Goal: Task Accomplishment & Management: Manage account settings

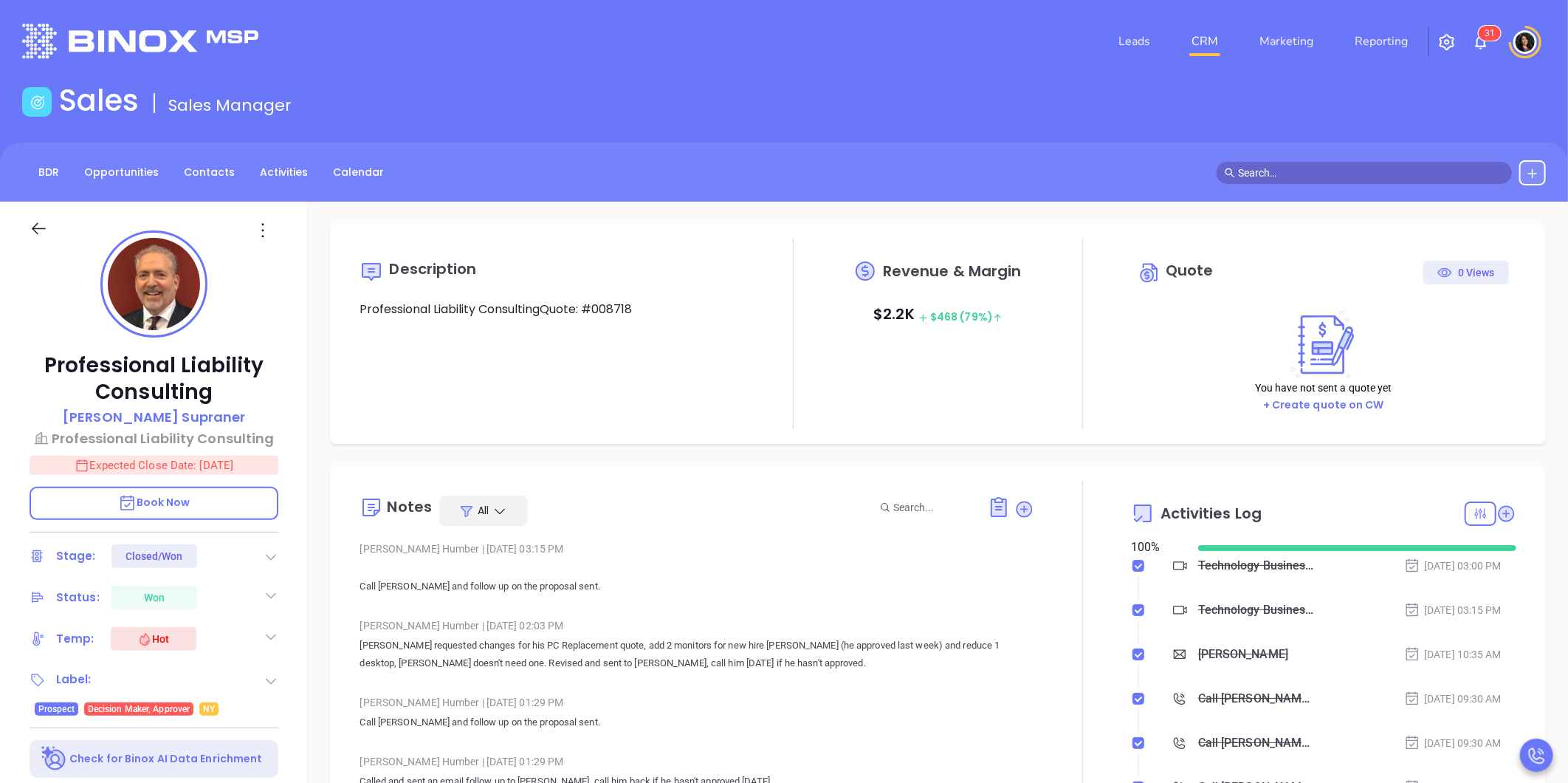
type input "[DATE]"
click at [276, 24] on div at bounding box center [270, 41] width 514 height 35
click at [1209, 42] on link "CRM" at bounding box center [1204, 41] width 38 height 30
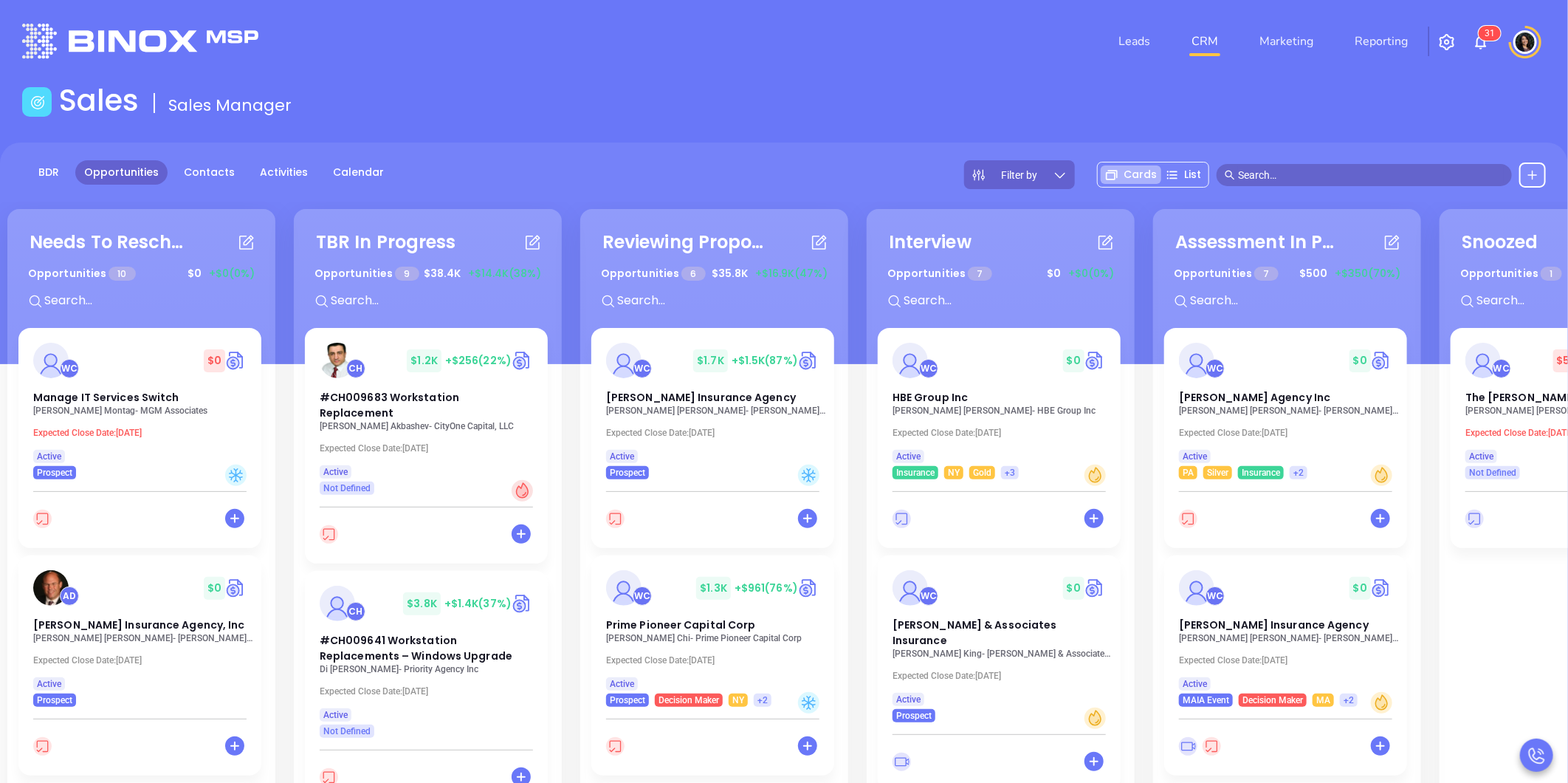
click at [762, 166] on div "BDR Opportunities Contacts Activities Calendar Filter by Cards List" at bounding box center [784, 175] width 1568 height 29
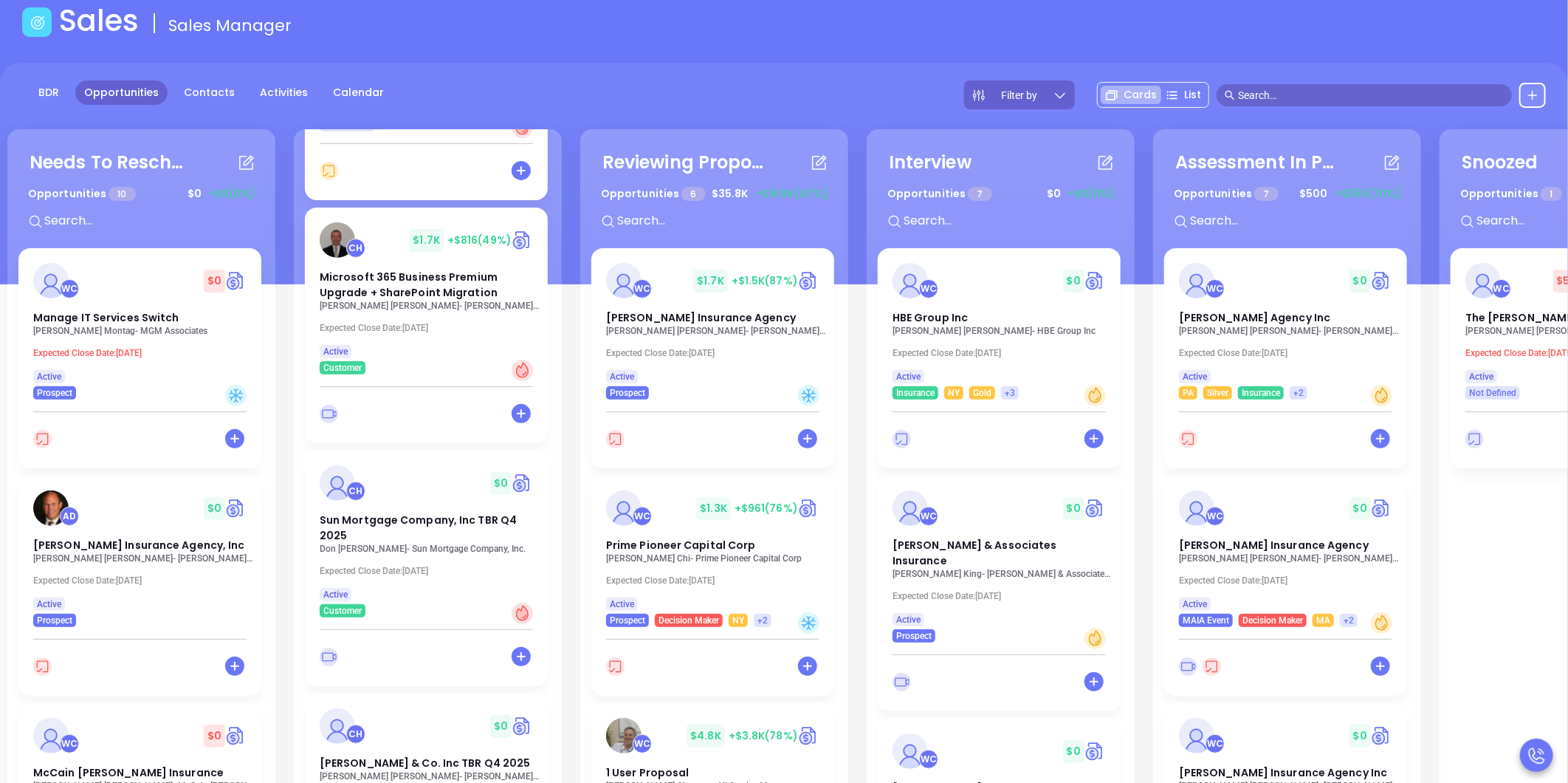
scroll to position [201, 0]
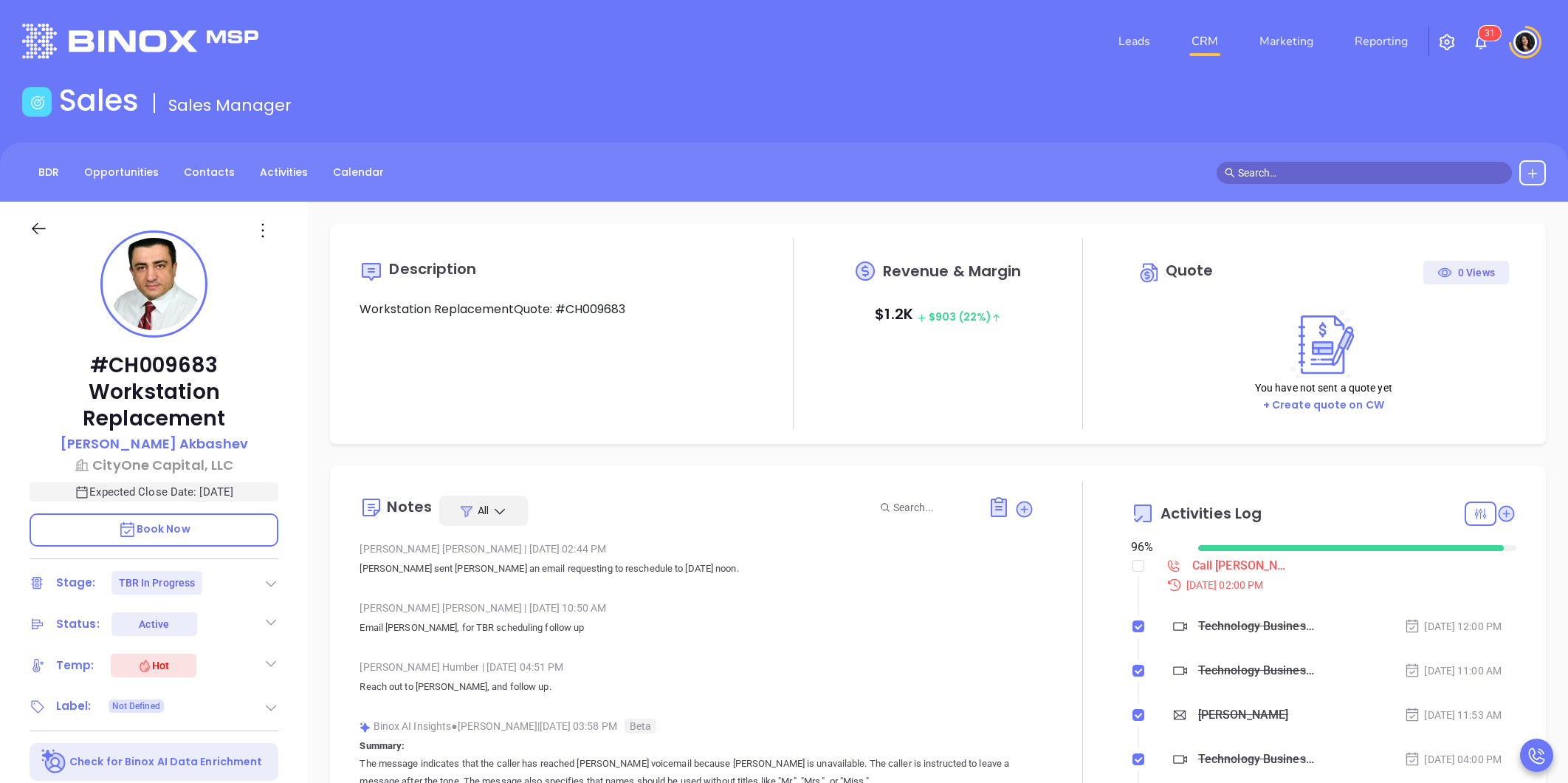
type input "Carla Humber"
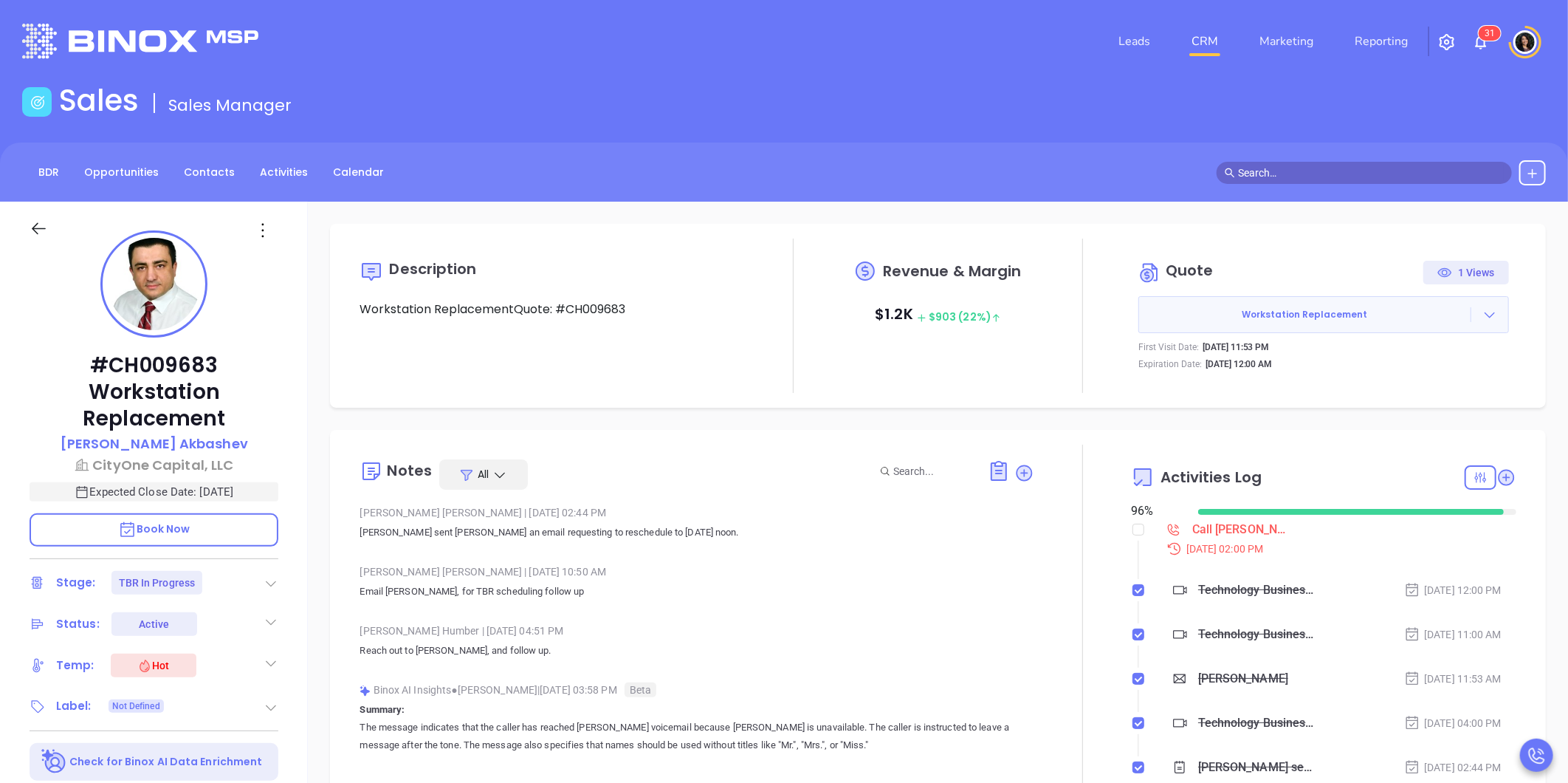
scroll to position [343, 0]
click at [1132, 533] on input "checkbox" at bounding box center [1138, 529] width 12 height 12
checkbox input "true"
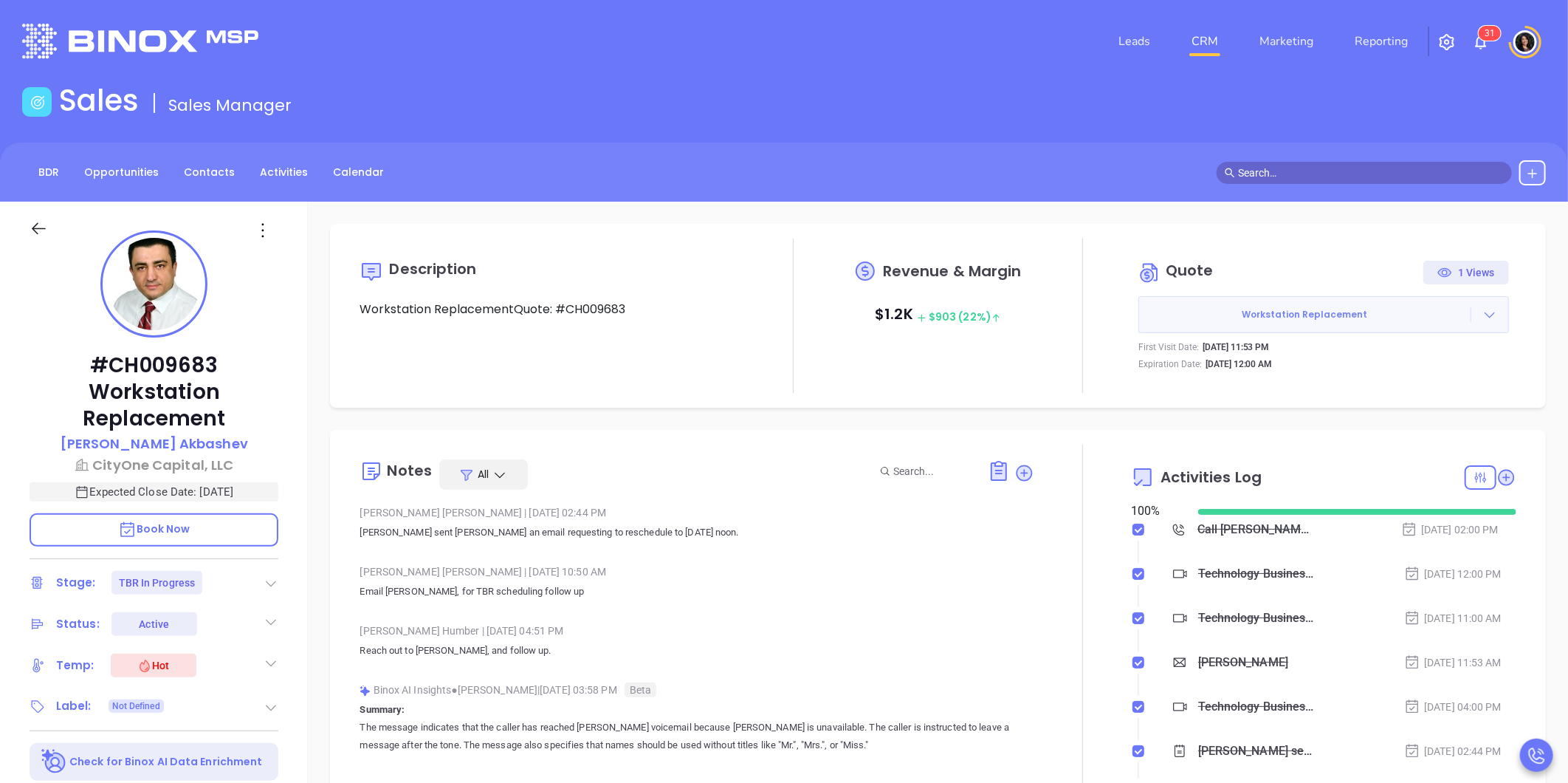
click at [1482, 312] on icon at bounding box center [1489, 314] width 14 height 14
click at [1389, 352] on link "Prepare and Send" at bounding box center [1380, 354] width 98 height 14
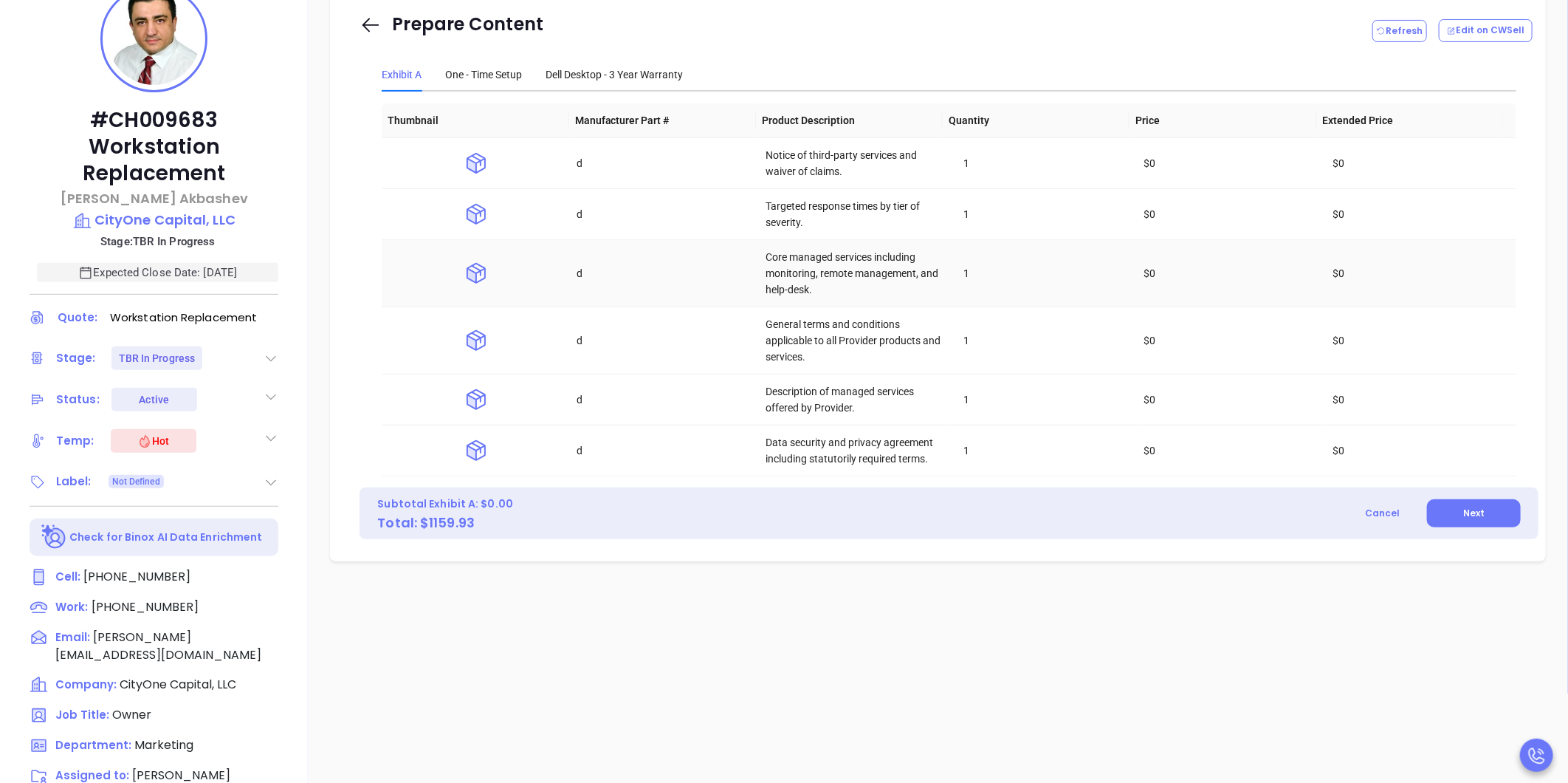
scroll to position [246, 0]
click at [1493, 512] on button "Next" at bounding box center [1473, 512] width 93 height 28
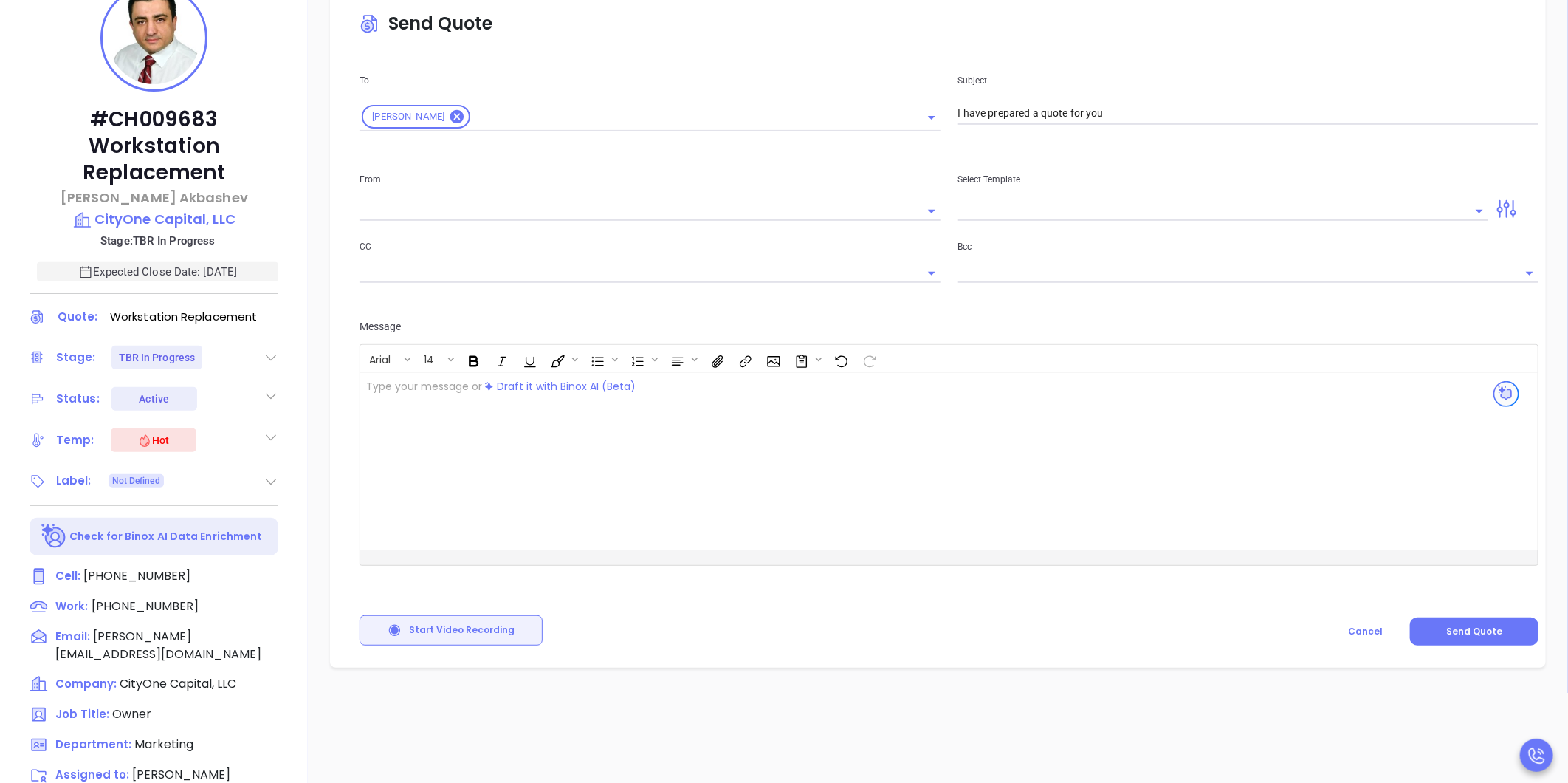
type input "carla@motiva.net"
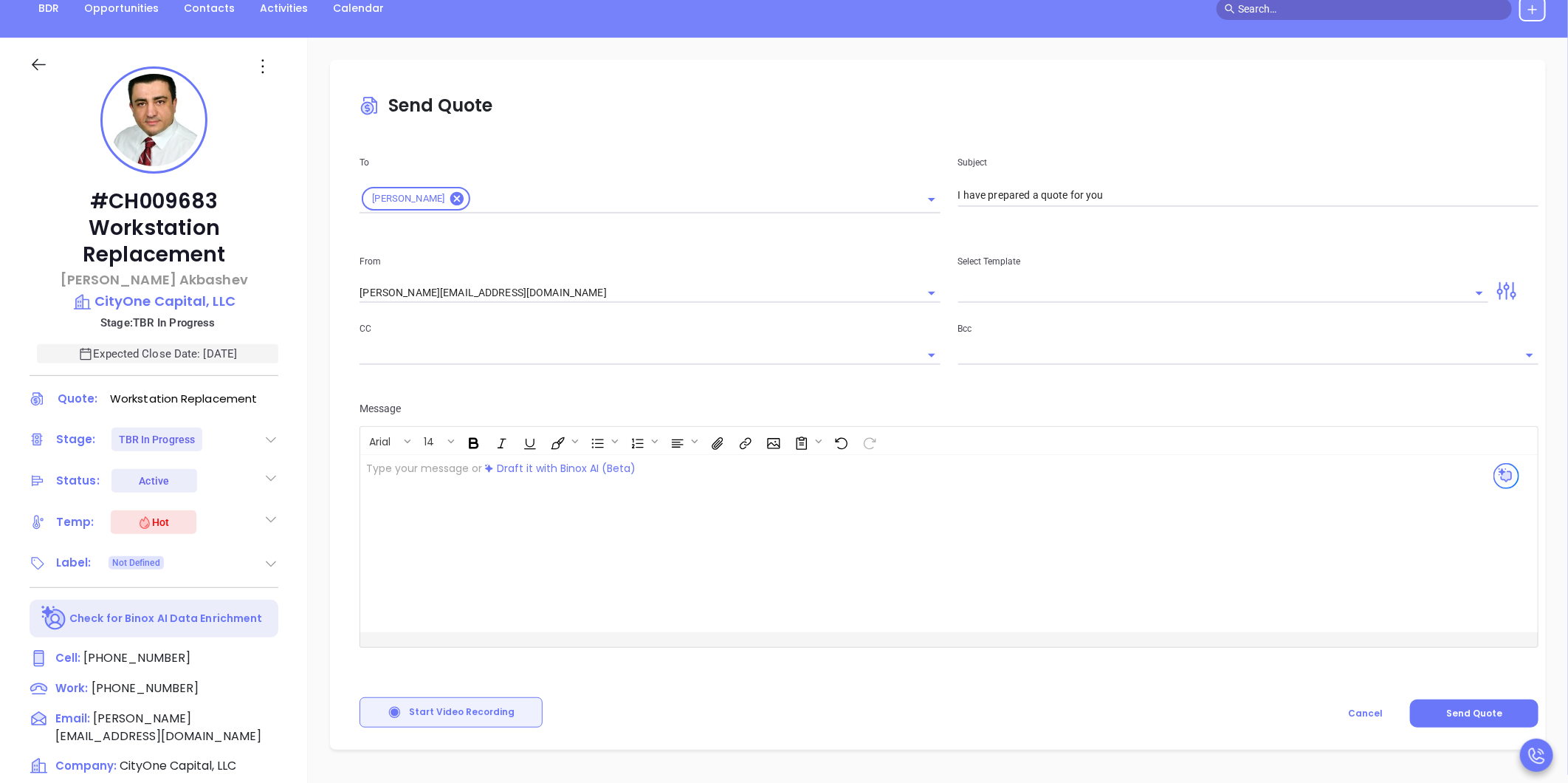
click at [755, 493] on div "﻿" at bounding box center [907, 544] width 1094 height 177
click at [1470, 298] on icon "Open" at bounding box center [1479, 293] width 18 height 18
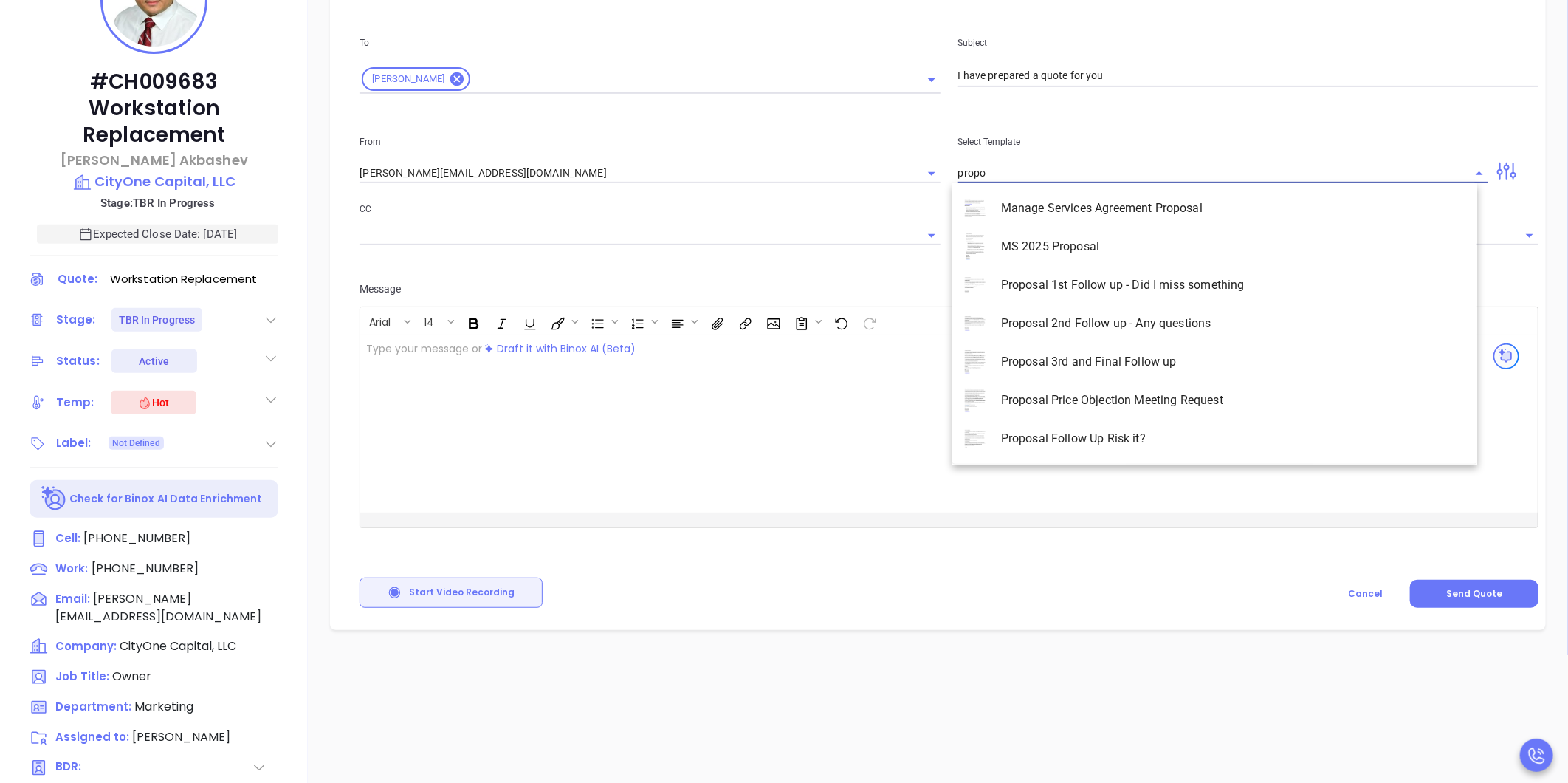
scroll to position [328, 0]
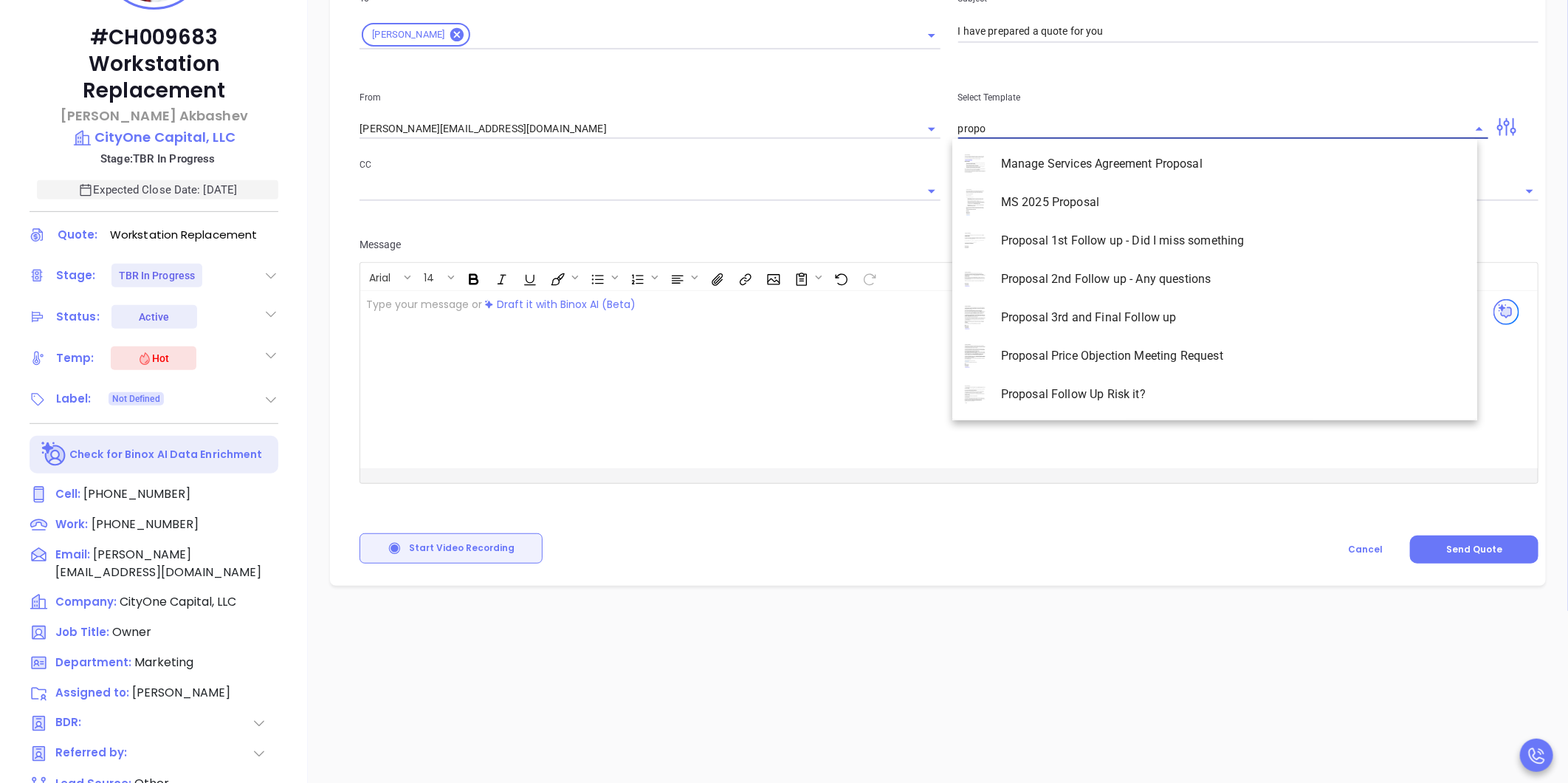
click at [1087, 364] on li "Proposal Price Objection Meeting Request" at bounding box center [1214, 355] width 525 height 38
type input "Proposal Price Objection Meeting Request"
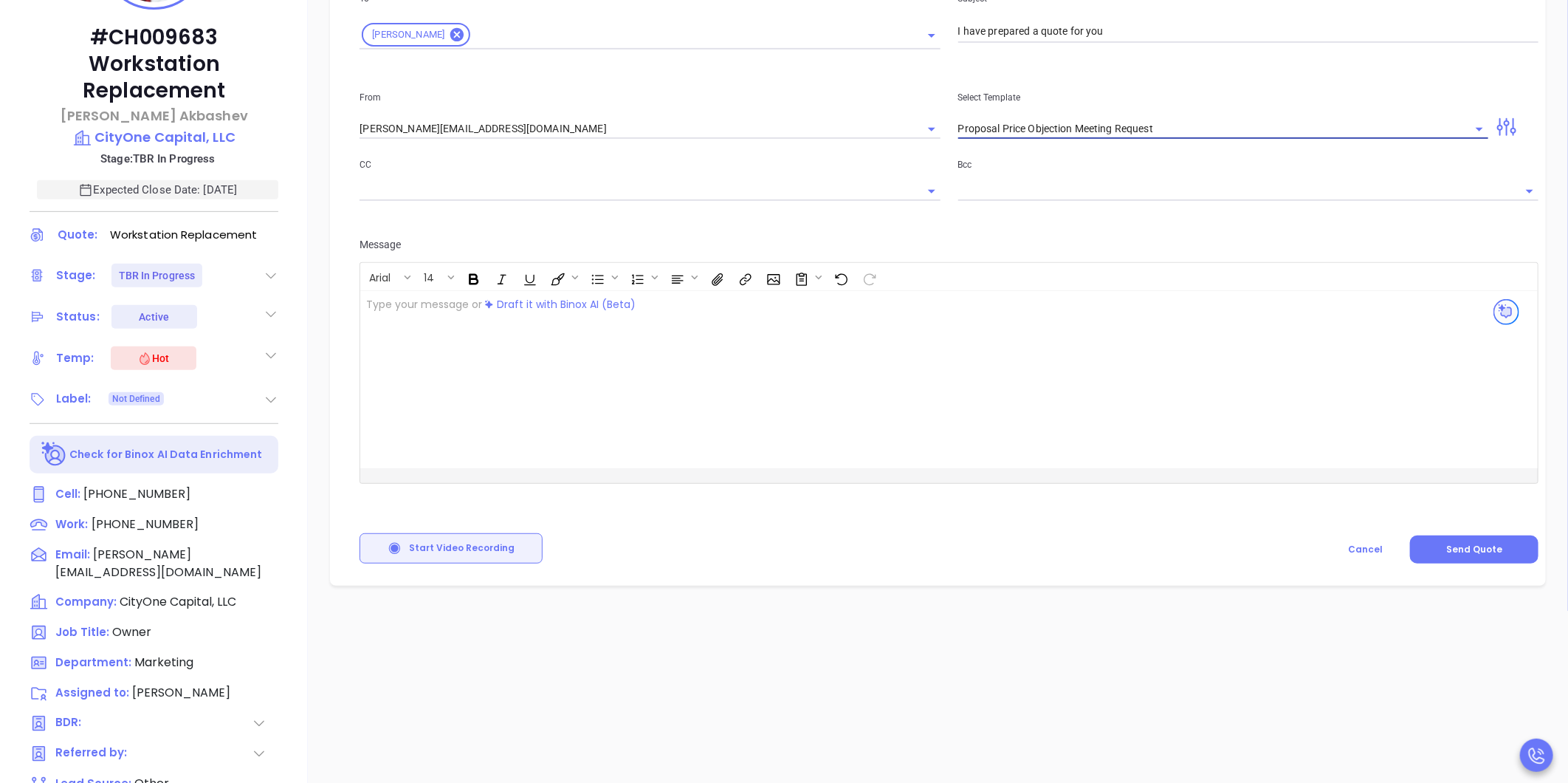
type input "Mike"
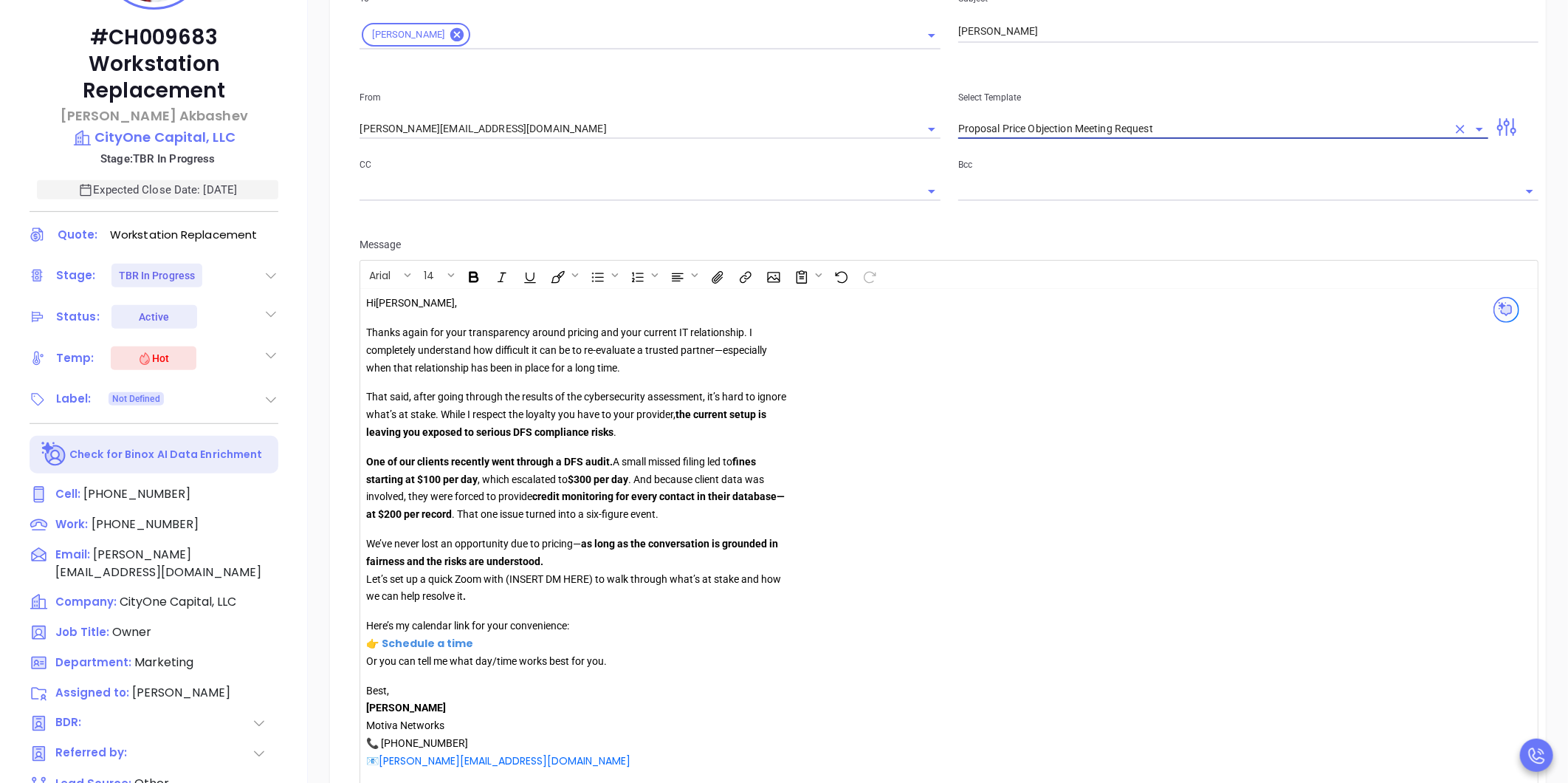
type input "Proposal Price Objection Meeting Request"
click at [1014, 363] on div "Hi Mike , Thanks again for your transparency around pricing and your current IT…" at bounding box center [907, 542] width 1082 height 494
click at [1456, 125] on icon "Clear" at bounding box center [1460, 129] width 8 height 8
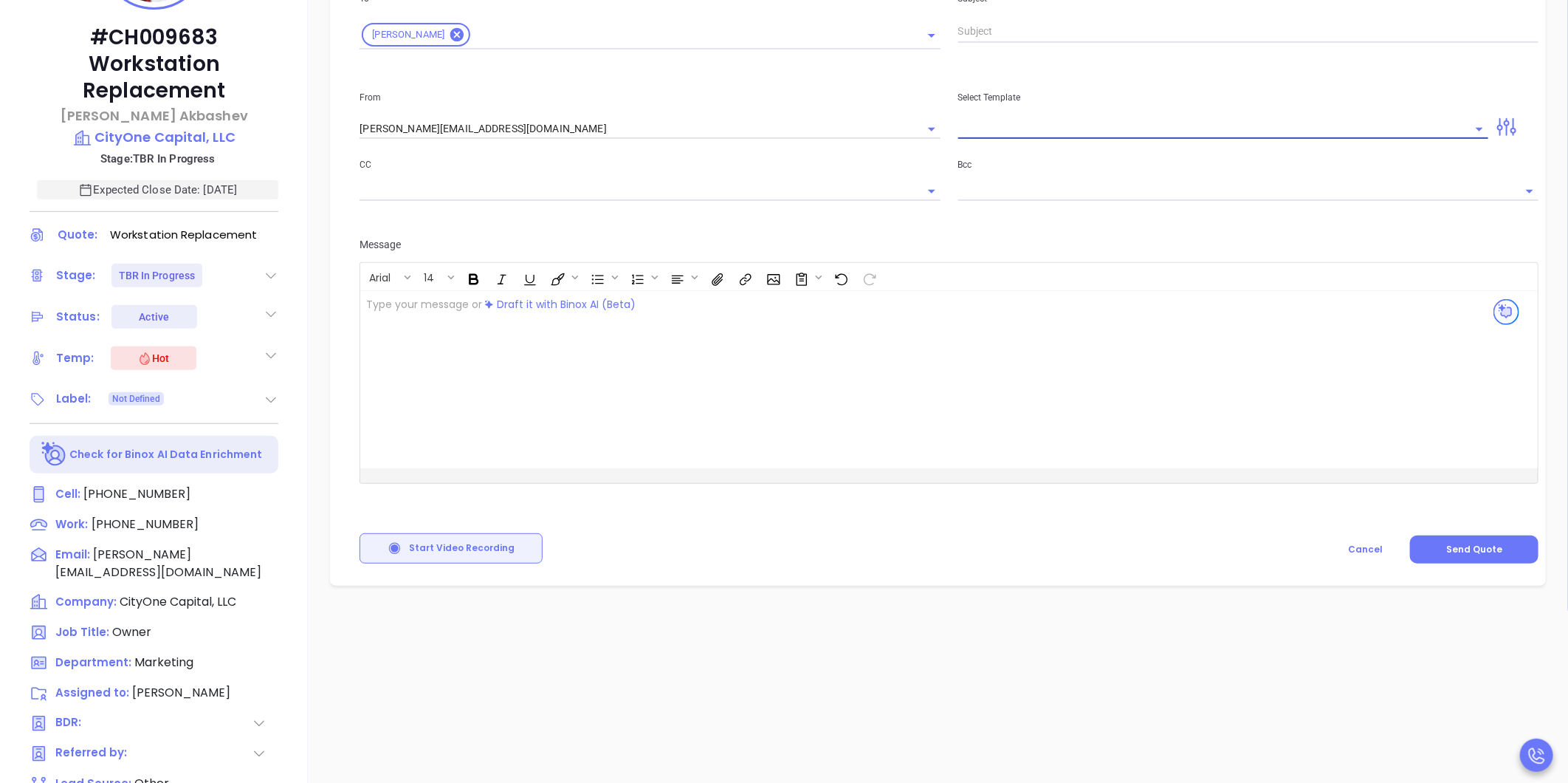
click at [711, 408] on div at bounding box center [907, 380] width 1094 height 177
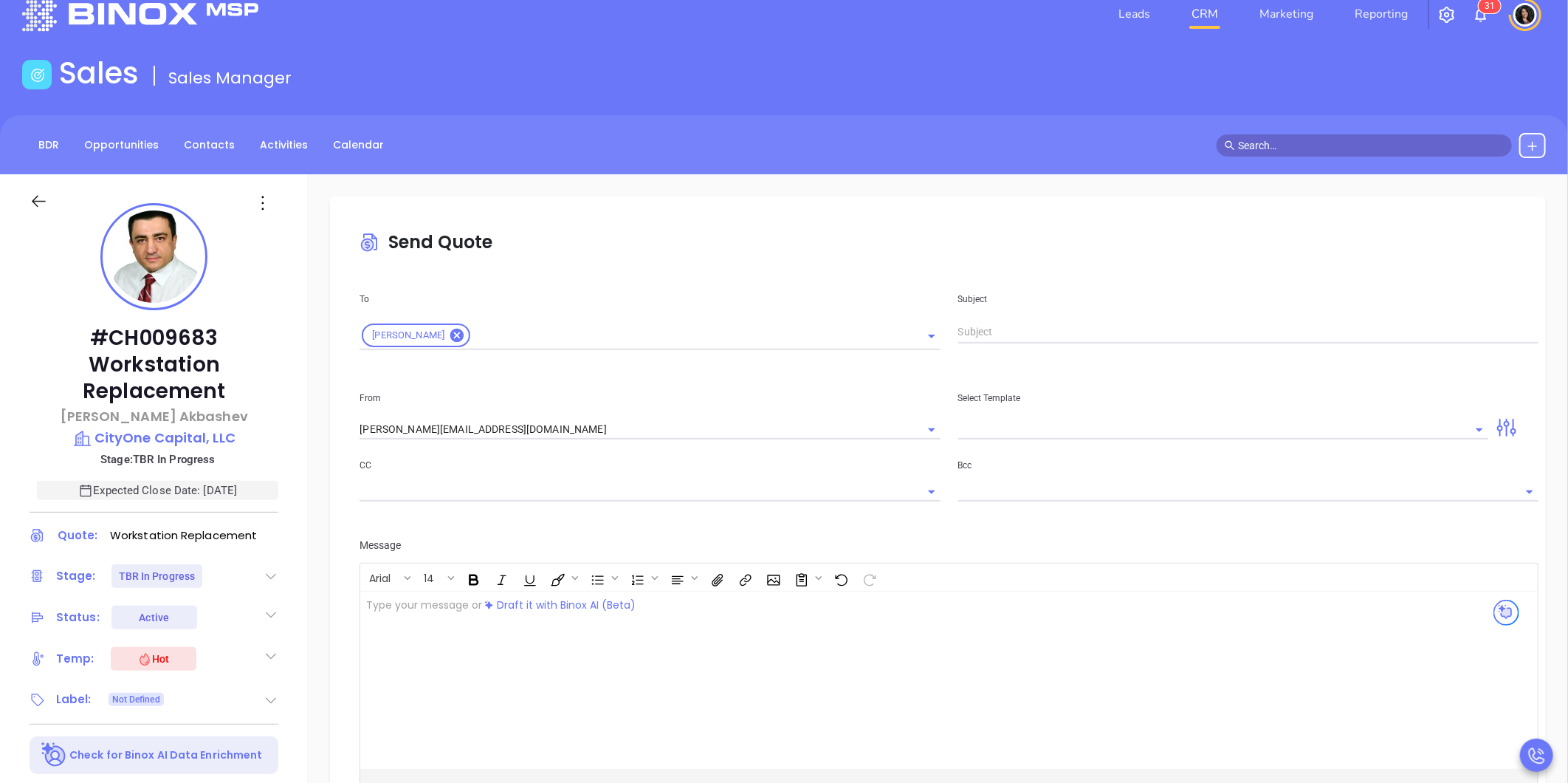
scroll to position [0, 0]
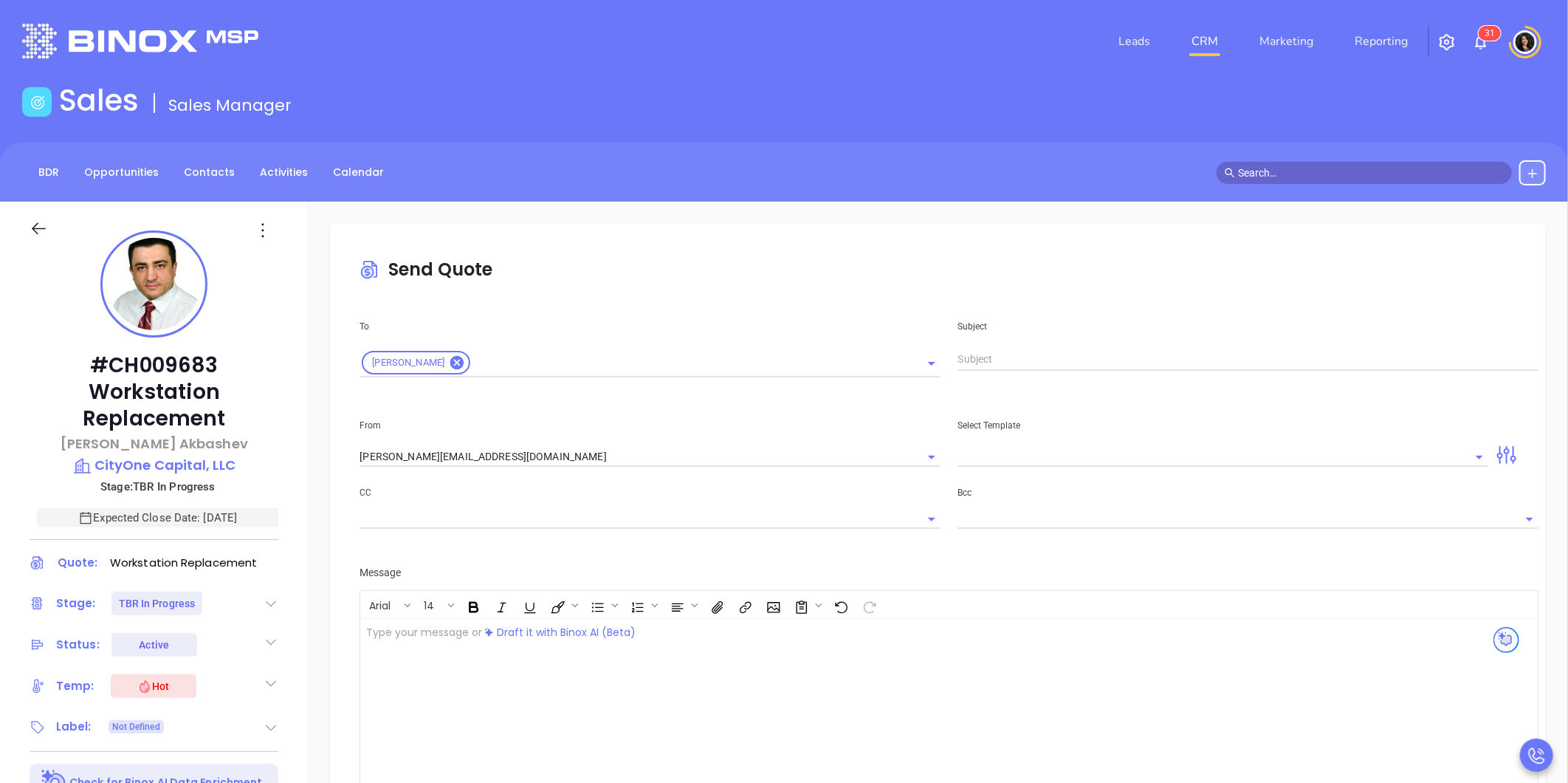
click at [40, 229] on icon at bounding box center [39, 228] width 19 height 19
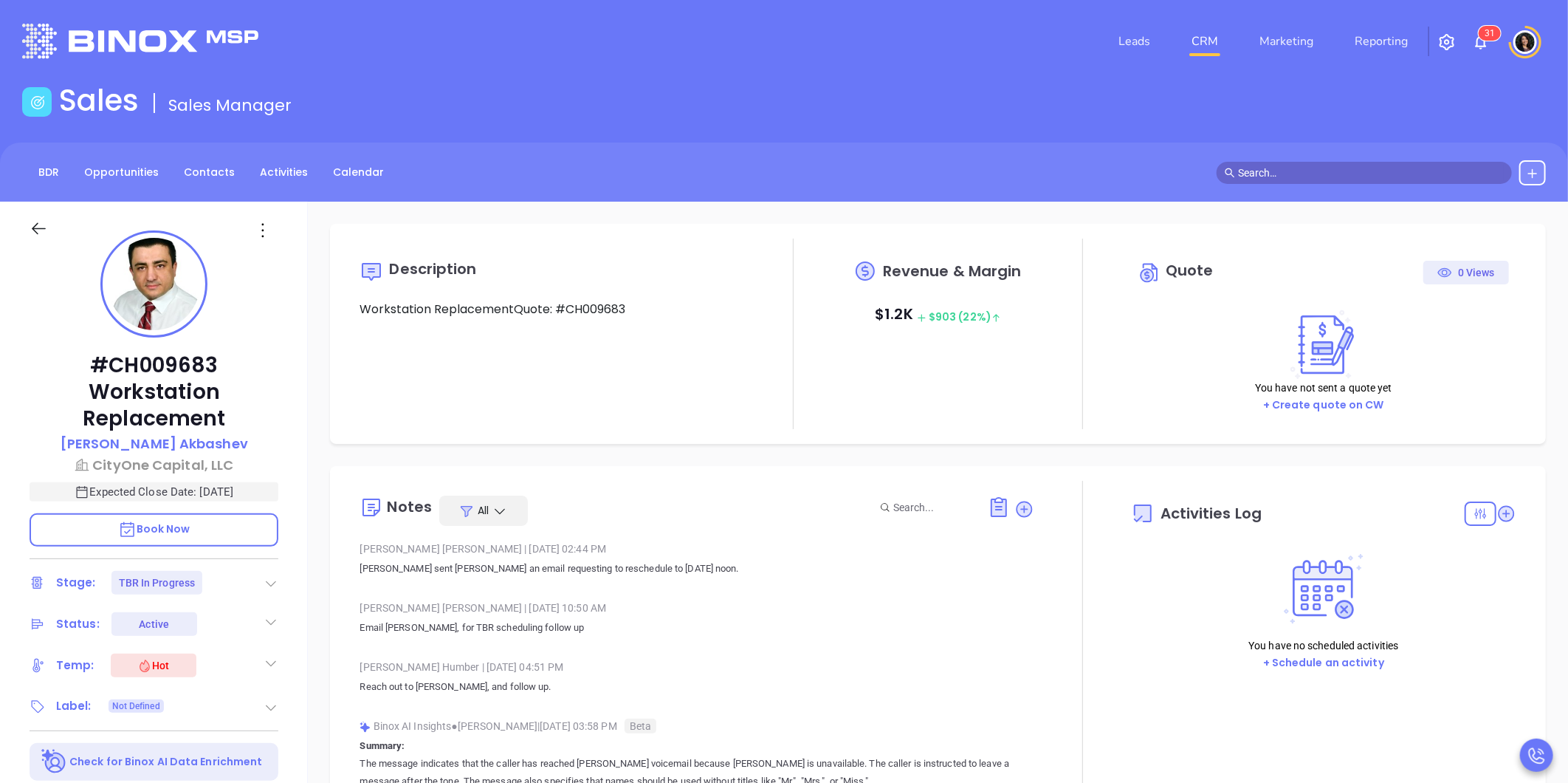
type input "[DATE]"
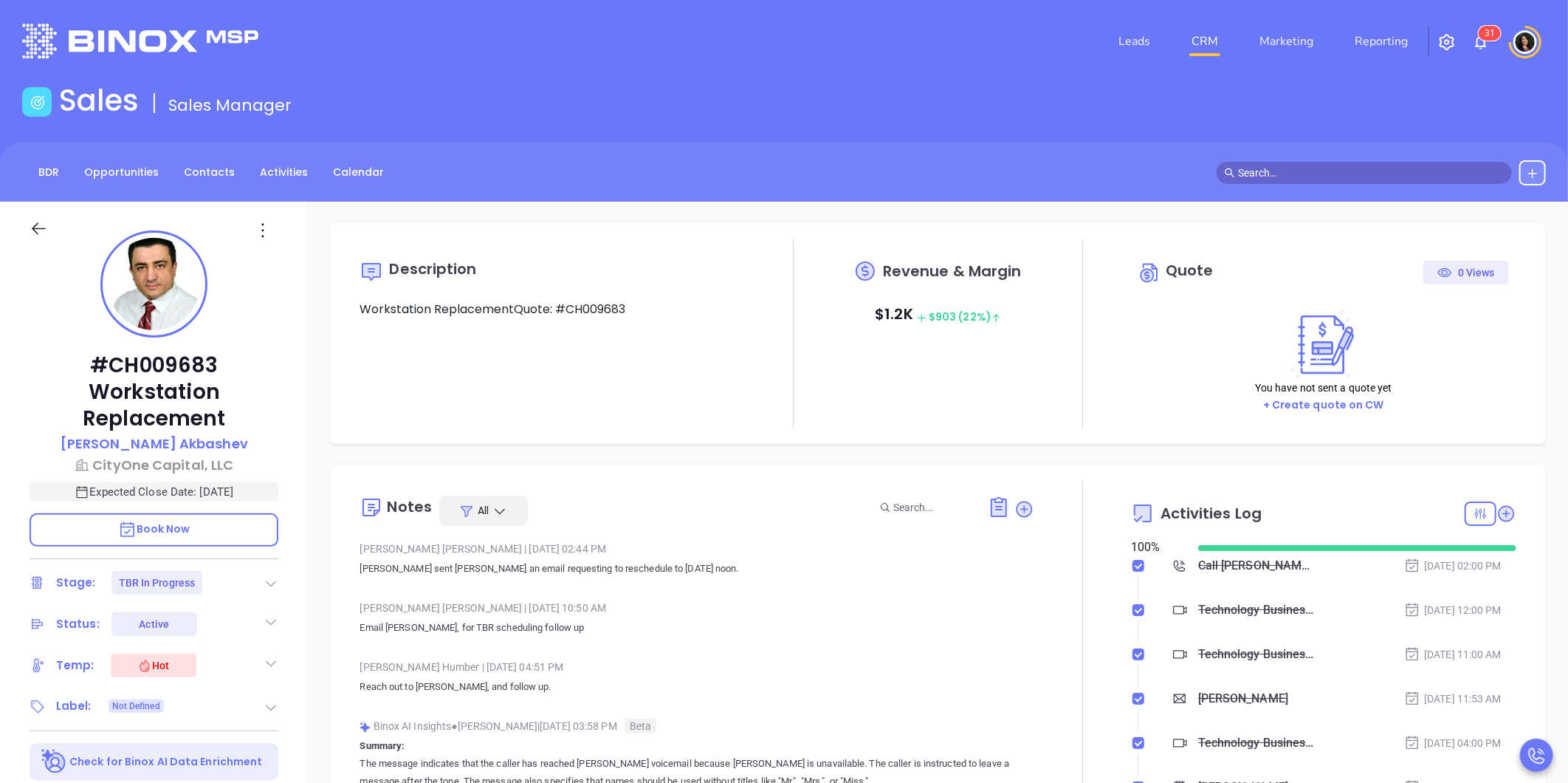
scroll to position [343, 0]
click at [1017, 511] on icon at bounding box center [1024, 508] width 14 height 14
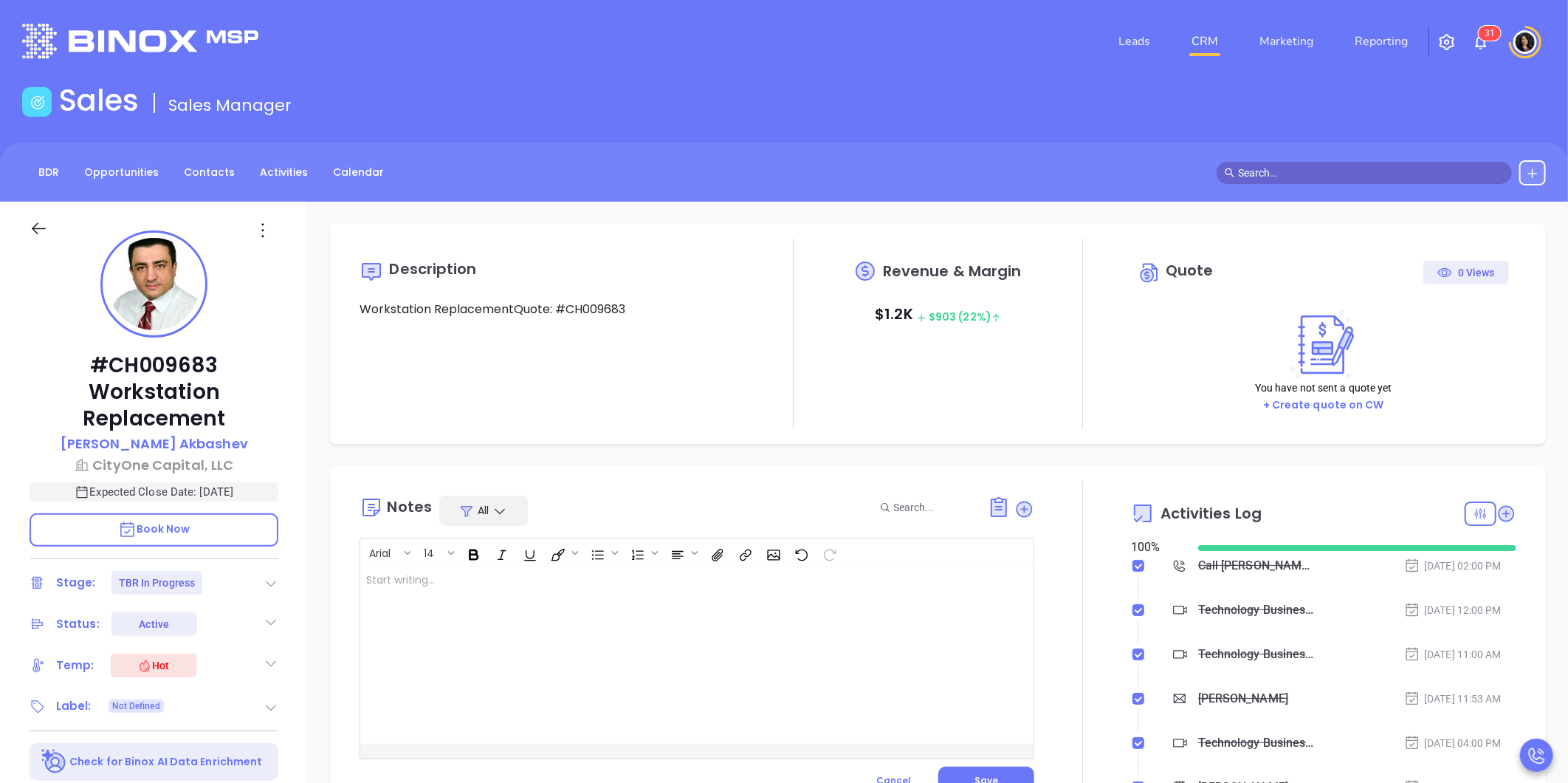
click at [653, 650] on div at bounding box center [672, 655] width 626 height 177
type input "[PERSON_NAME]"
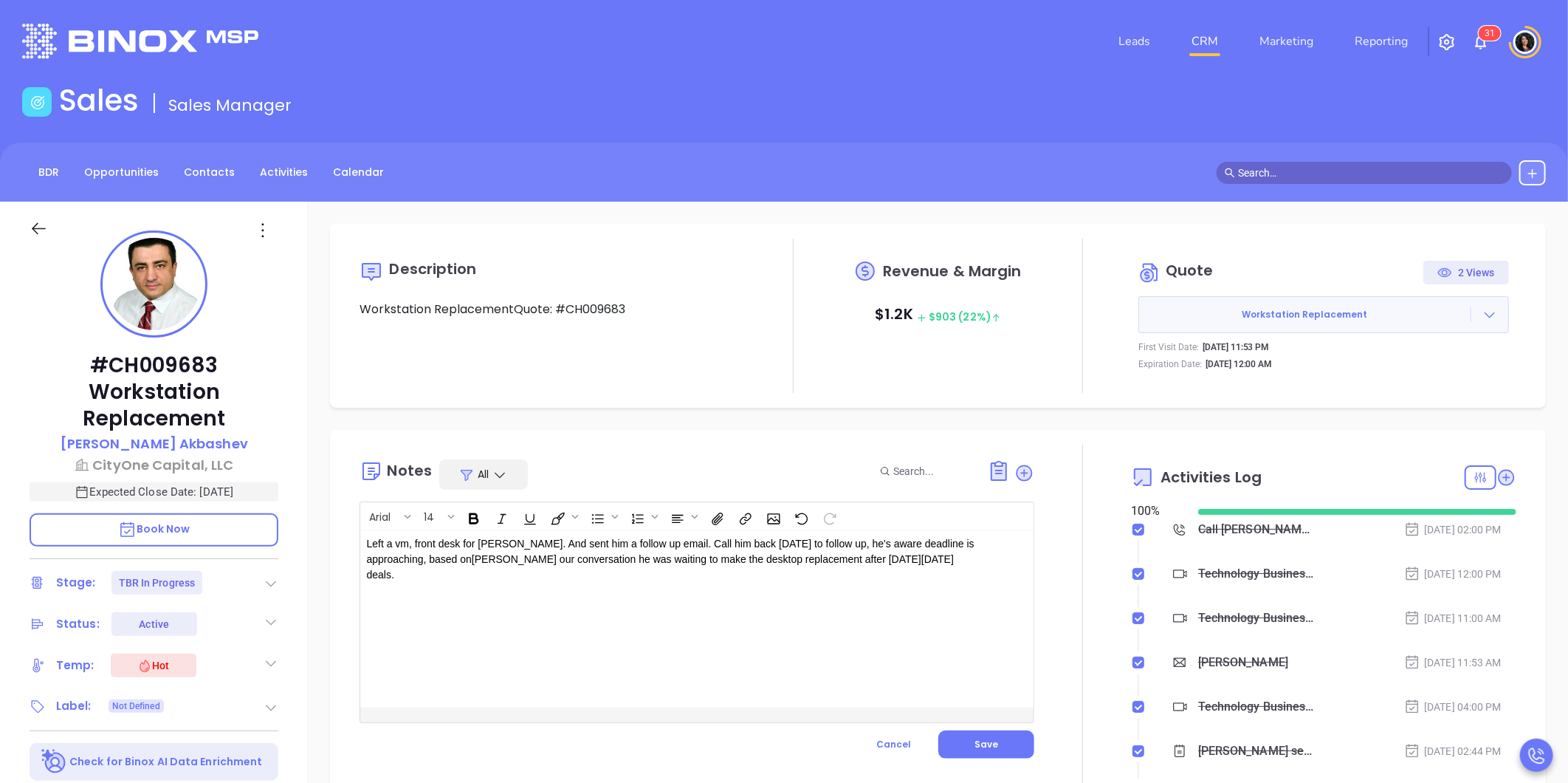
click at [556, 589] on div "Left a vm, front desk for Mike. And sent him a follow up email. Call him back o…" at bounding box center [672, 618] width 626 height 177
click at [964, 566] on p "Left a vm, front desk for Mike. And sent him a follow up email. Call him back o…" at bounding box center [672, 559] width 614 height 47
click at [964, 747] on button "Save" at bounding box center [986, 744] width 96 height 28
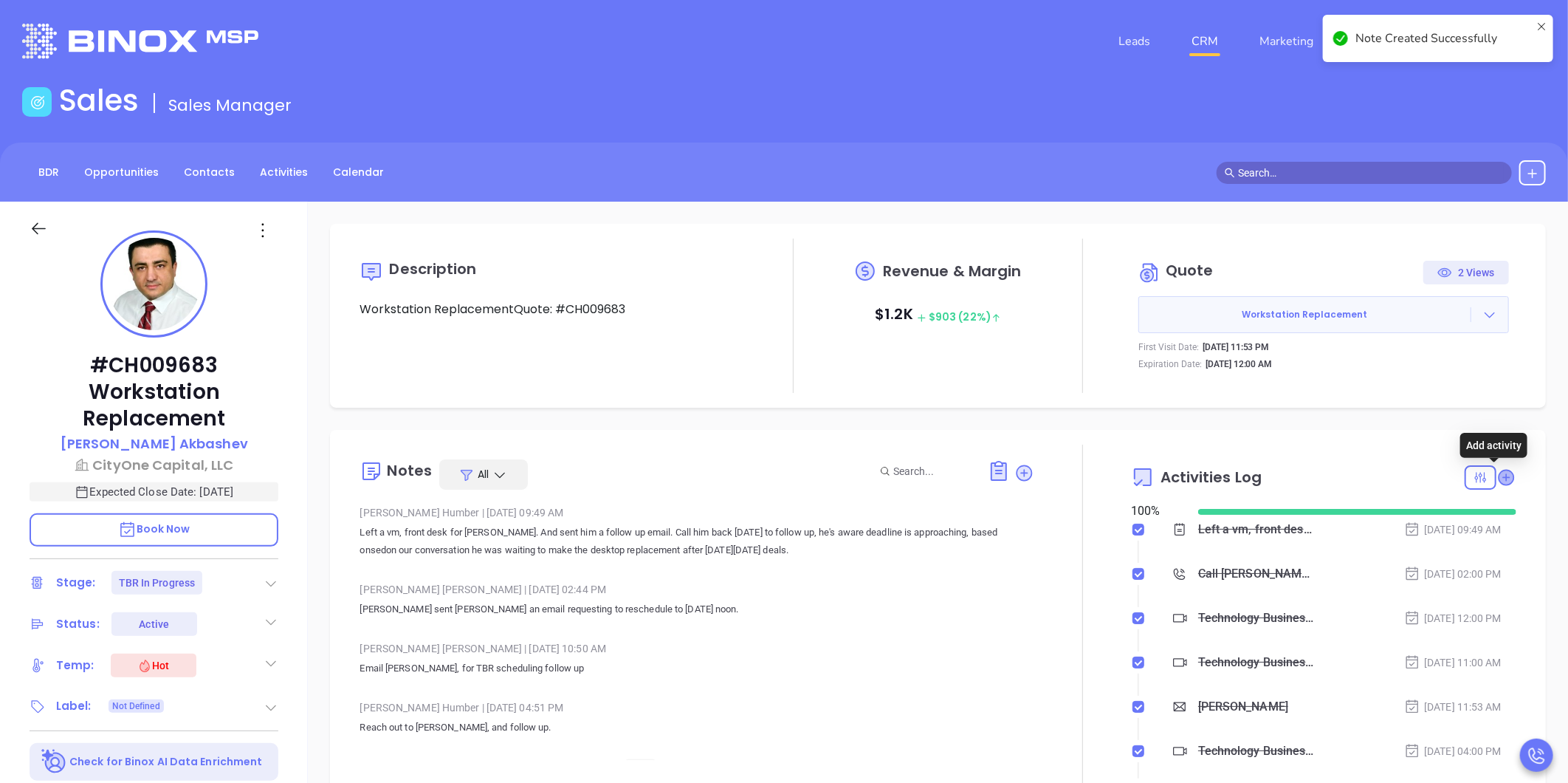
click at [1498, 476] on icon at bounding box center [1505, 476] width 14 height 14
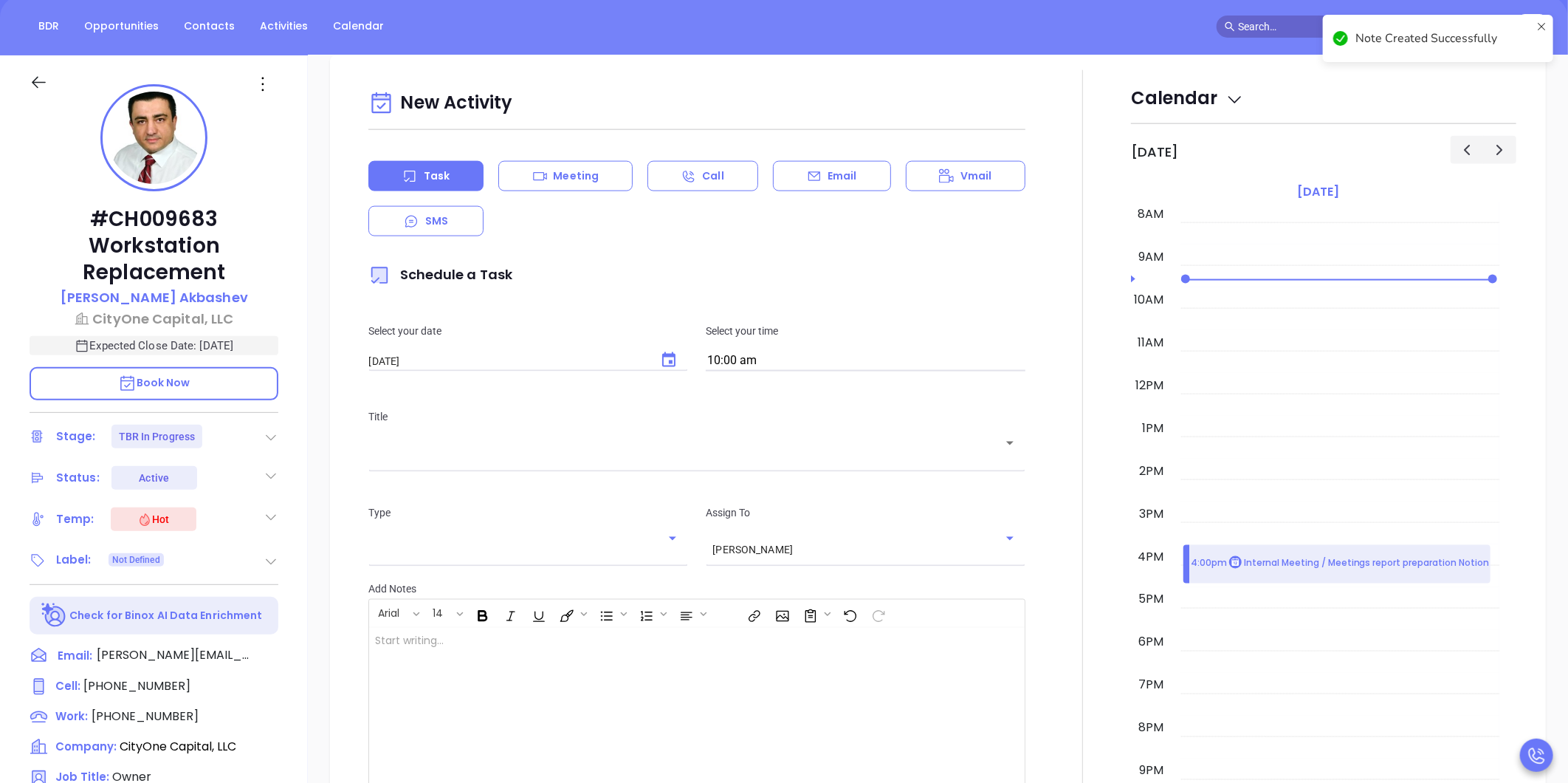
scroll to position [201, 0]
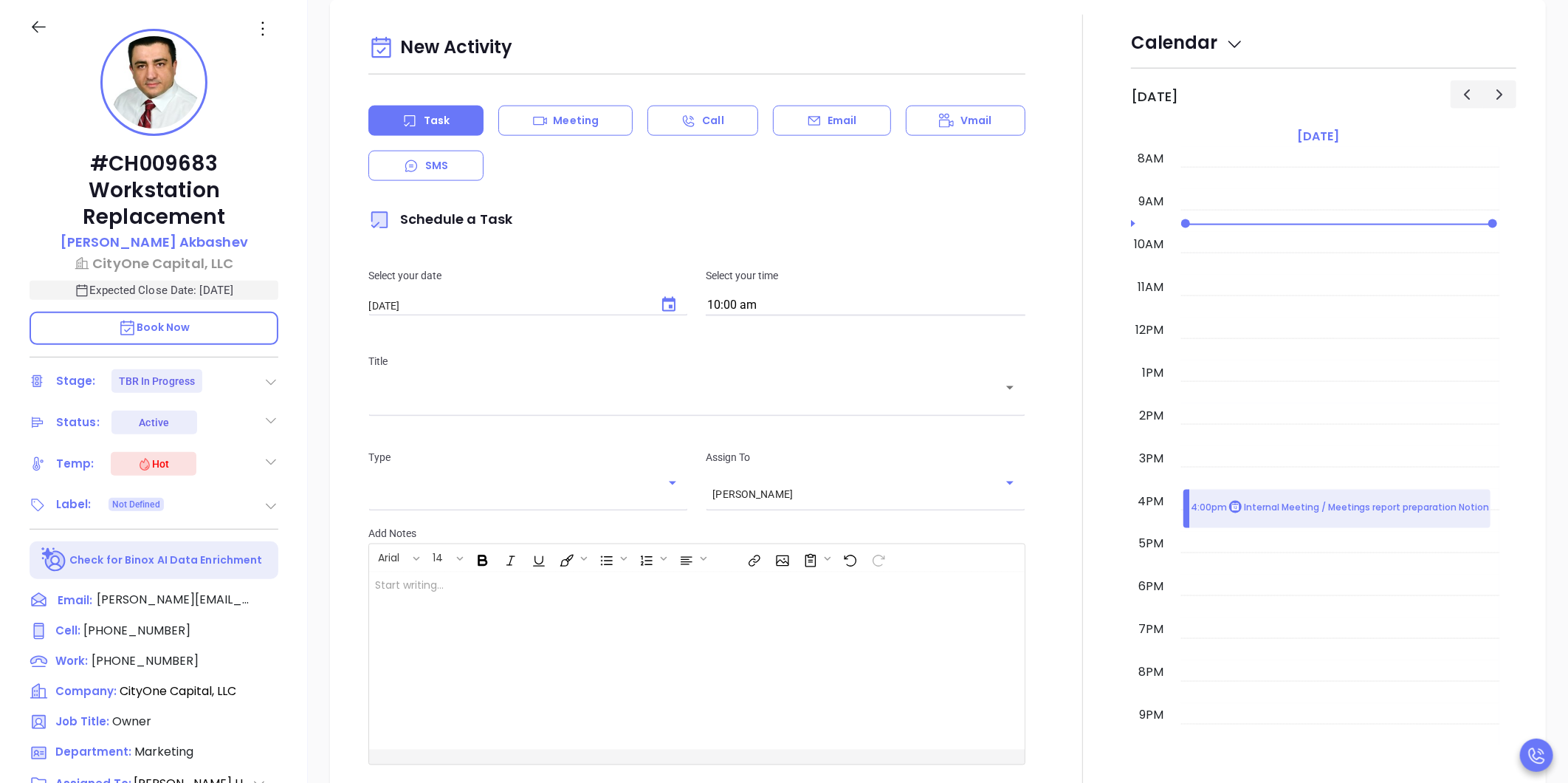
click at [669, 290] on button "Choose date, selected date is Oct 10, 2025" at bounding box center [669, 305] width 36 height 36
click at [434, 451] on button "13" at bounding box center [434, 452] width 26 height 26
type input "10/13/2025"
click at [760, 301] on input "10:00 am" at bounding box center [865, 306] width 319 height 20
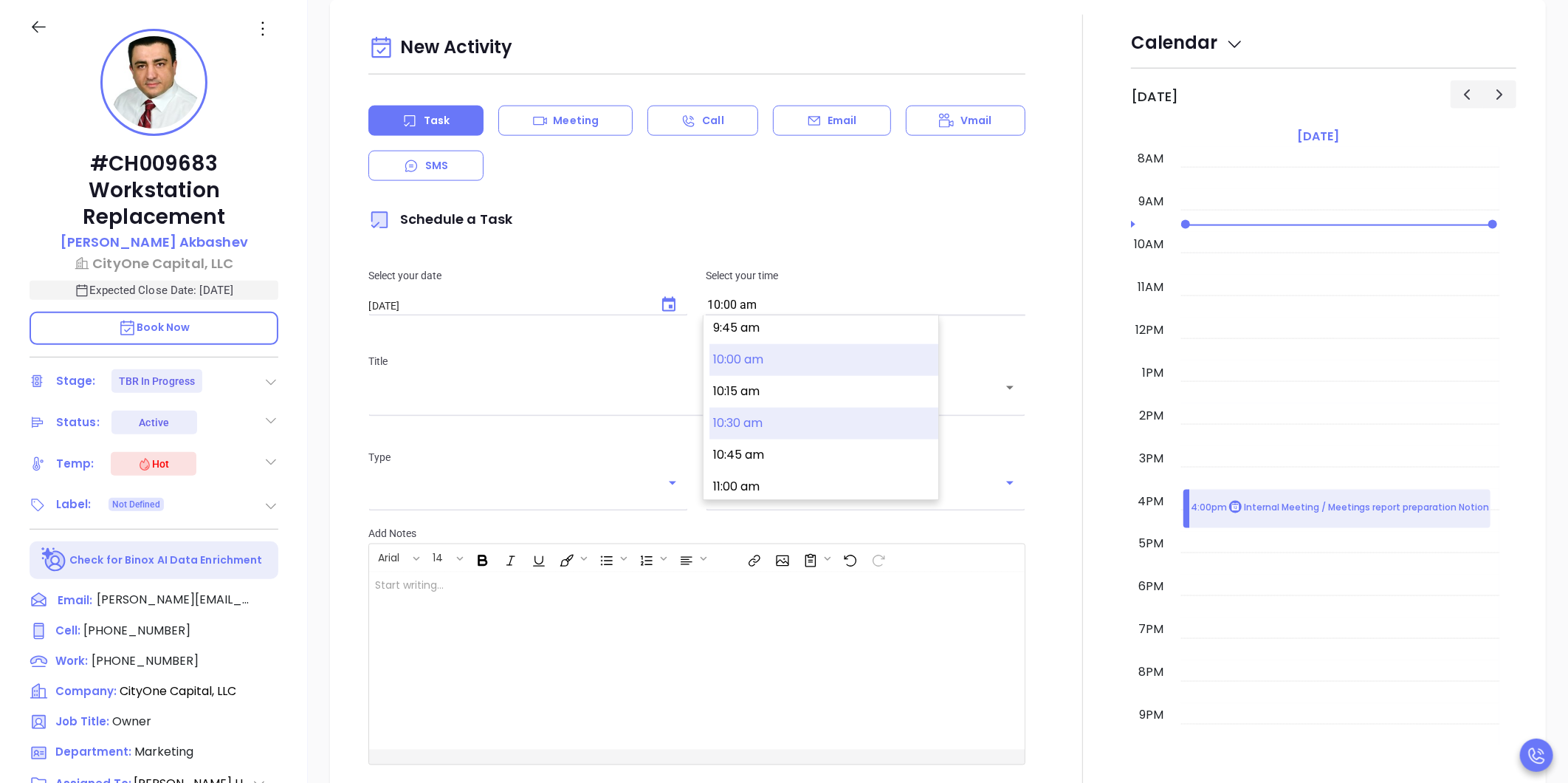
click at [756, 437] on button "10:30 am" at bounding box center [823, 423] width 229 height 31
type input "10:30 am"
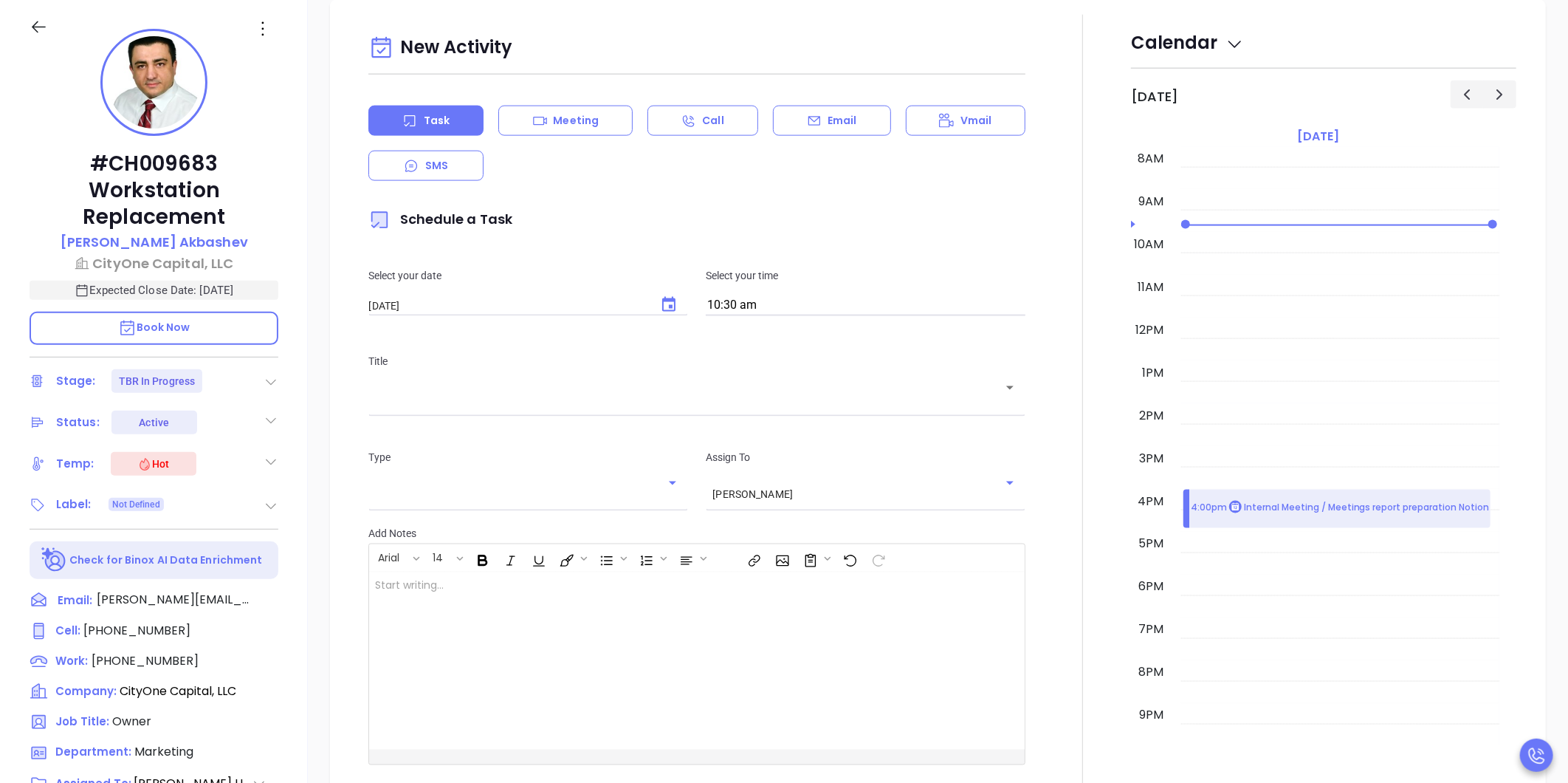
click at [732, 408] on div "​" at bounding box center [697, 397] width 657 height 29
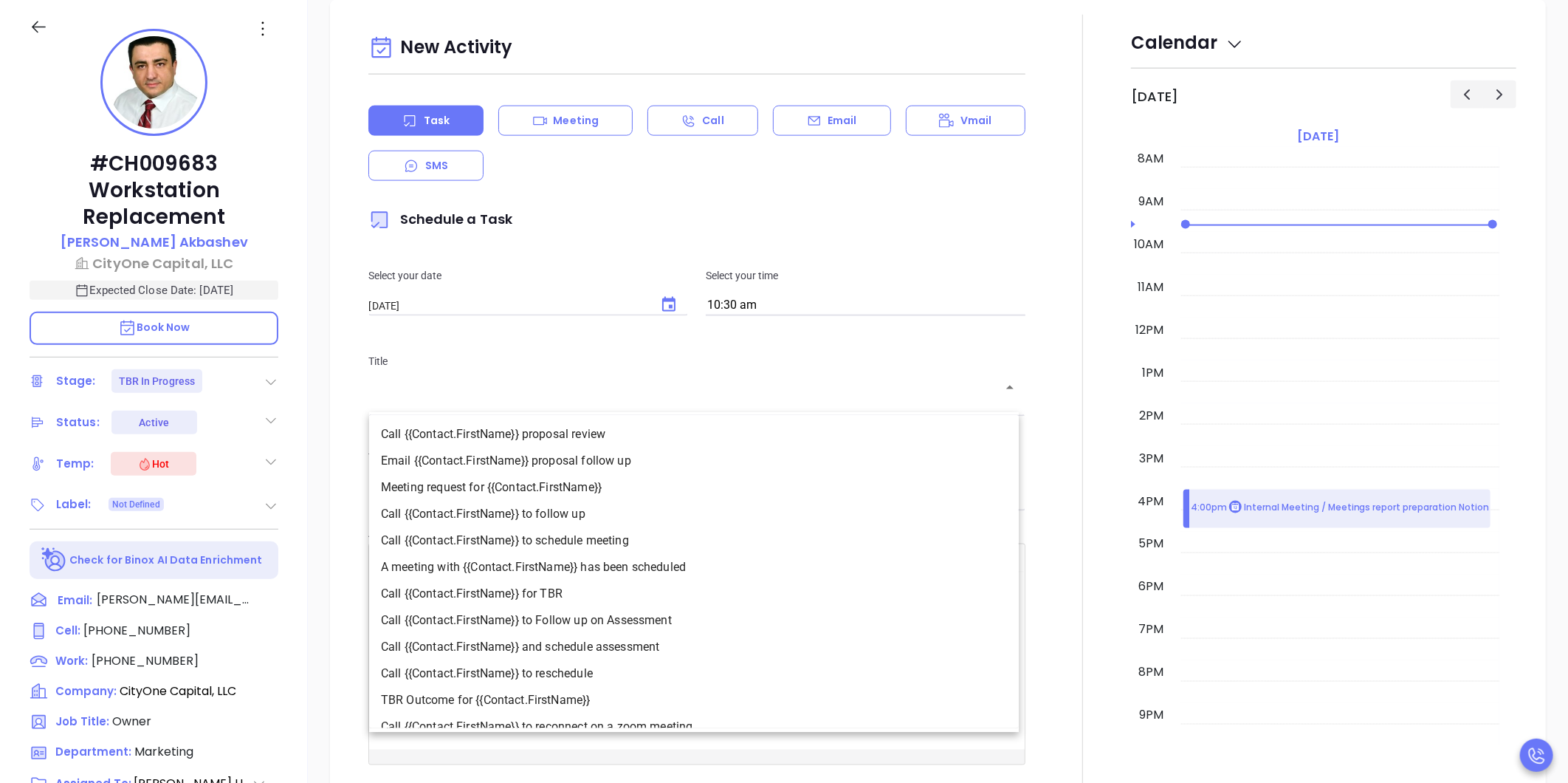
click at [641, 513] on li "Call {{Contact.FirstName}} to follow up" at bounding box center [694, 513] width 649 height 26
type input "Call Mike to follow up"
type input "Call"
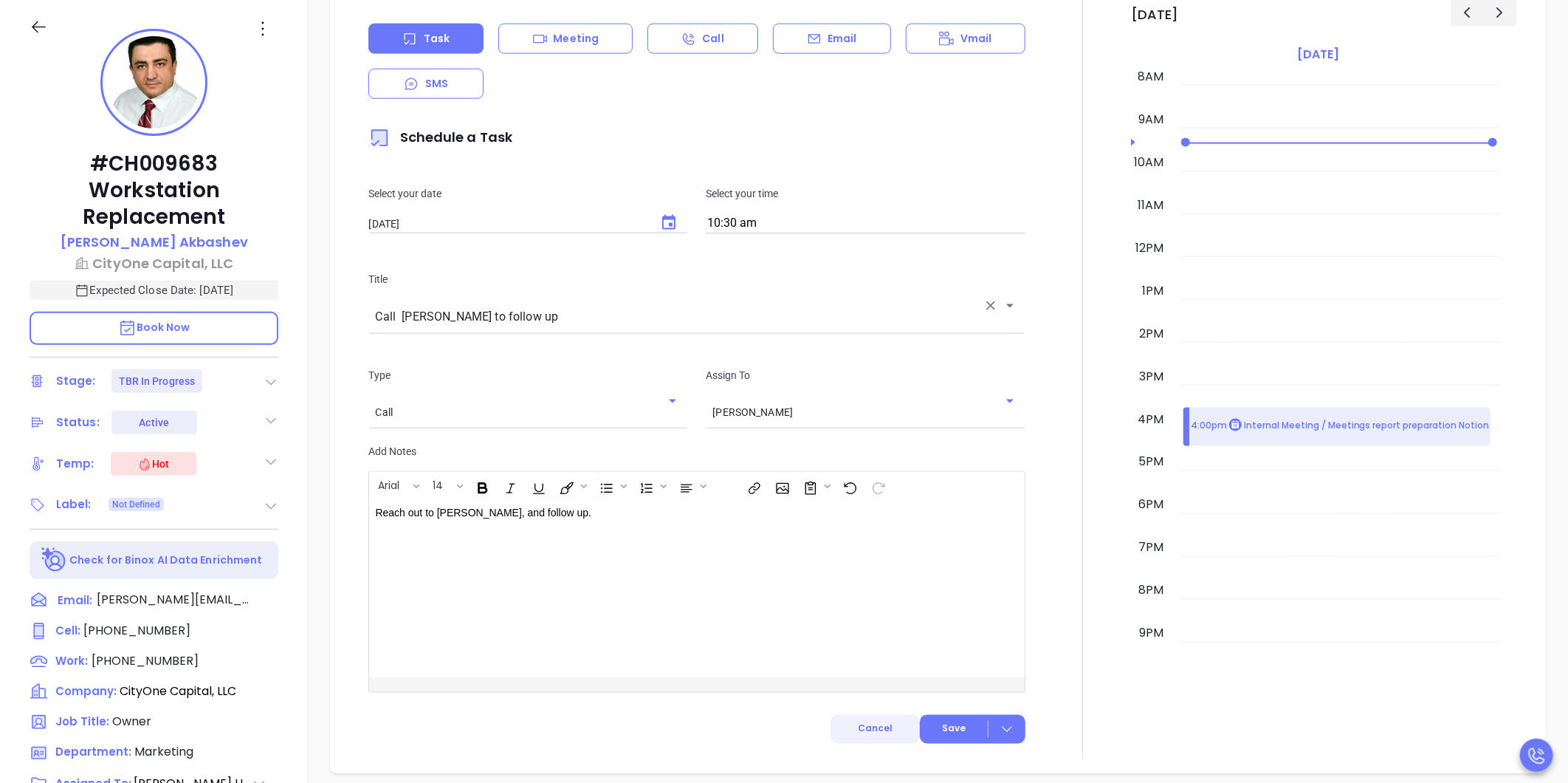
scroll to position [1464, 0]
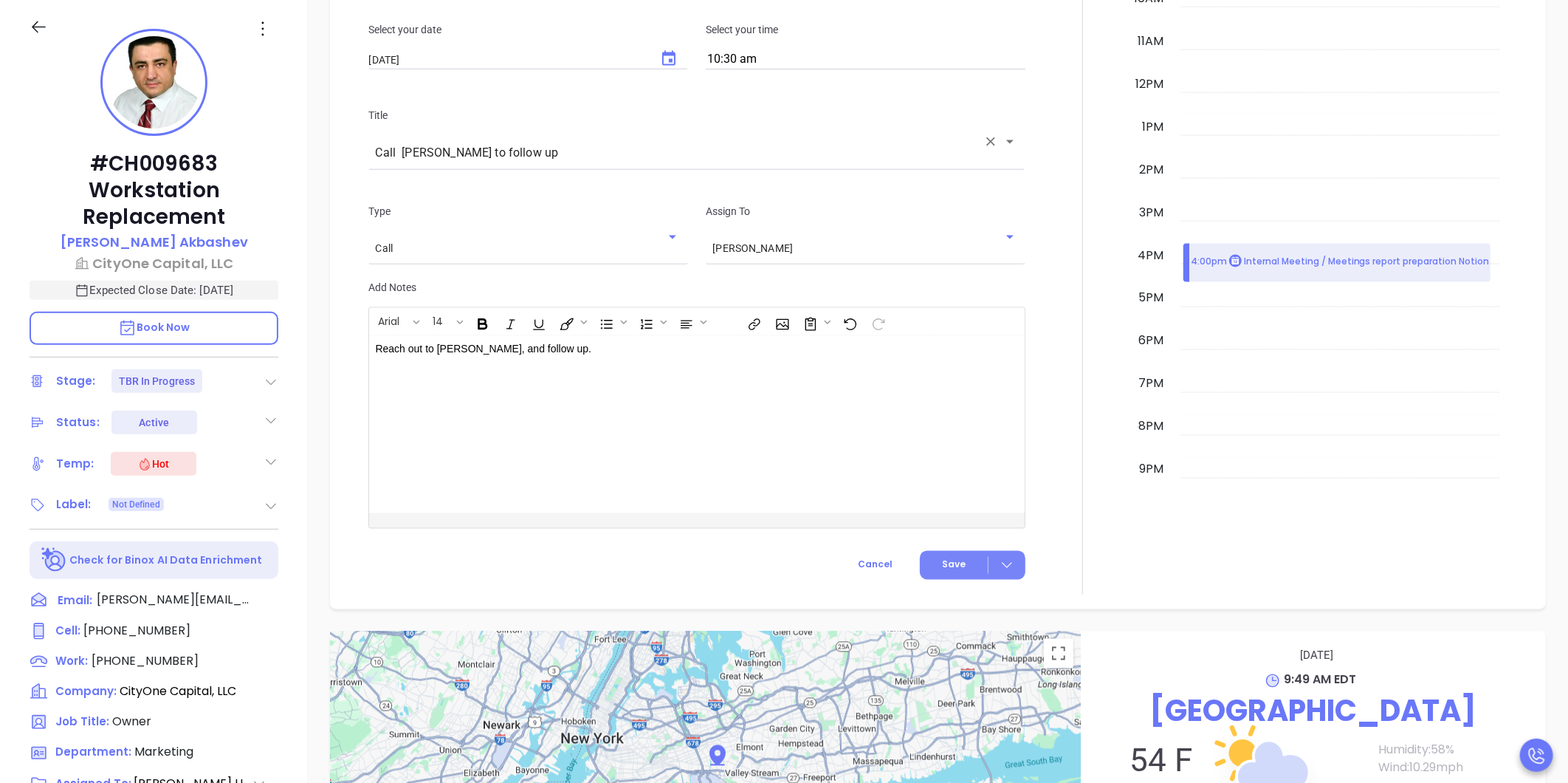
click at [952, 563] on span "Save" at bounding box center [953, 565] width 24 height 14
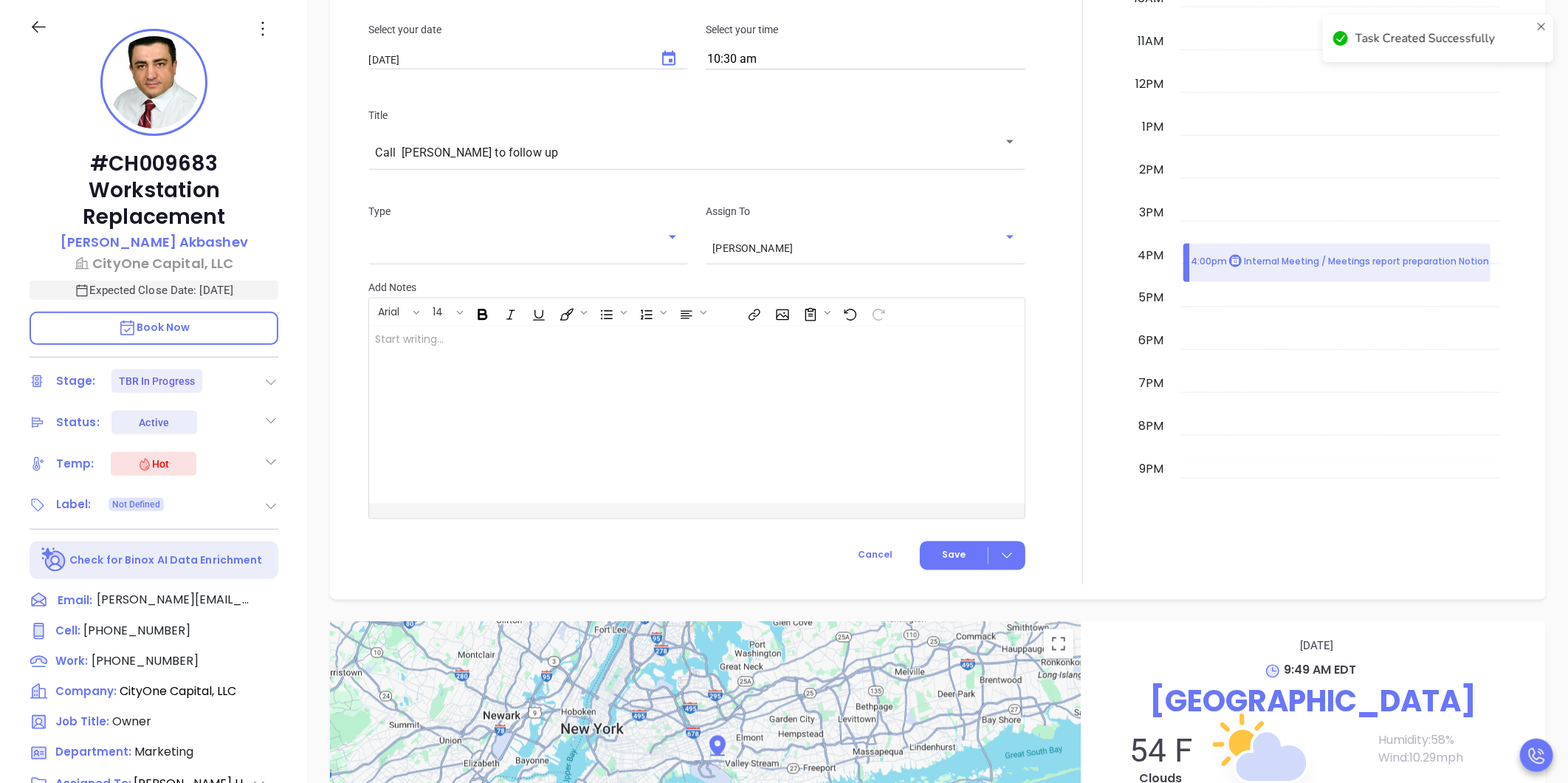
checkbox input "false"
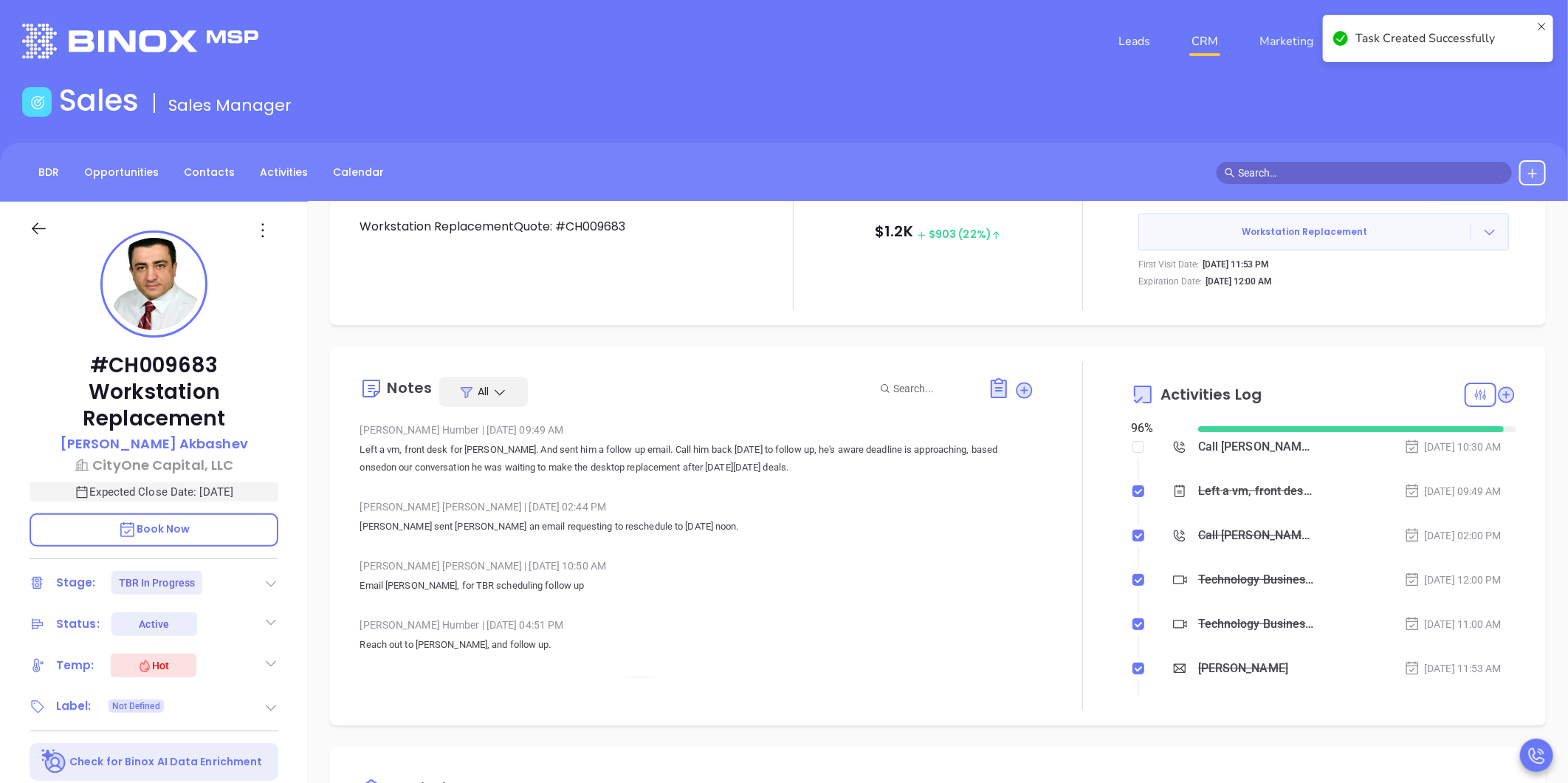
scroll to position [0, 0]
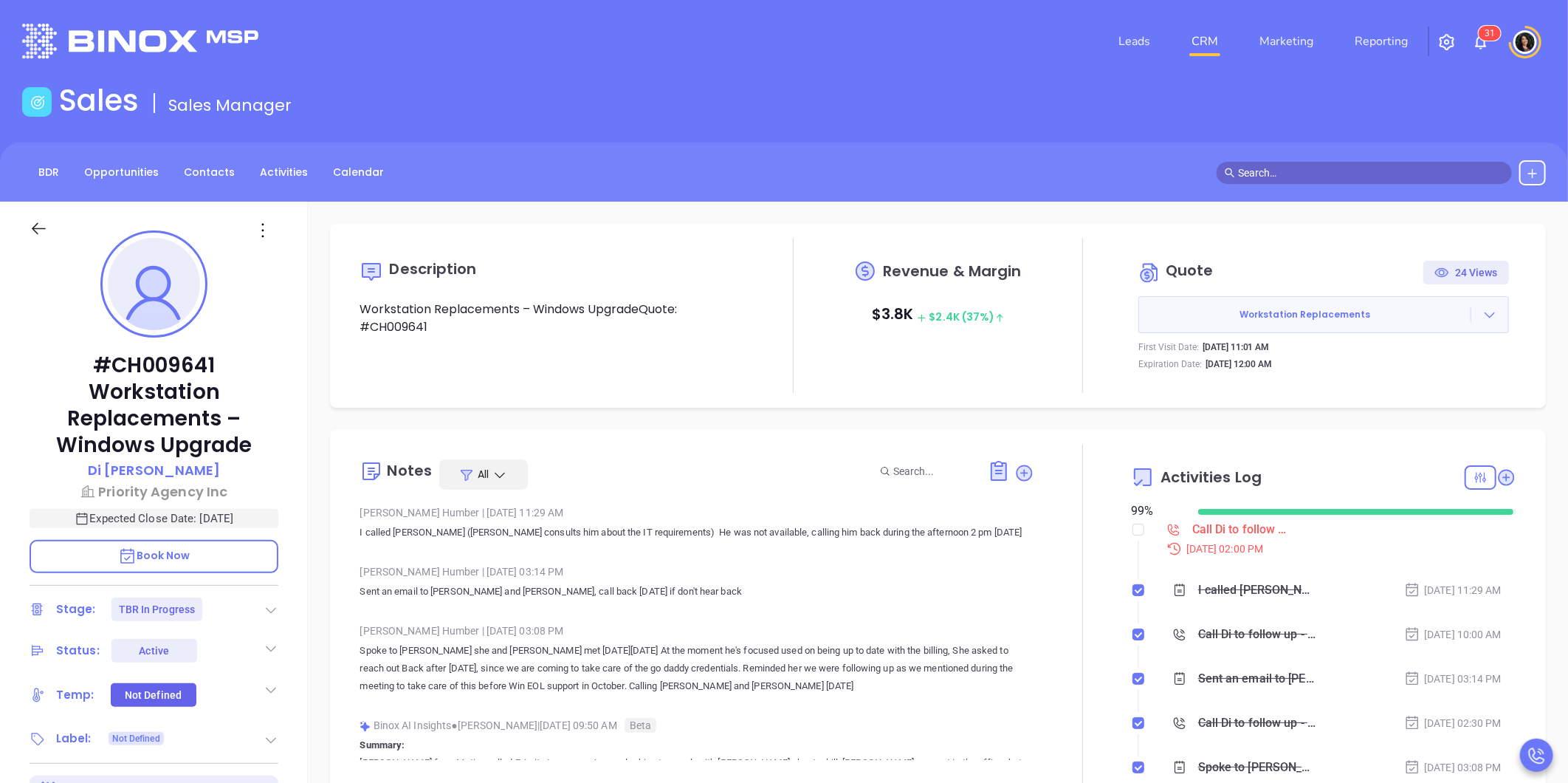
type input "Carla Humber"
click at [1017, 476] on icon at bounding box center [1024, 472] width 14 height 14
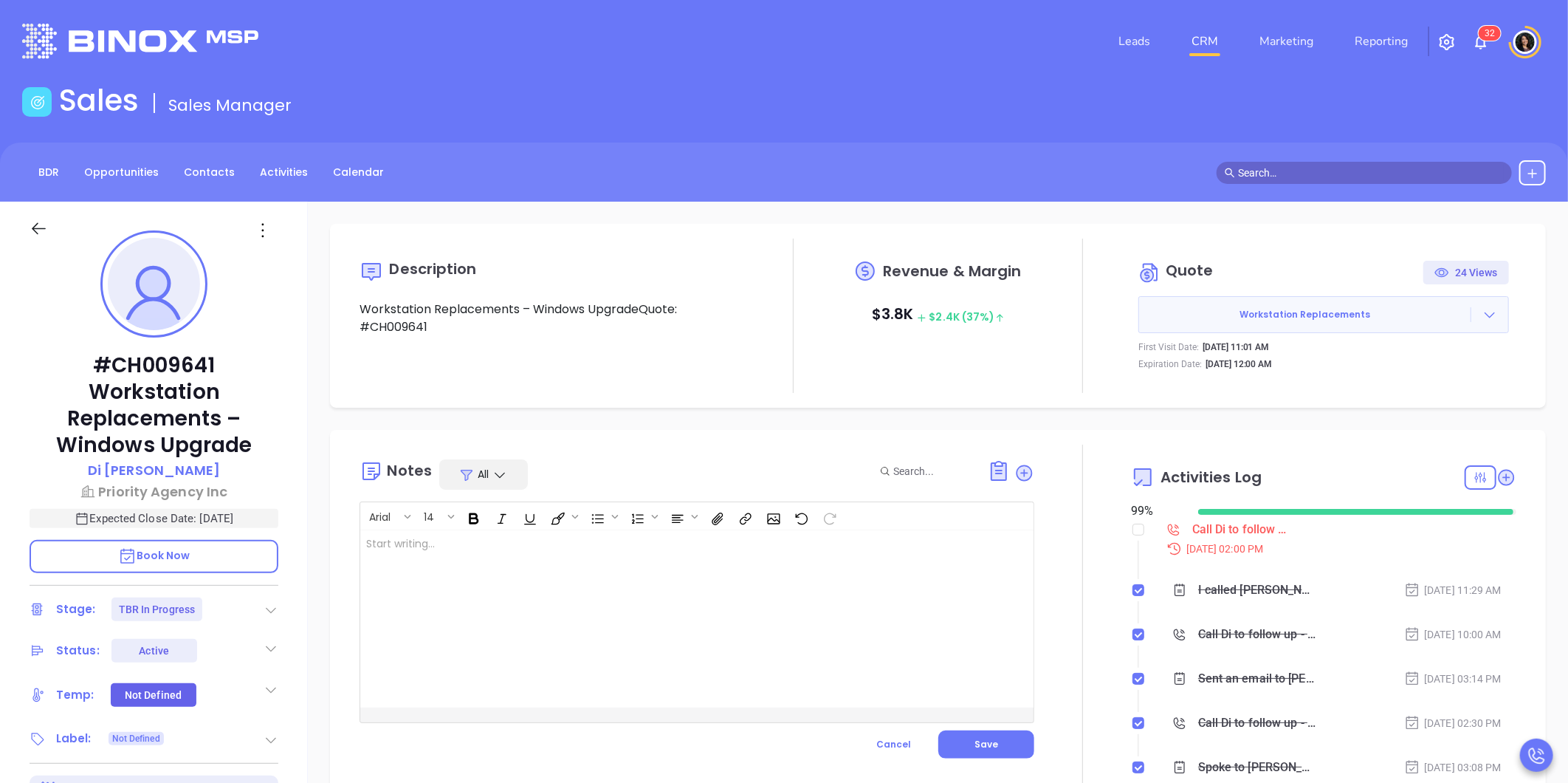
click at [785, 557] on div at bounding box center [672, 618] width 626 height 177
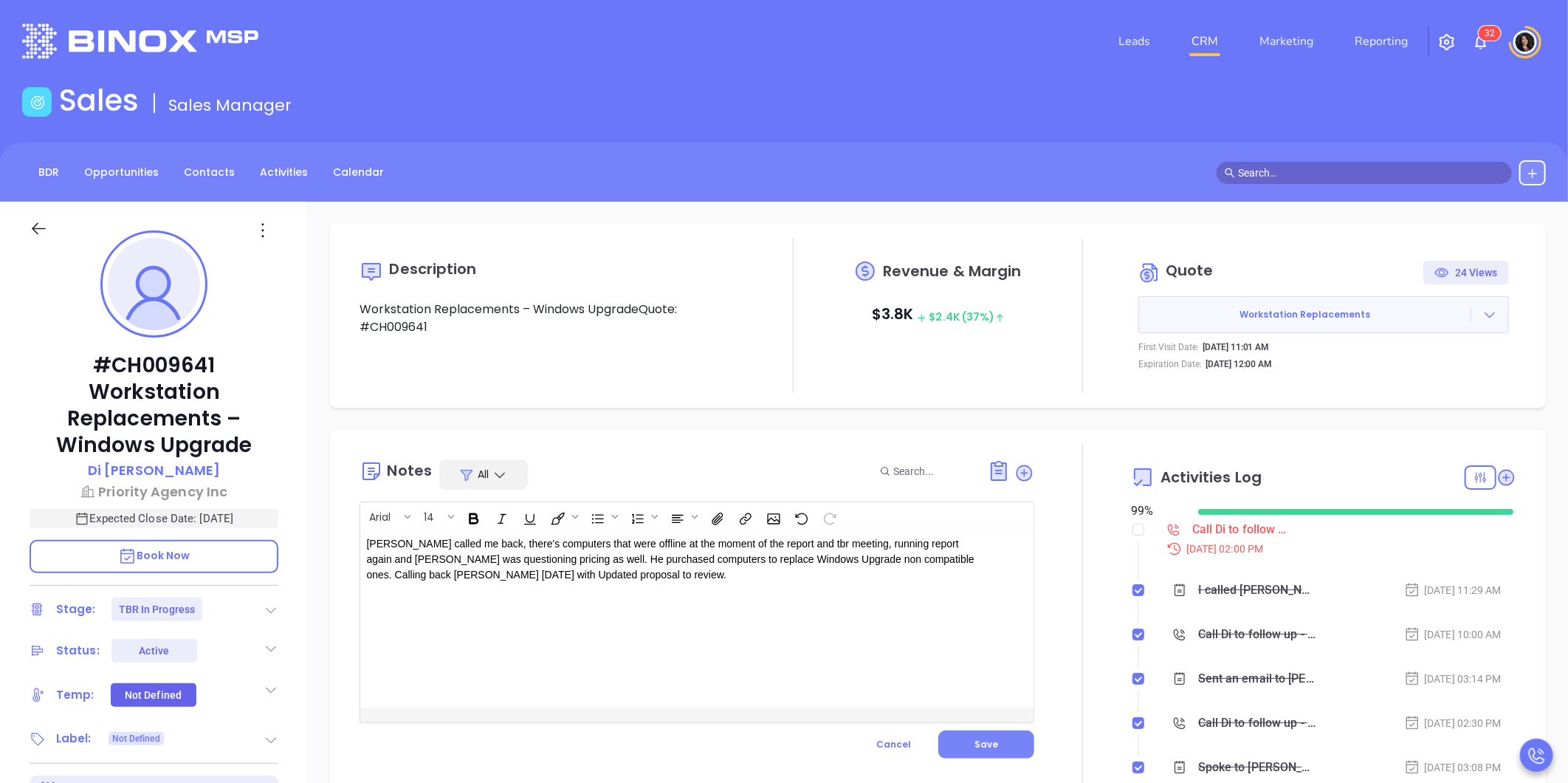
click at [1012, 735] on button "Save" at bounding box center [986, 744] width 96 height 28
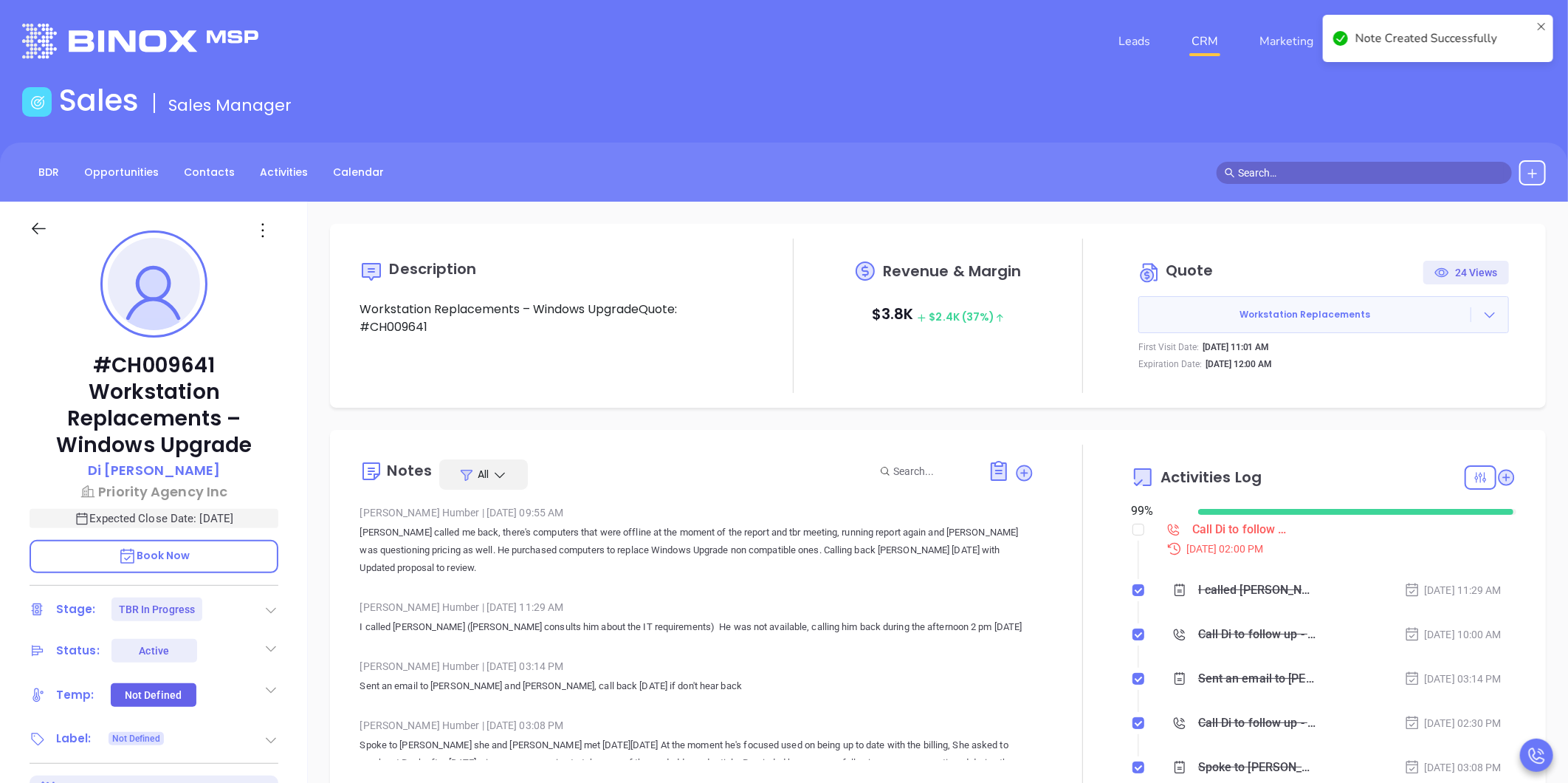
click at [1211, 527] on div "Call Di to follow up - Di Cao" at bounding box center [1241, 529] width 99 height 22
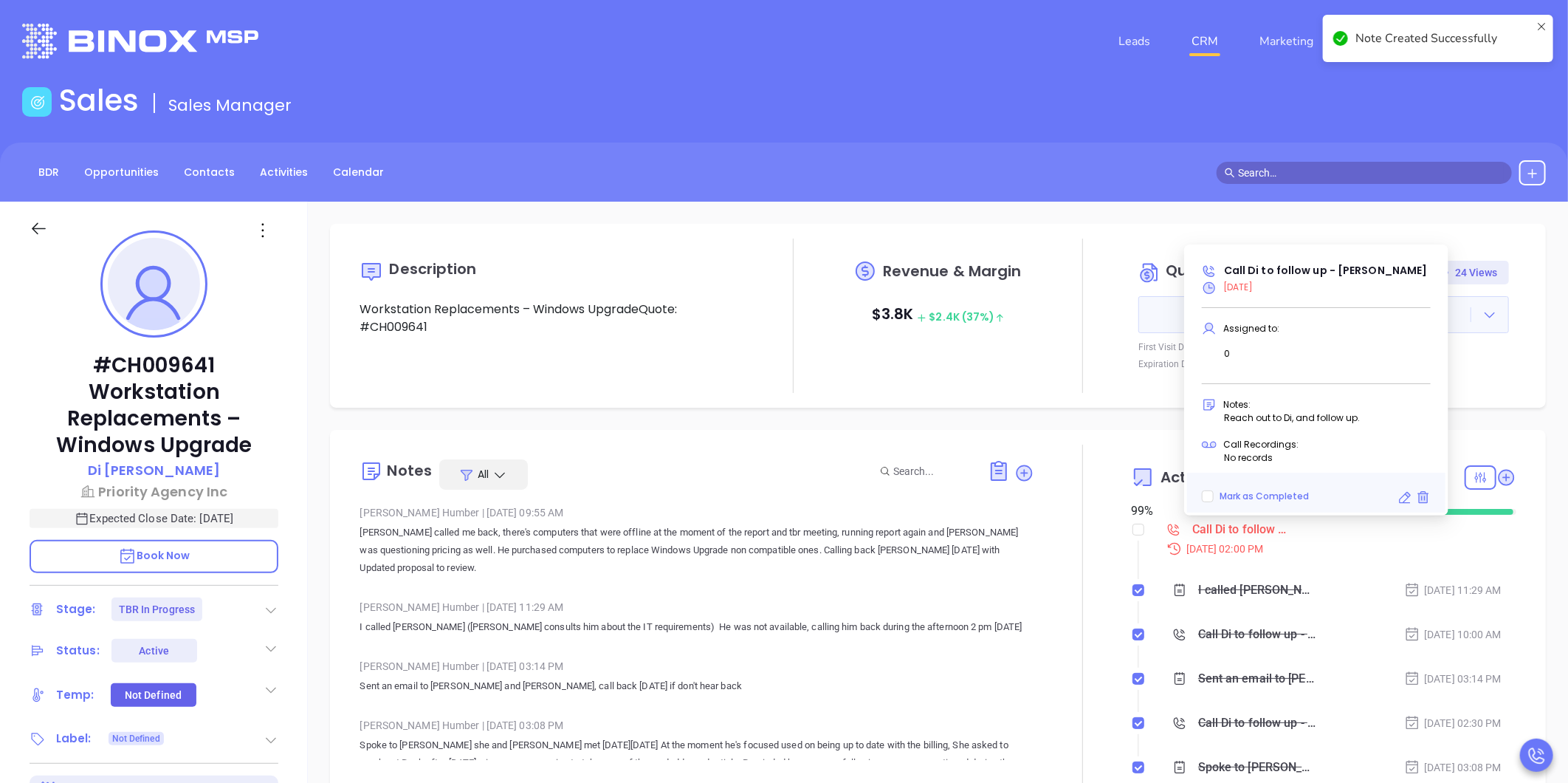
checkbox input "true"
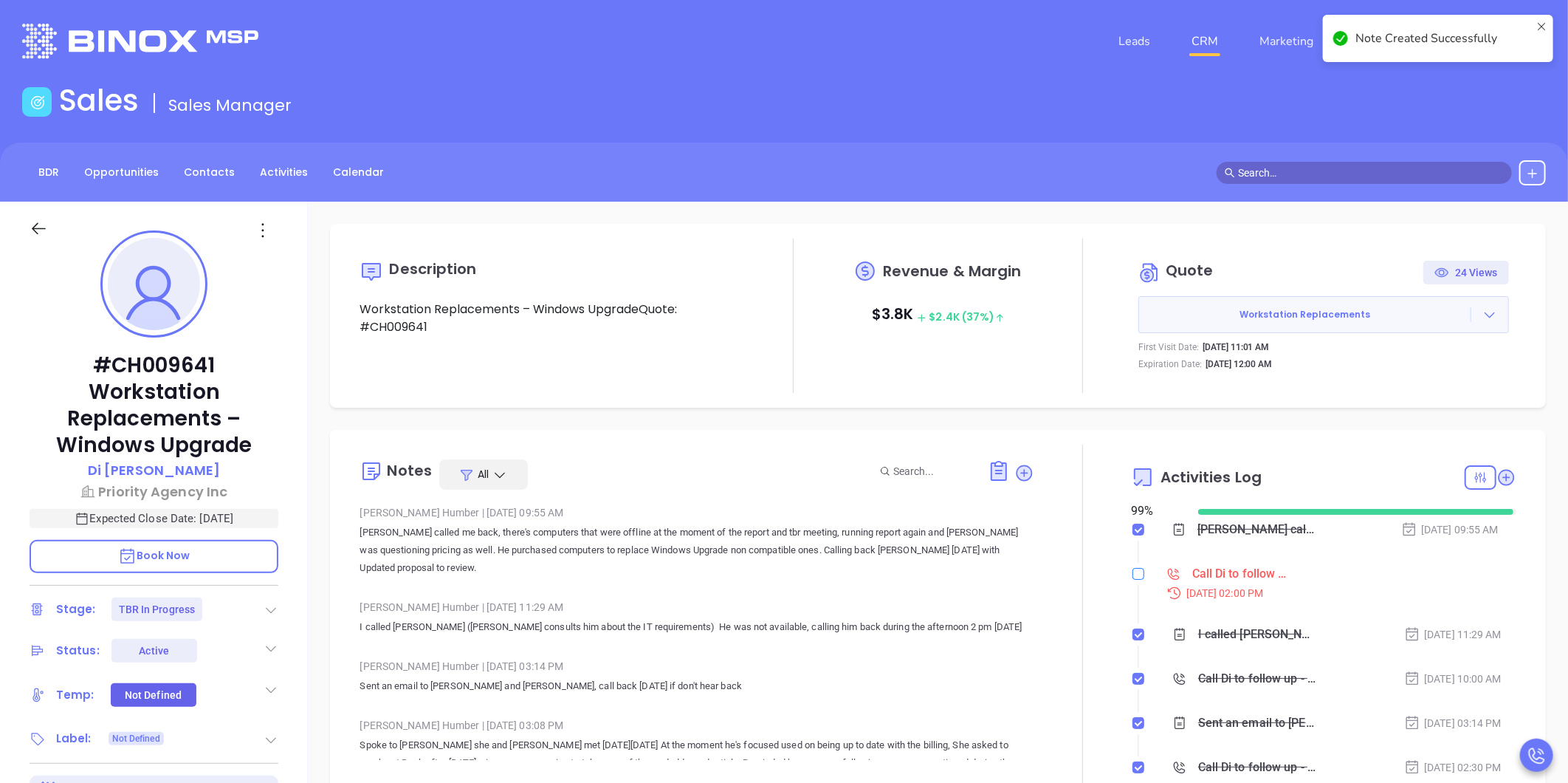
click at [1132, 572] on input "checkbox" at bounding box center [1138, 574] width 12 height 12
checkbox input "true"
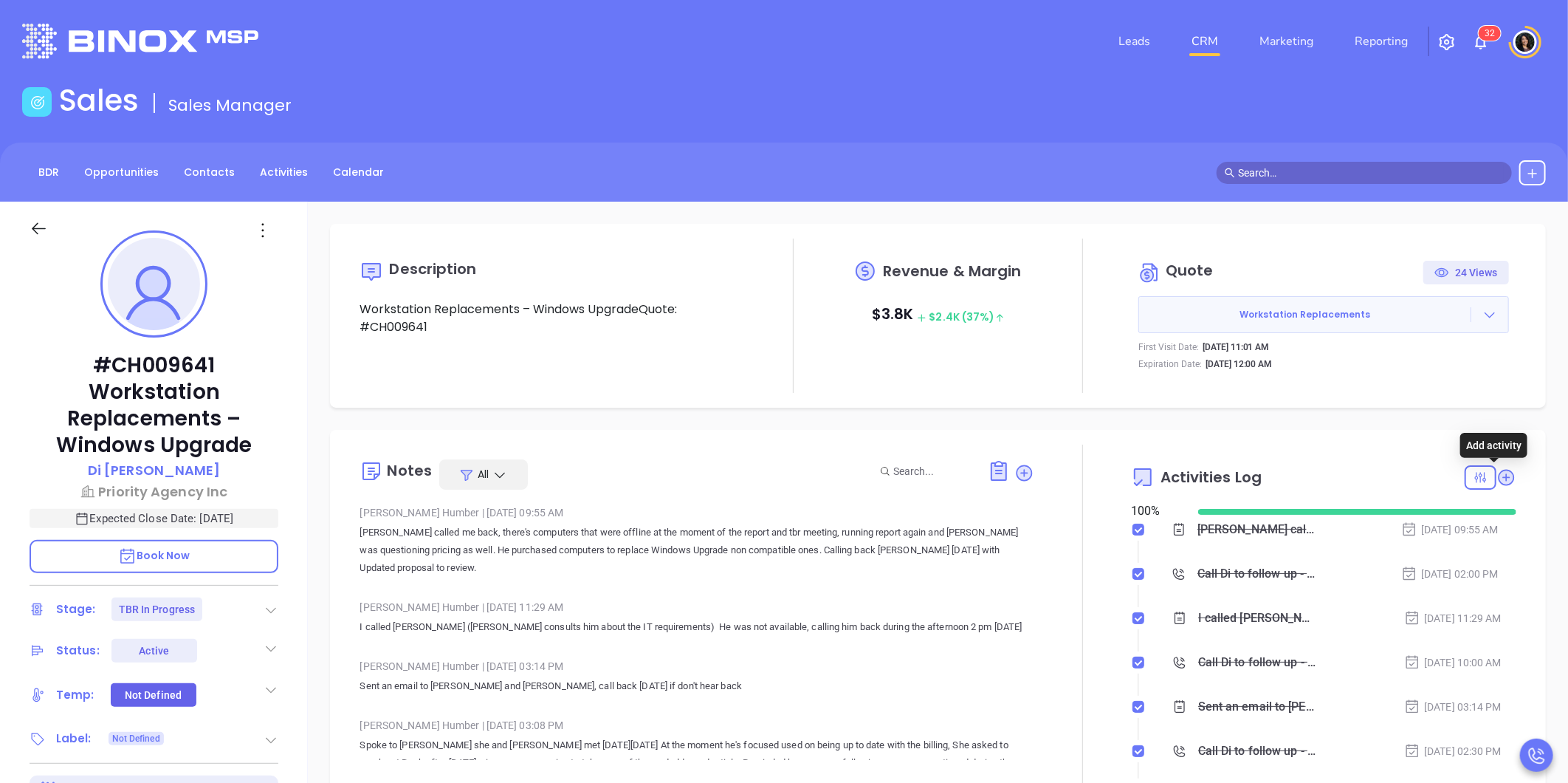
click at [1503, 475] on div "Notes All Carla Humber | Oct 9, 2025 09:55 AM George called me back, there's co…" at bounding box center [937, 618] width 1186 height 348
click at [1500, 474] on icon at bounding box center [1505, 476] width 14 height 14
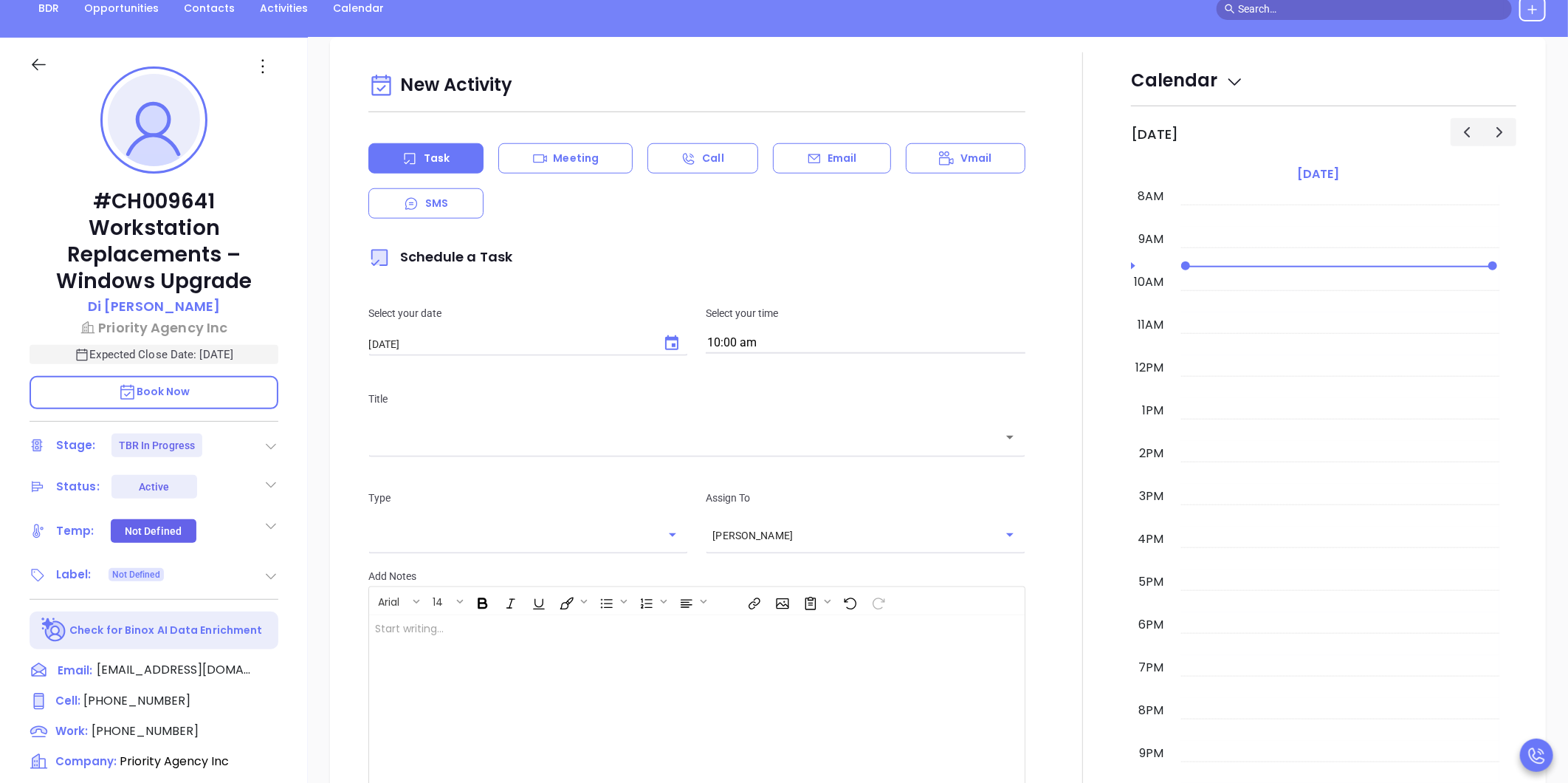
scroll to position [201, 0]
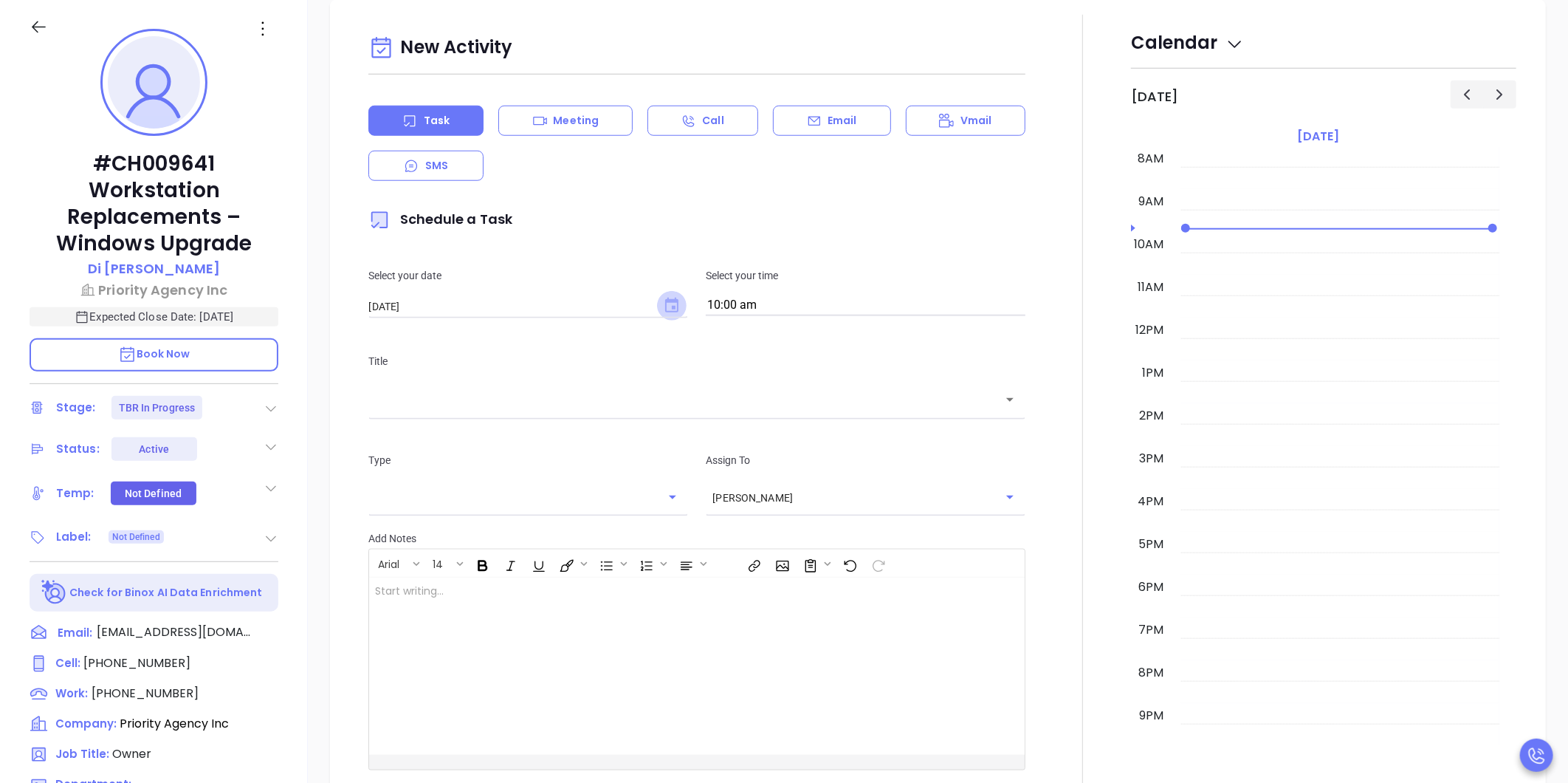
click at [669, 307] on icon "Choose date, selected date is Oct 10, 2025" at bounding box center [672, 304] width 14 height 14
click at [519, 423] on button "9" at bounding box center [516, 426] width 26 height 26
type input "10/09/2025"
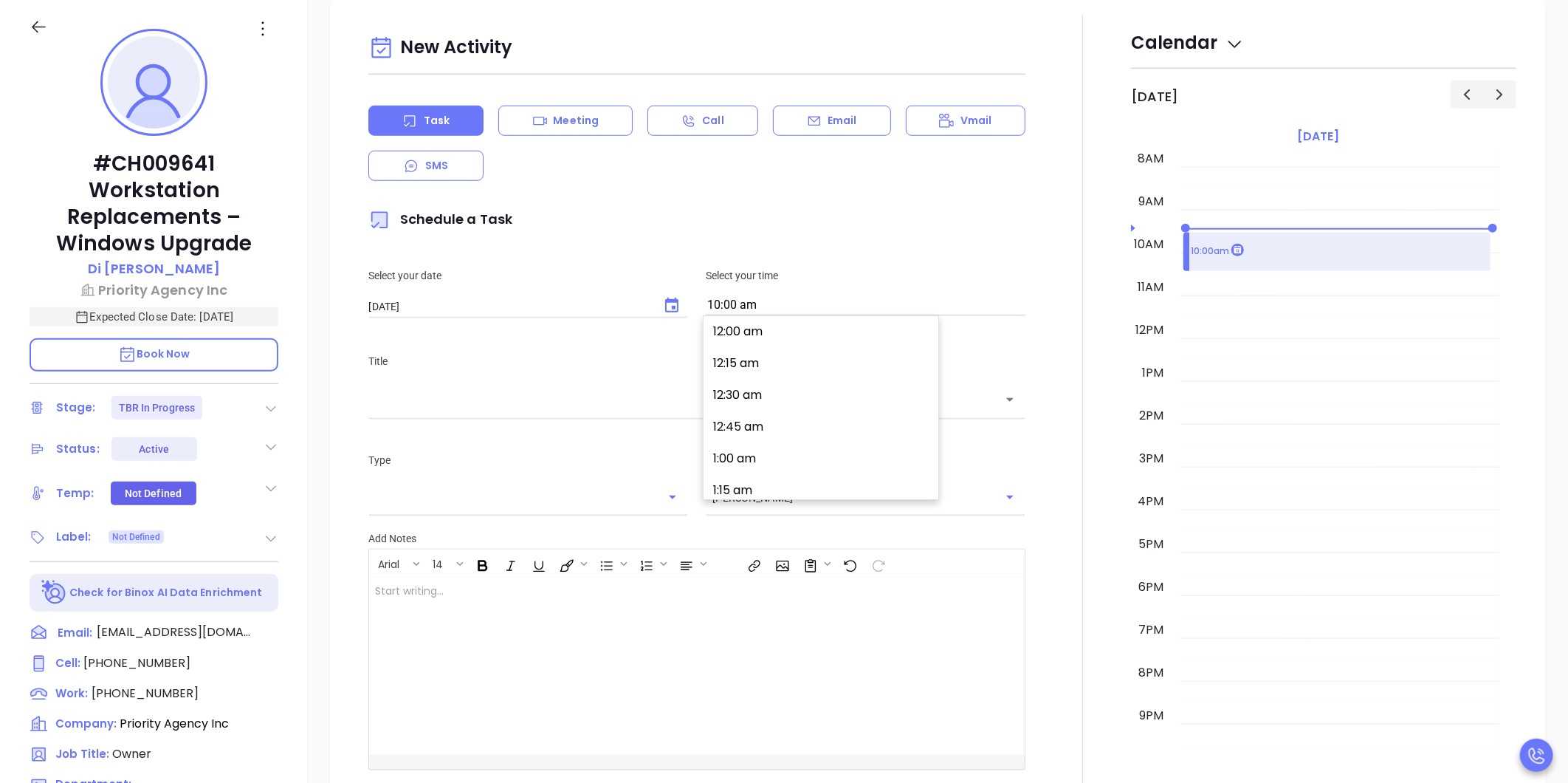
click at [733, 302] on input "10:00 am" at bounding box center [865, 306] width 319 height 20
click at [776, 468] on button "11:30 am" at bounding box center [823, 467] width 229 height 31
type input "11:30 am"
click at [726, 408] on div "​" at bounding box center [697, 398] width 657 height 31
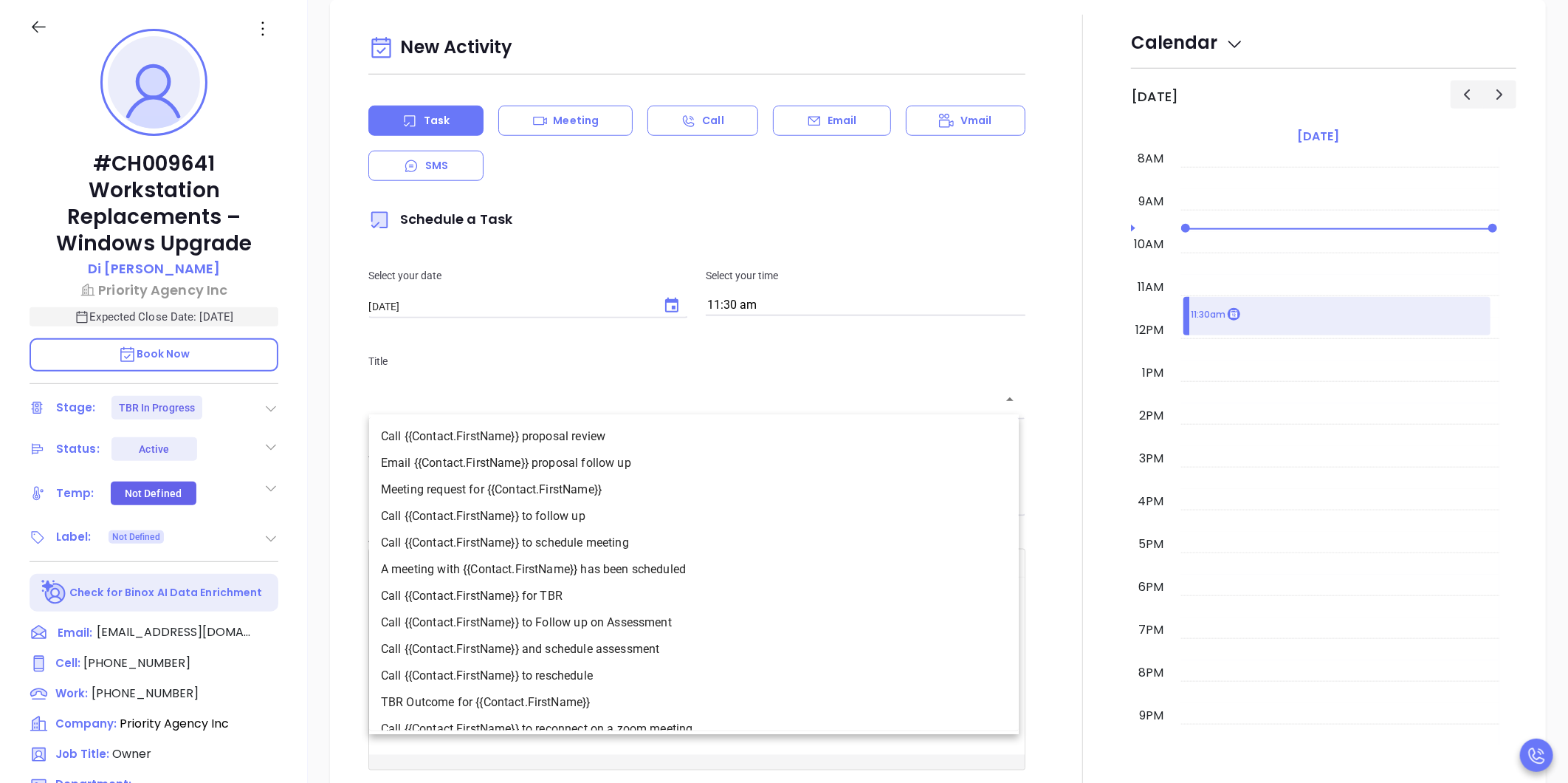
click at [633, 517] on li "Call {{Contact.FirstName}} to follow up" at bounding box center [694, 515] width 649 height 26
type input "Call Di to follow up"
type input "Call"
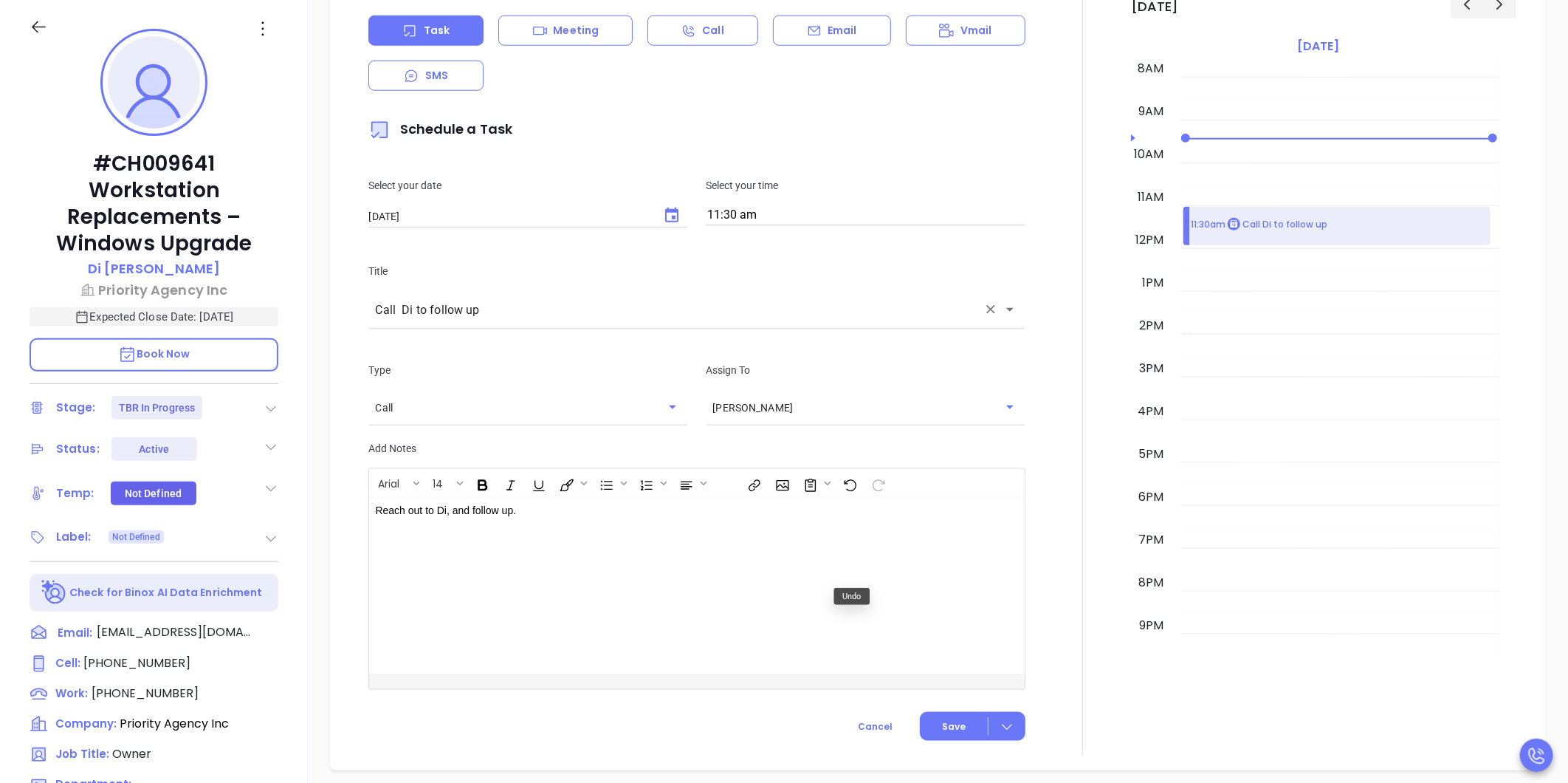
scroll to position [977, 0]
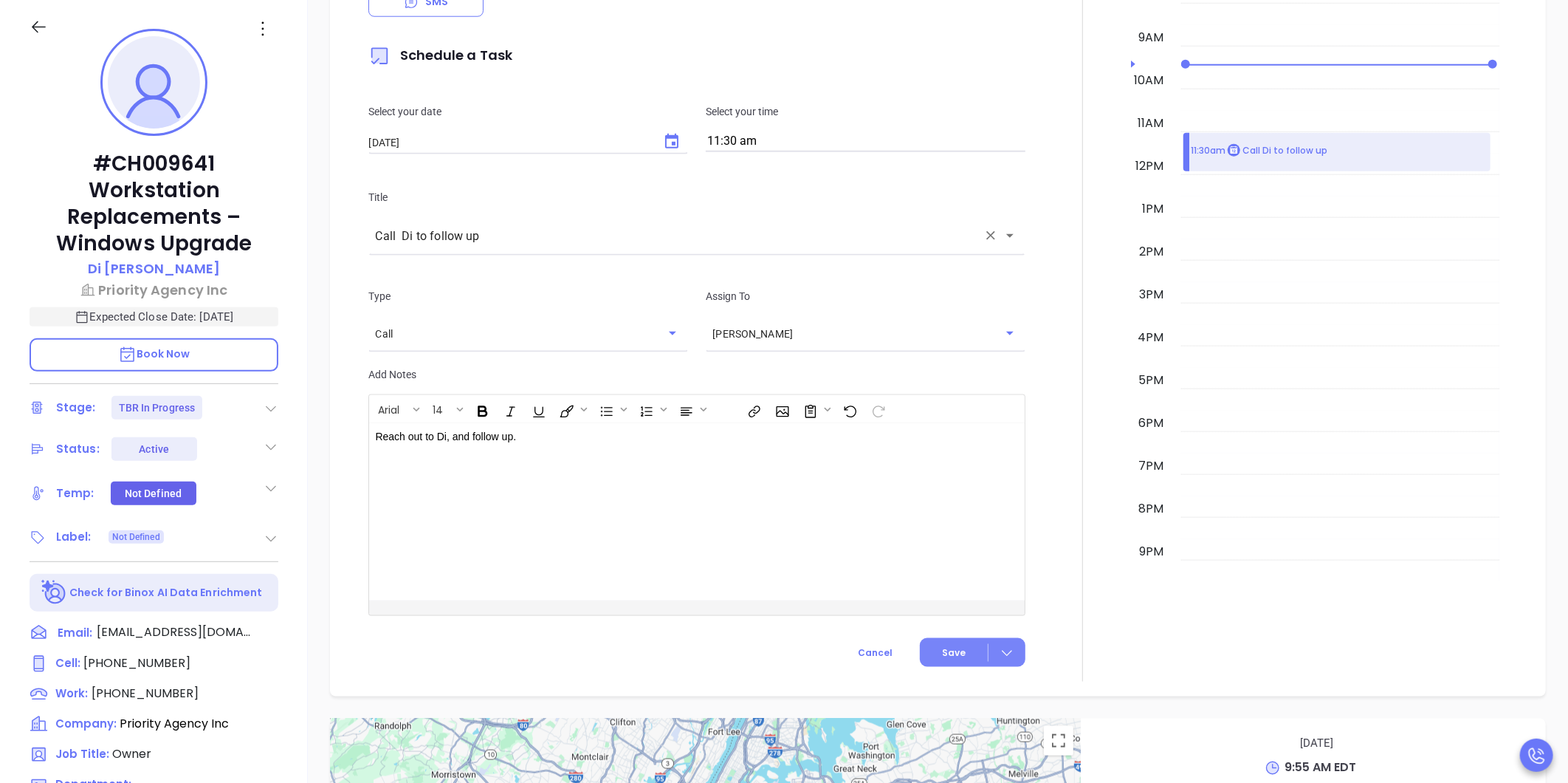
click at [959, 653] on button "Save" at bounding box center [972, 652] width 105 height 29
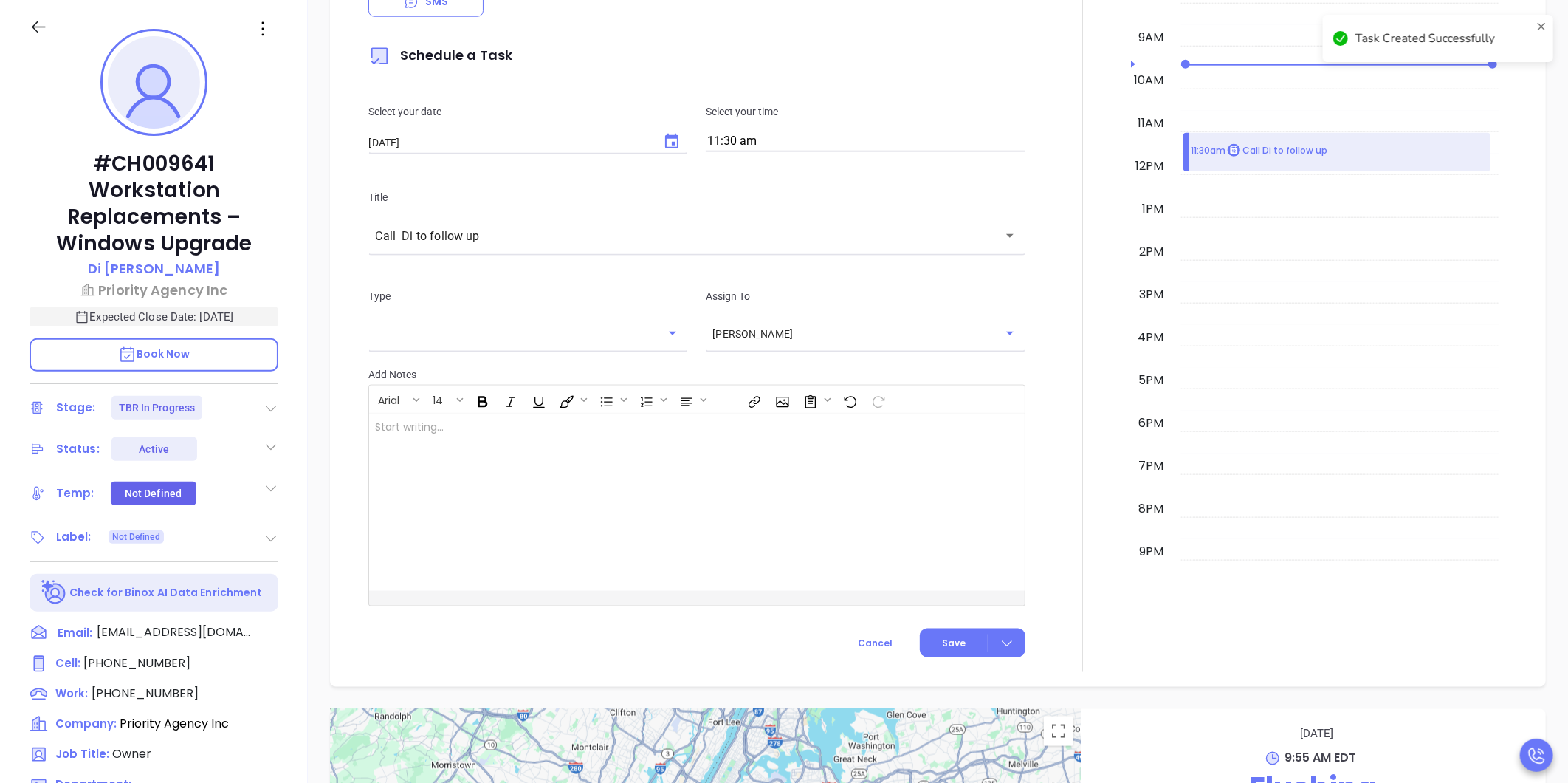
checkbox input "false"
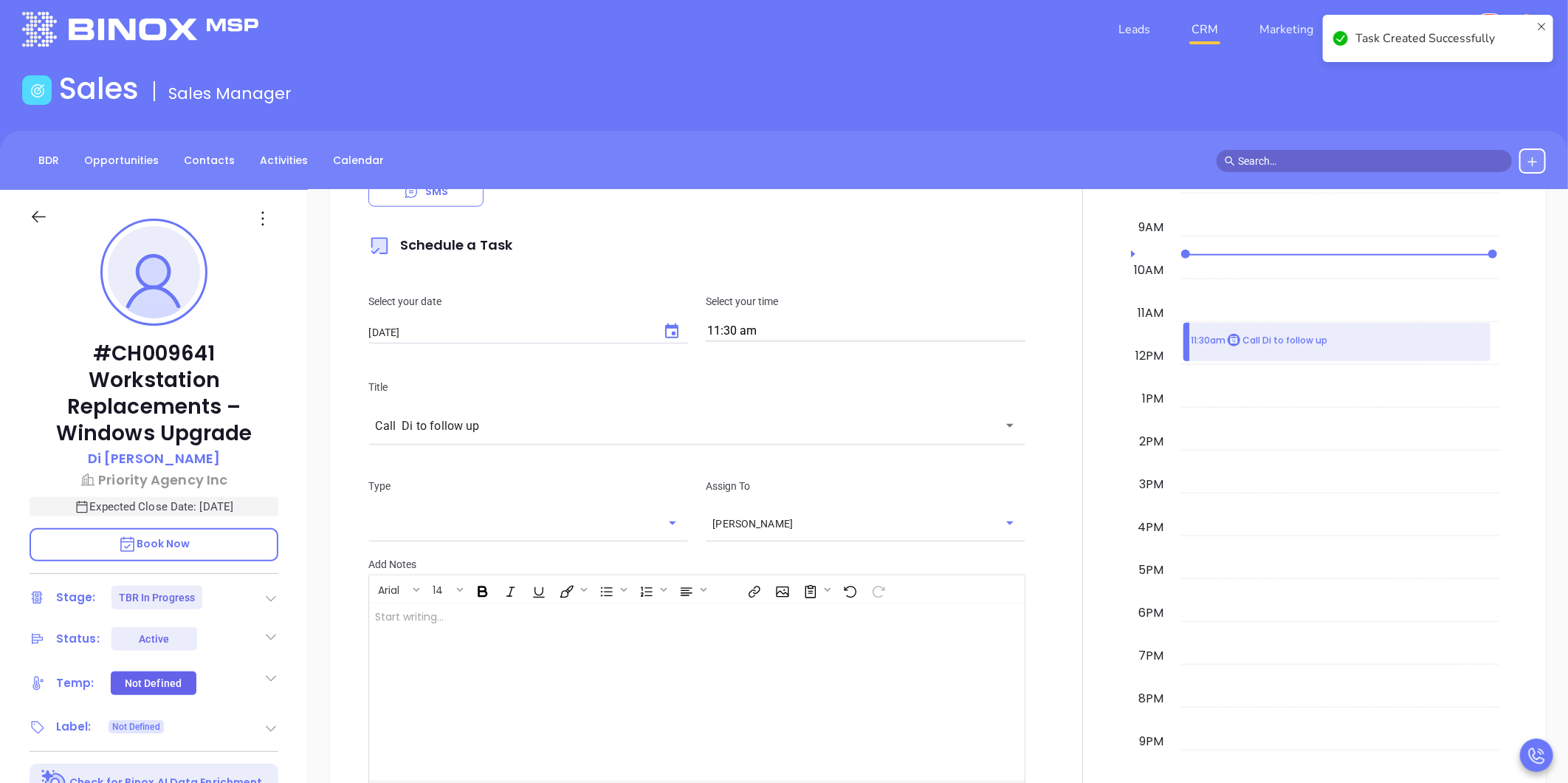
scroll to position [0, 0]
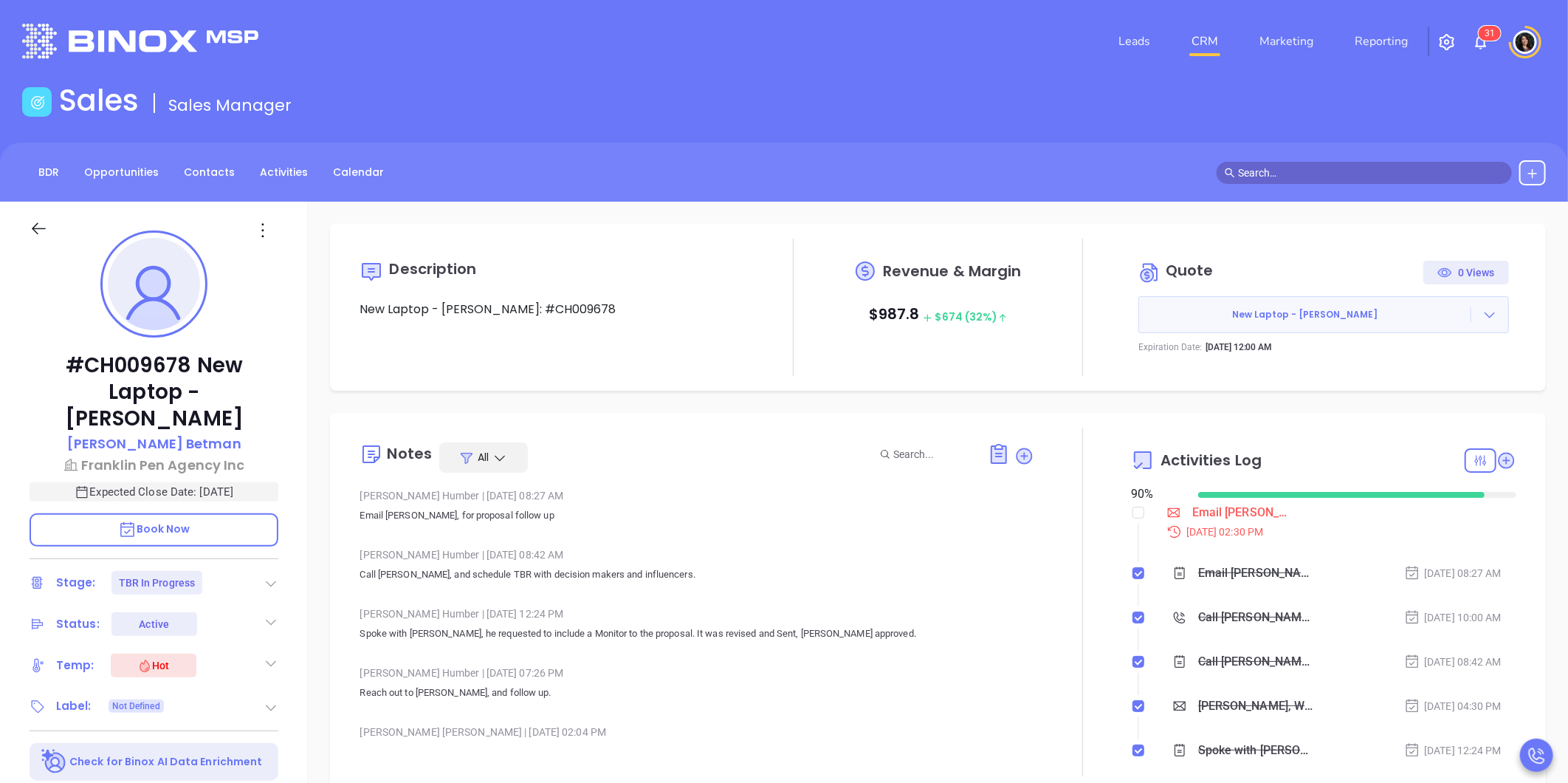
type input "[PERSON_NAME]"
click at [1482, 316] on icon at bounding box center [1489, 314] width 14 height 14
click at [910, 401] on div "Description New Laptop - [PERSON_NAME]: #CH009678 Revenue & Margin $ 987.8 $ 67…" at bounding box center [938, 718] width 1260 height 1034
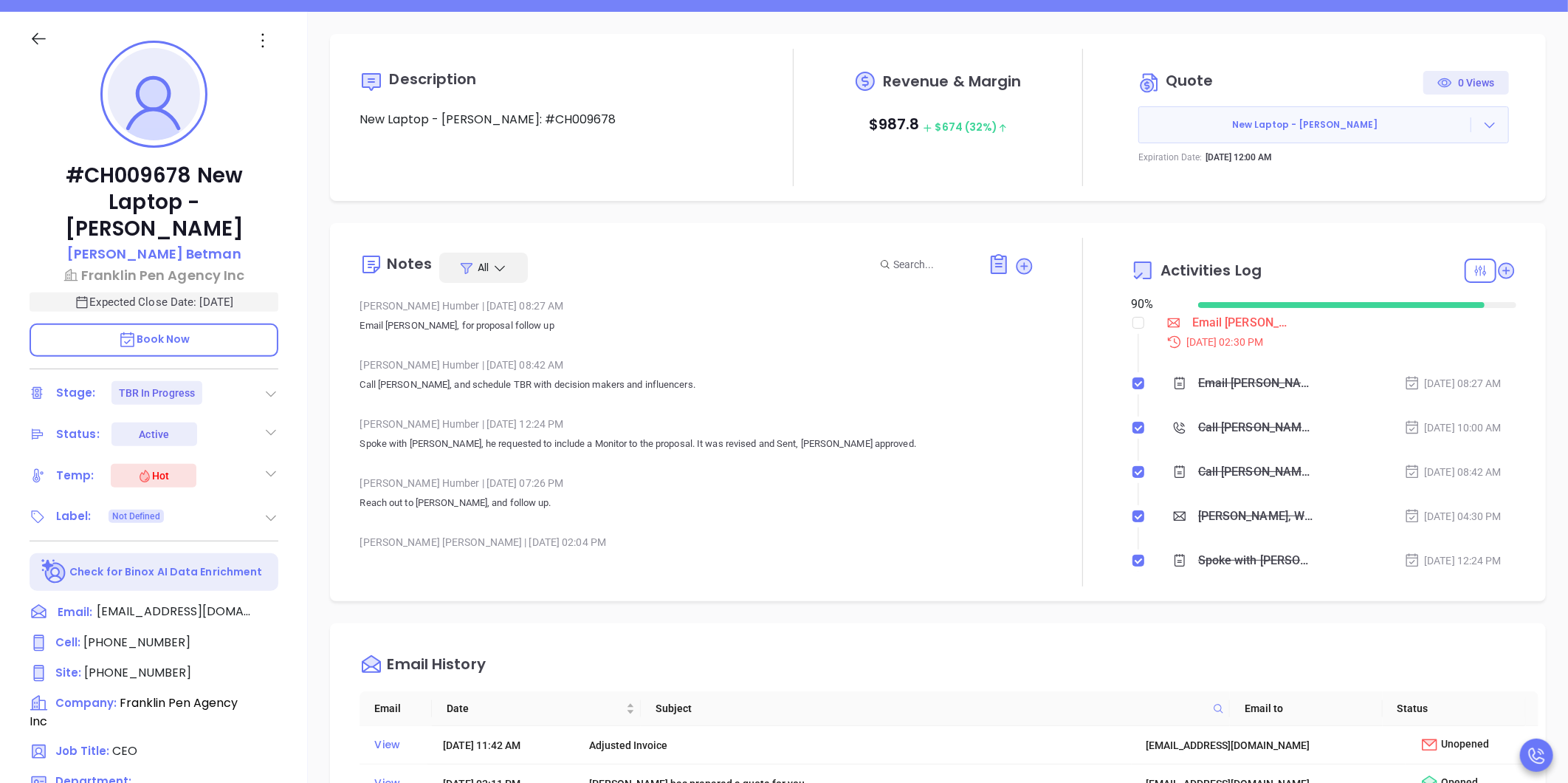
scroll to position [246, 0]
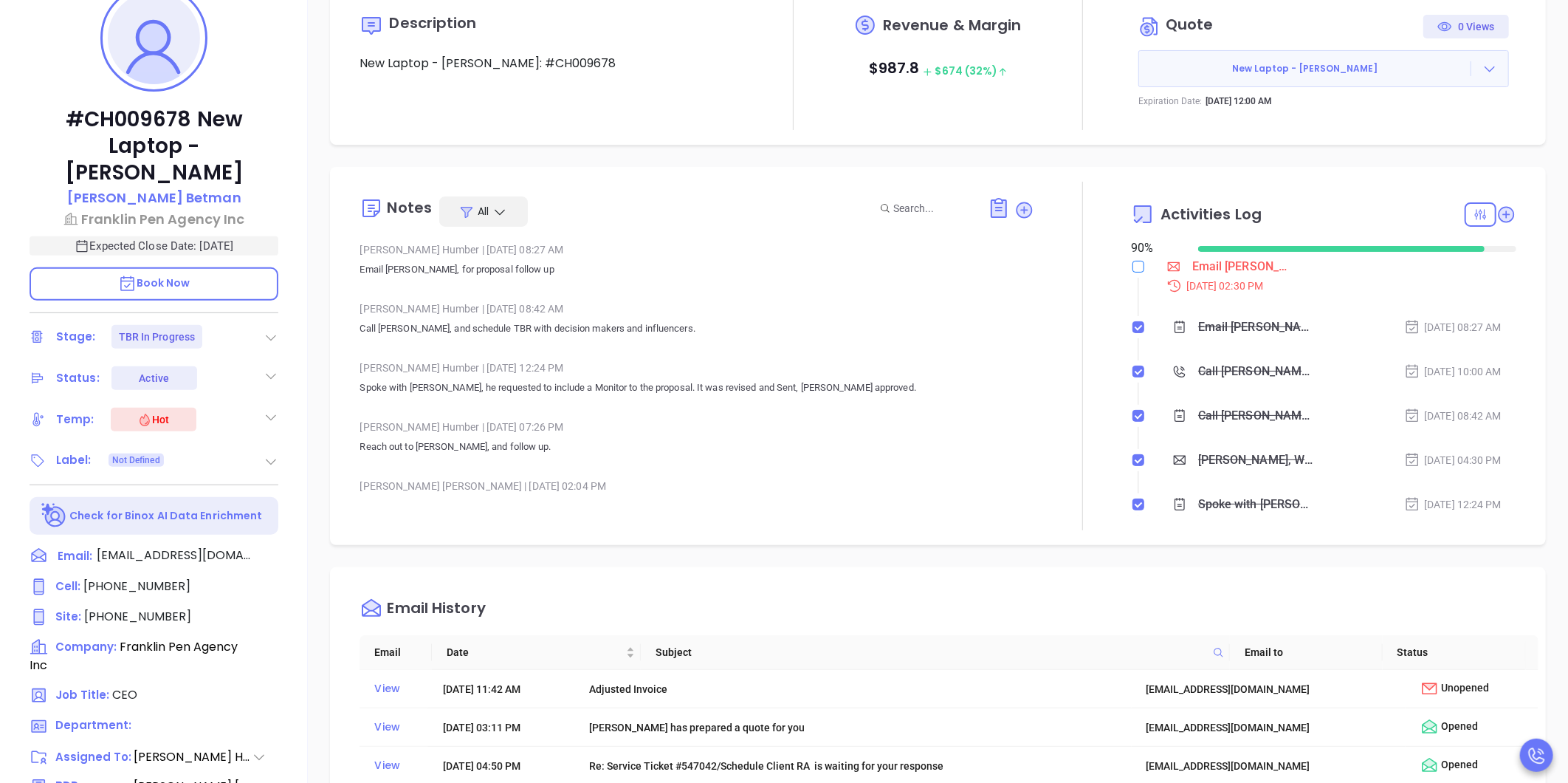
click at [1132, 272] on label at bounding box center [1138, 266] width 12 height 16
click at [1132, 272] on input "checkbox" at bounding box center [1138, 267] width 12 height 12
checkbox input "true"
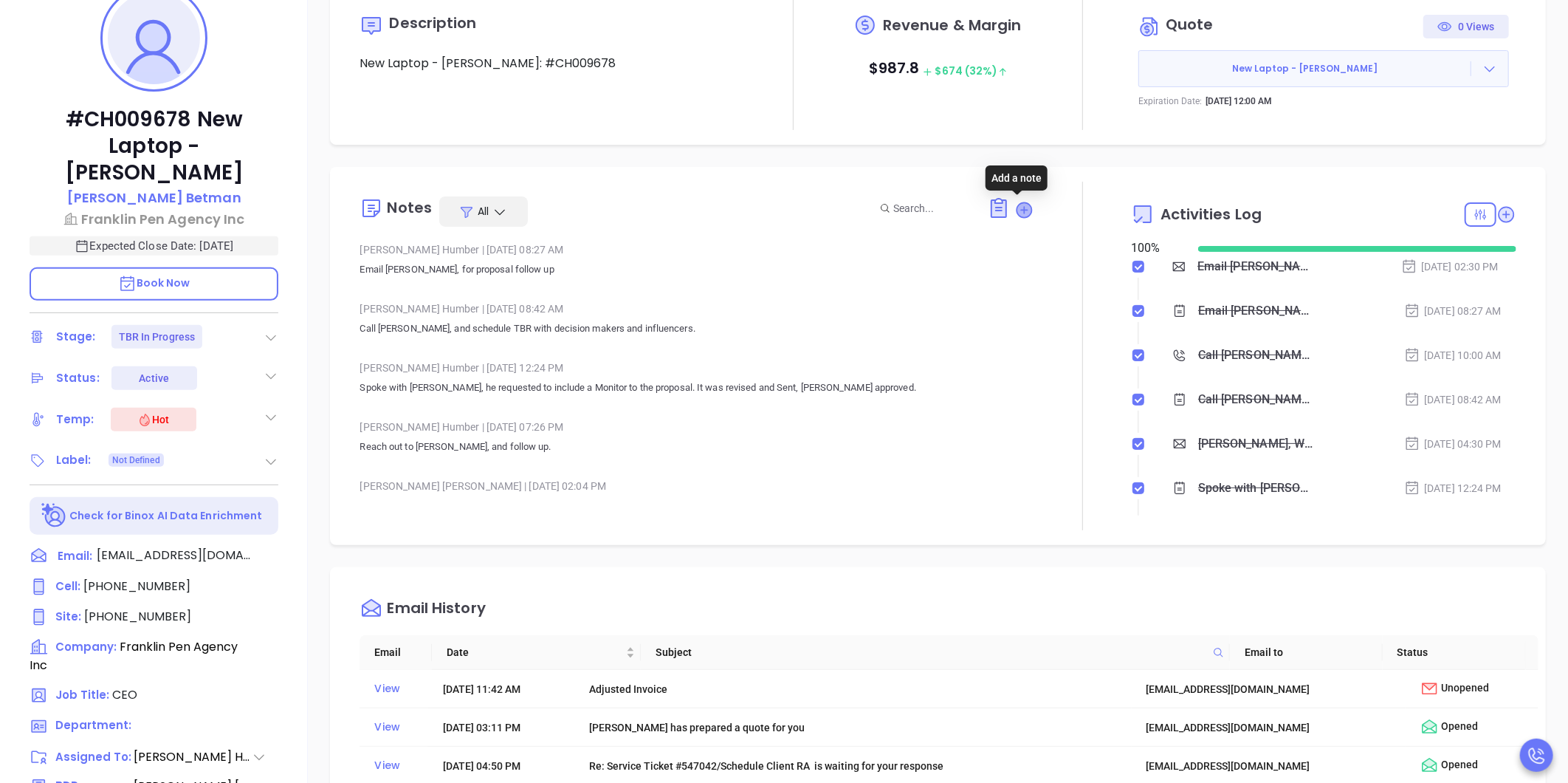
click at [1017, 216] on icon at bounding box center [1024, 209] width 14 height 14
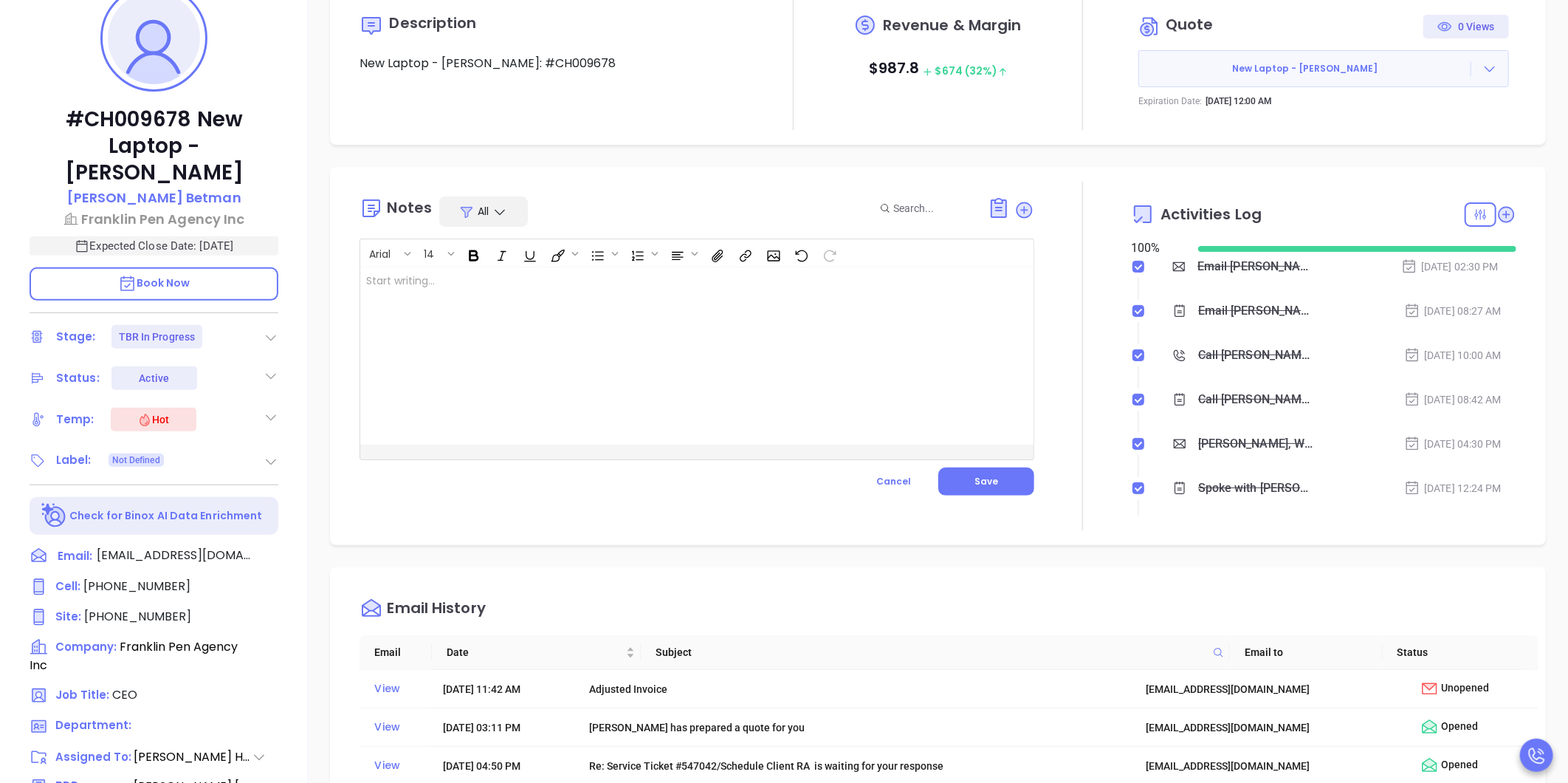
click at [681, 410] on div at bounding box center [672, 356] width 626 height 177
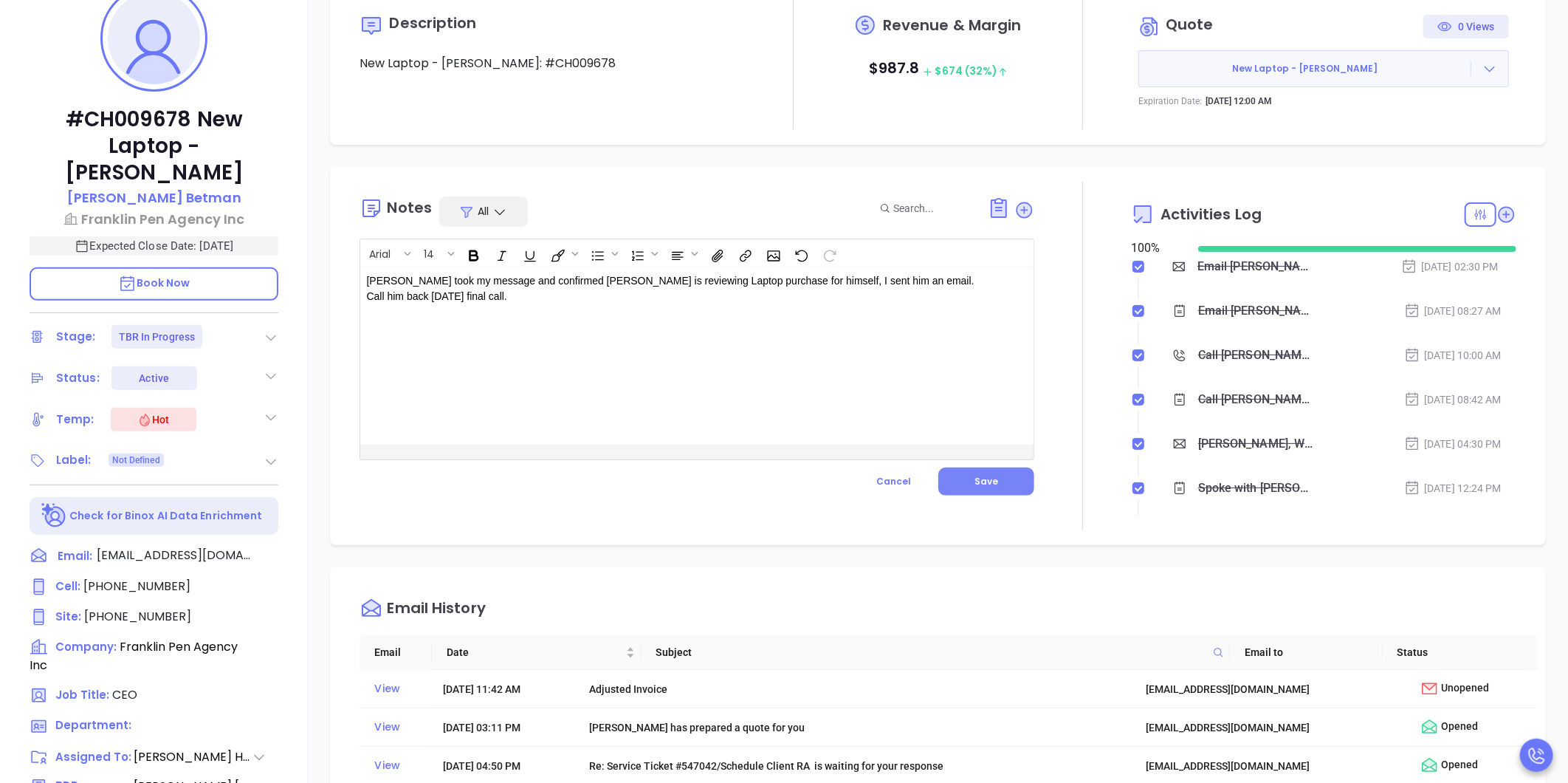
click at [958, 476] on button "Save" at bounding box center [986, 481] width 96 height 28
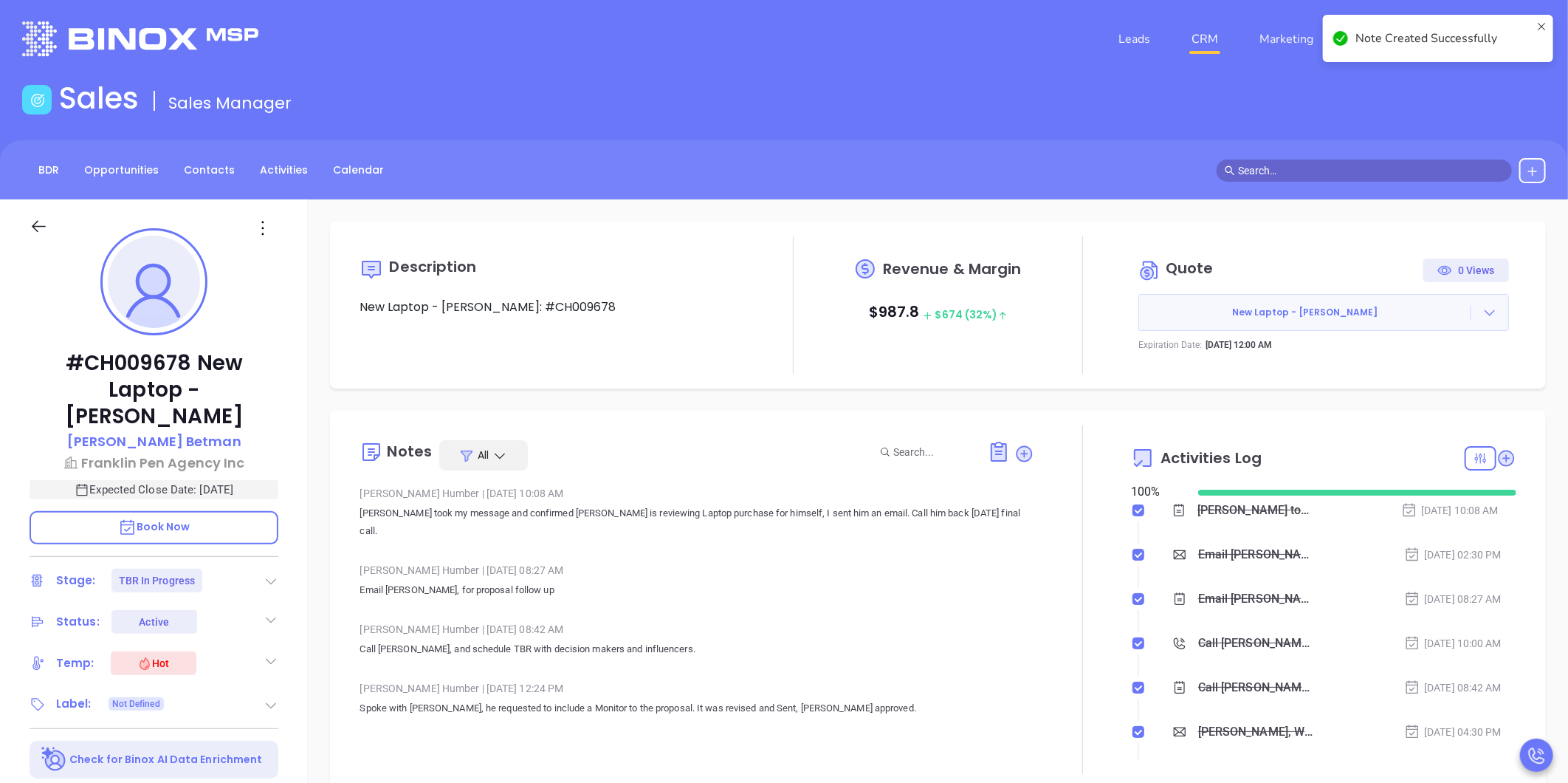
scroll to position [0, 0]
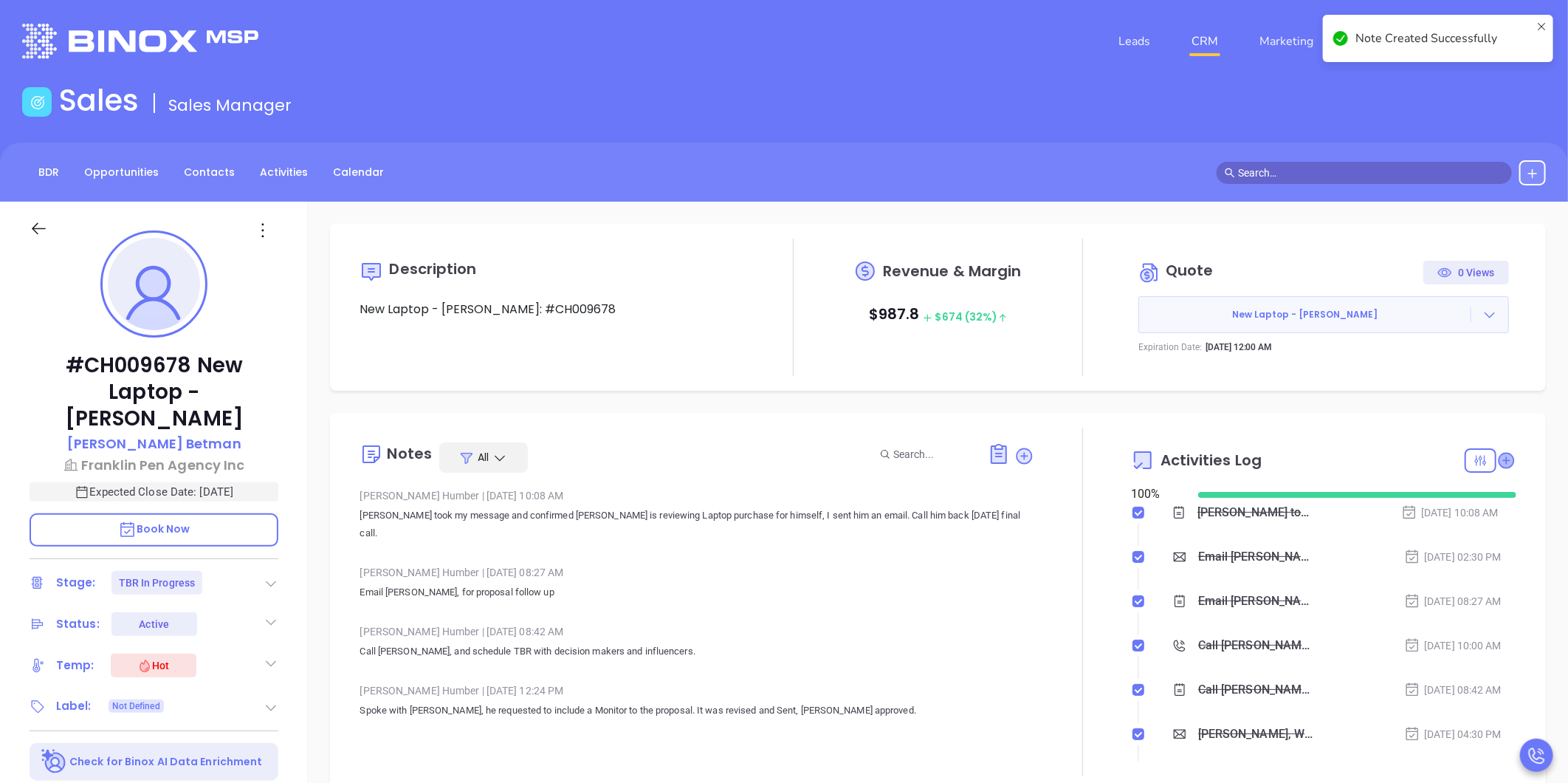
click at [1498, 460] on icon at bounding box center [1505, 459] width 14 height 14
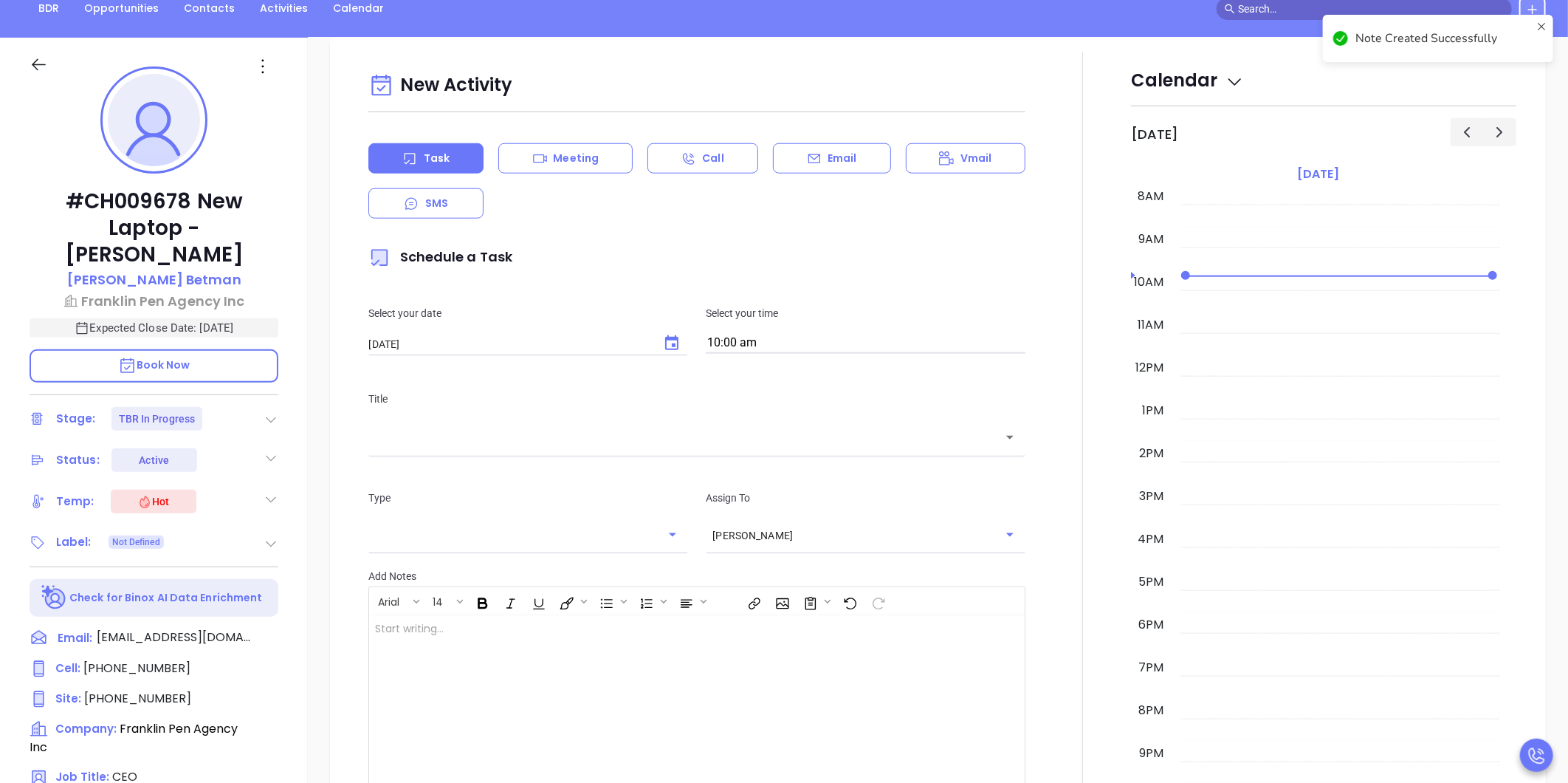
scroll to position [201, 0]
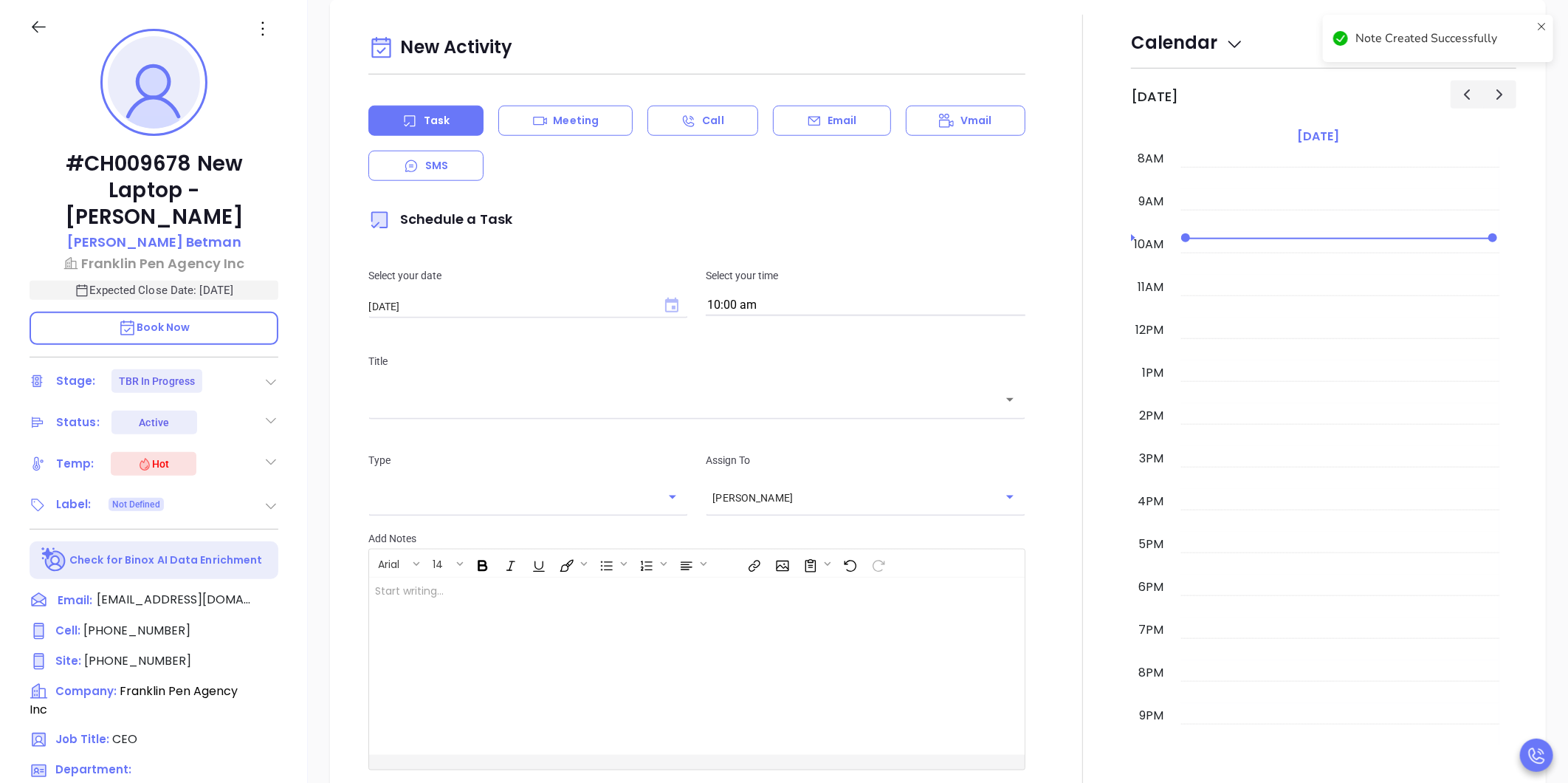
click at [675, 301] on icon "Choose date, selected date is Oct 10, 2025" at bounding box center [672, 304] width 14 height 14
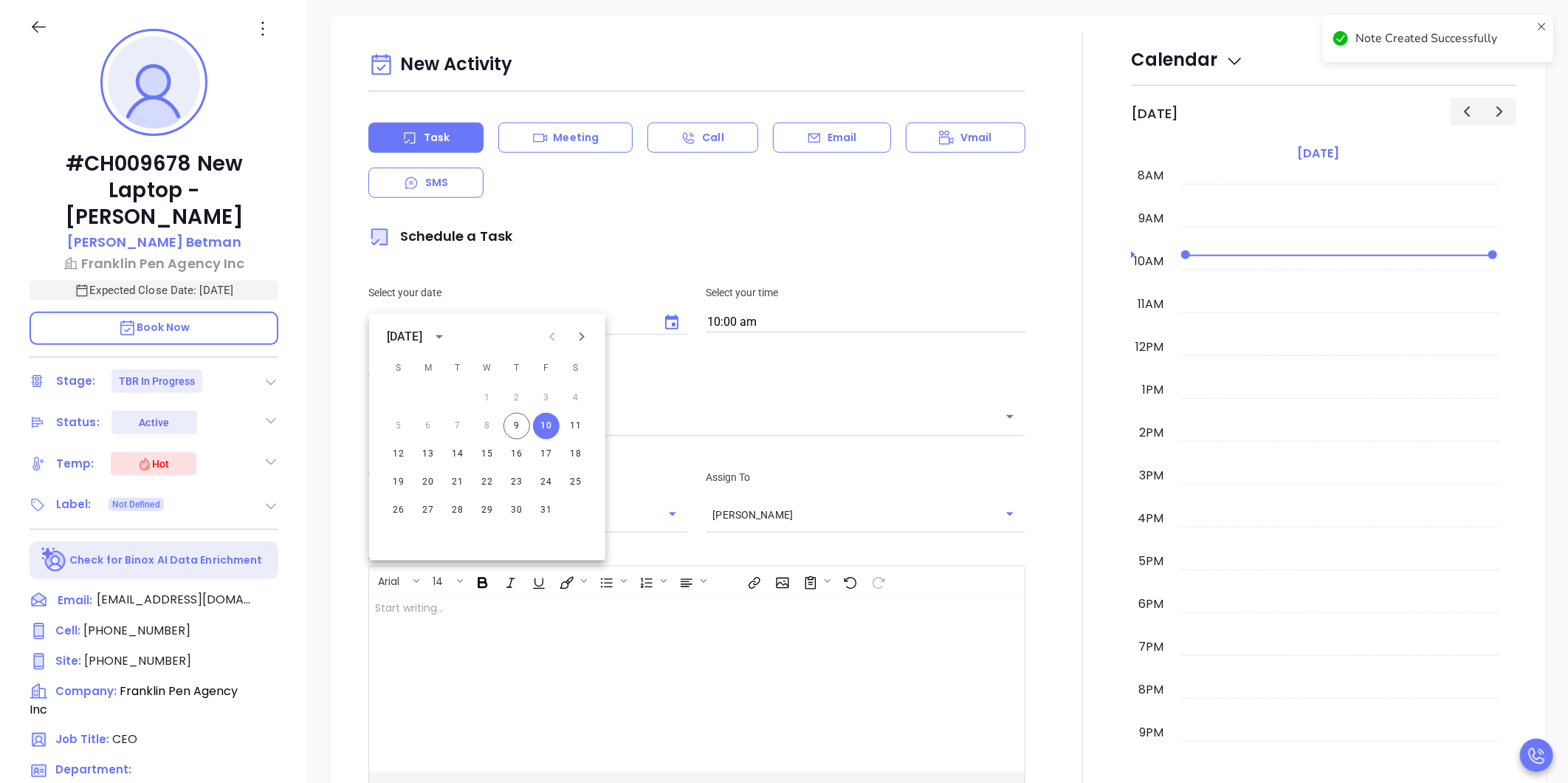
scroll to position [890, 0]
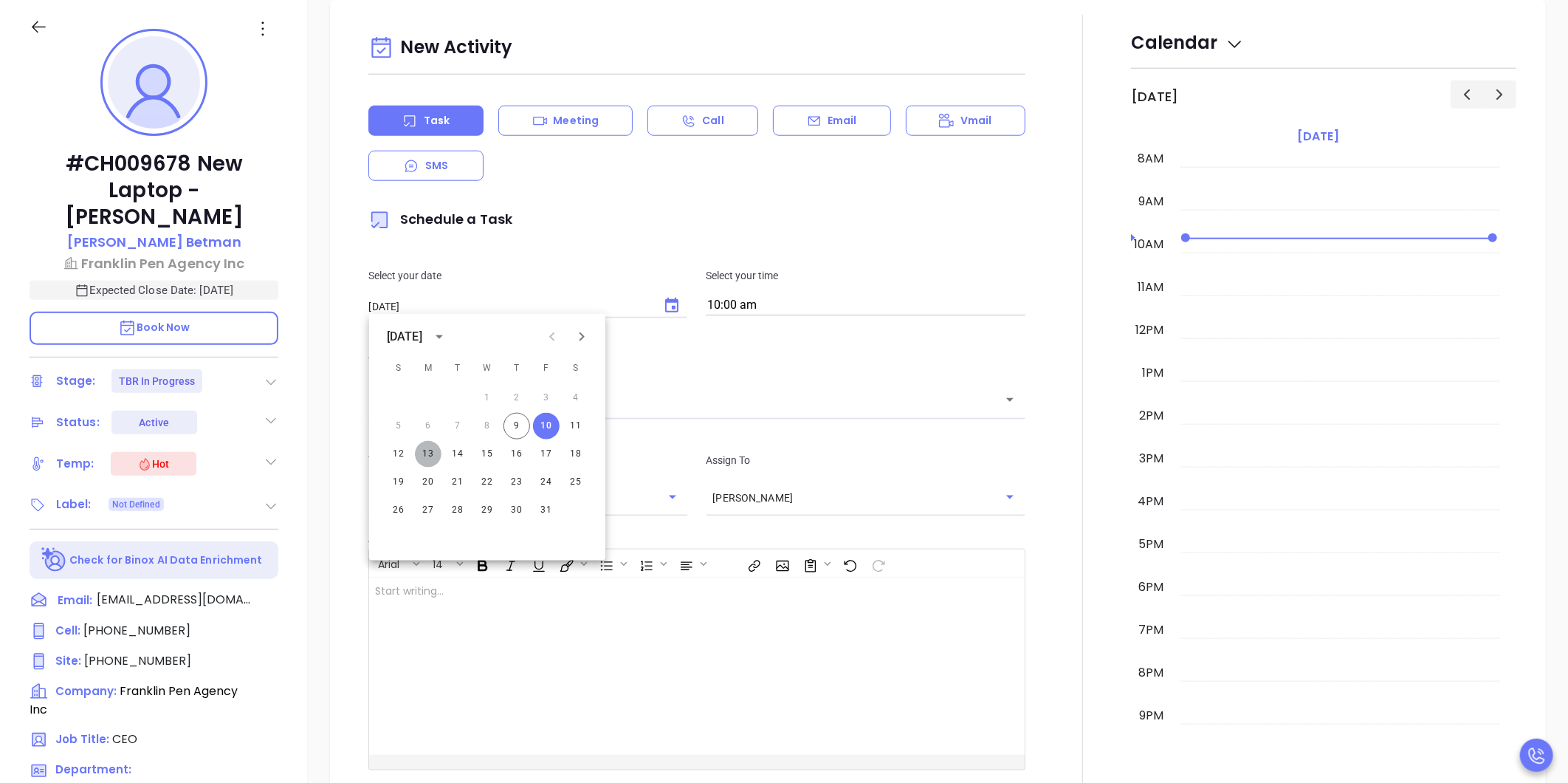
click at [432, 451] on button "13" at bounding box center [428, 453] width 26 height 26
type input "[DATE]"
click at [817, 297] on input "10:00 am" at bounding box center [865, 306] width 319 height 20
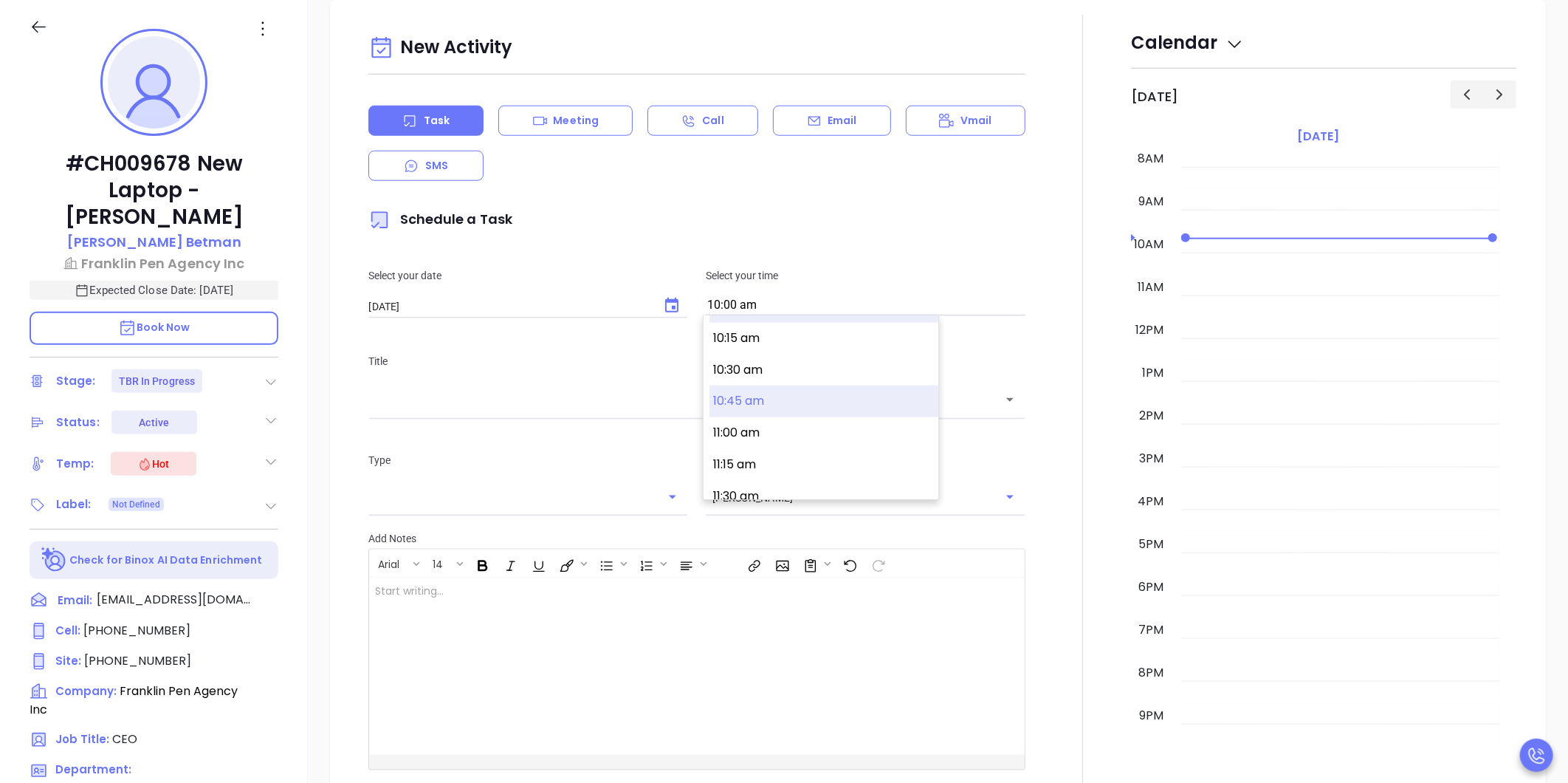
scroll to position [1320, 0]
click at [781, 400] on button "11:00 am" at bounding box center [823, 403] width 229 height 31
type input "11:00 am"
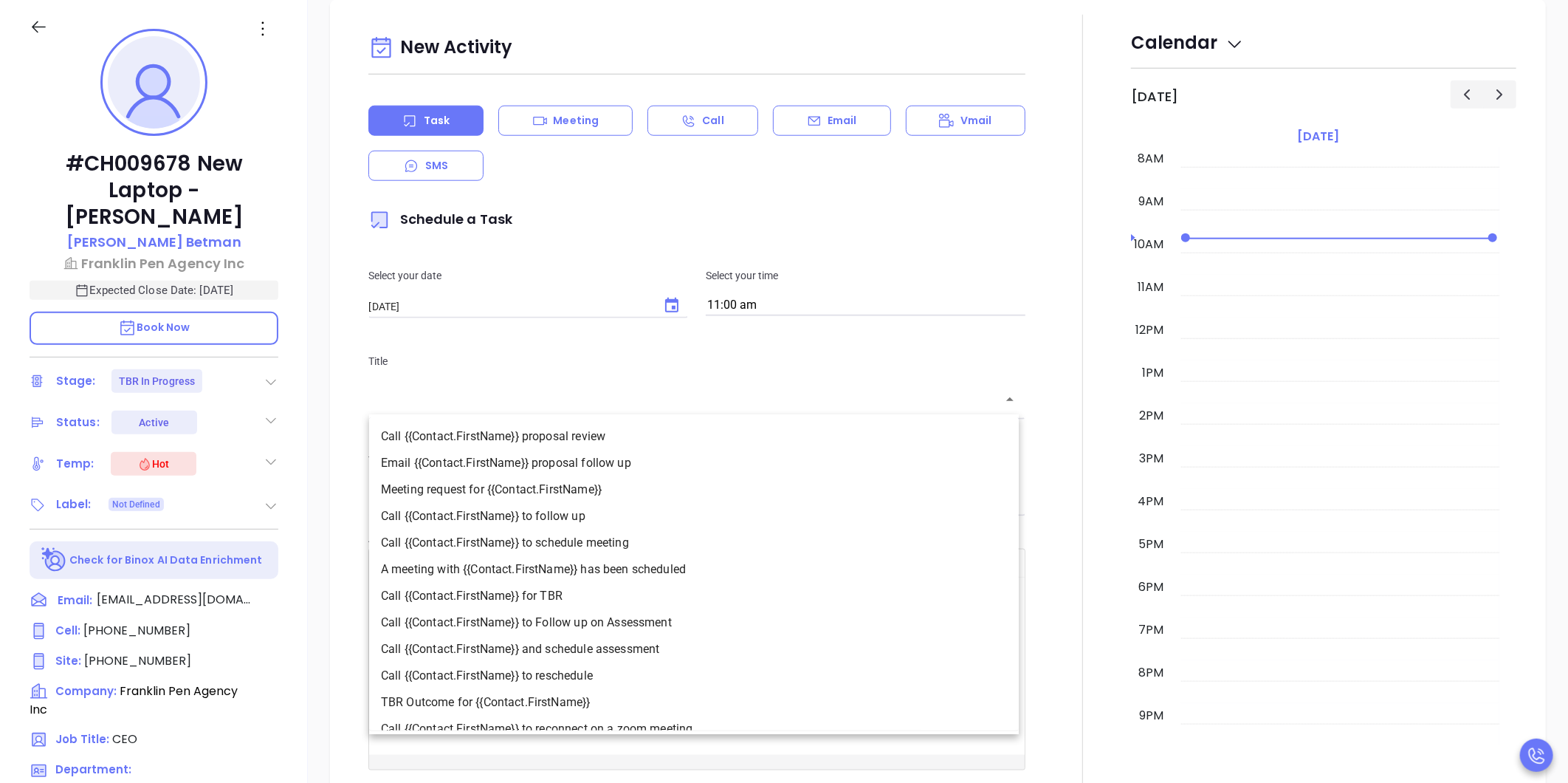
click at [619, 404] on input "text" at bounding box center [686, 400] width 621 height 17
click at [535, 507] on li "Call {{Contact.FirstName}} to follow up" at bounding box center [694, 515] width 649 height 26
type input "Call Robert to follow up"
type input "Call"
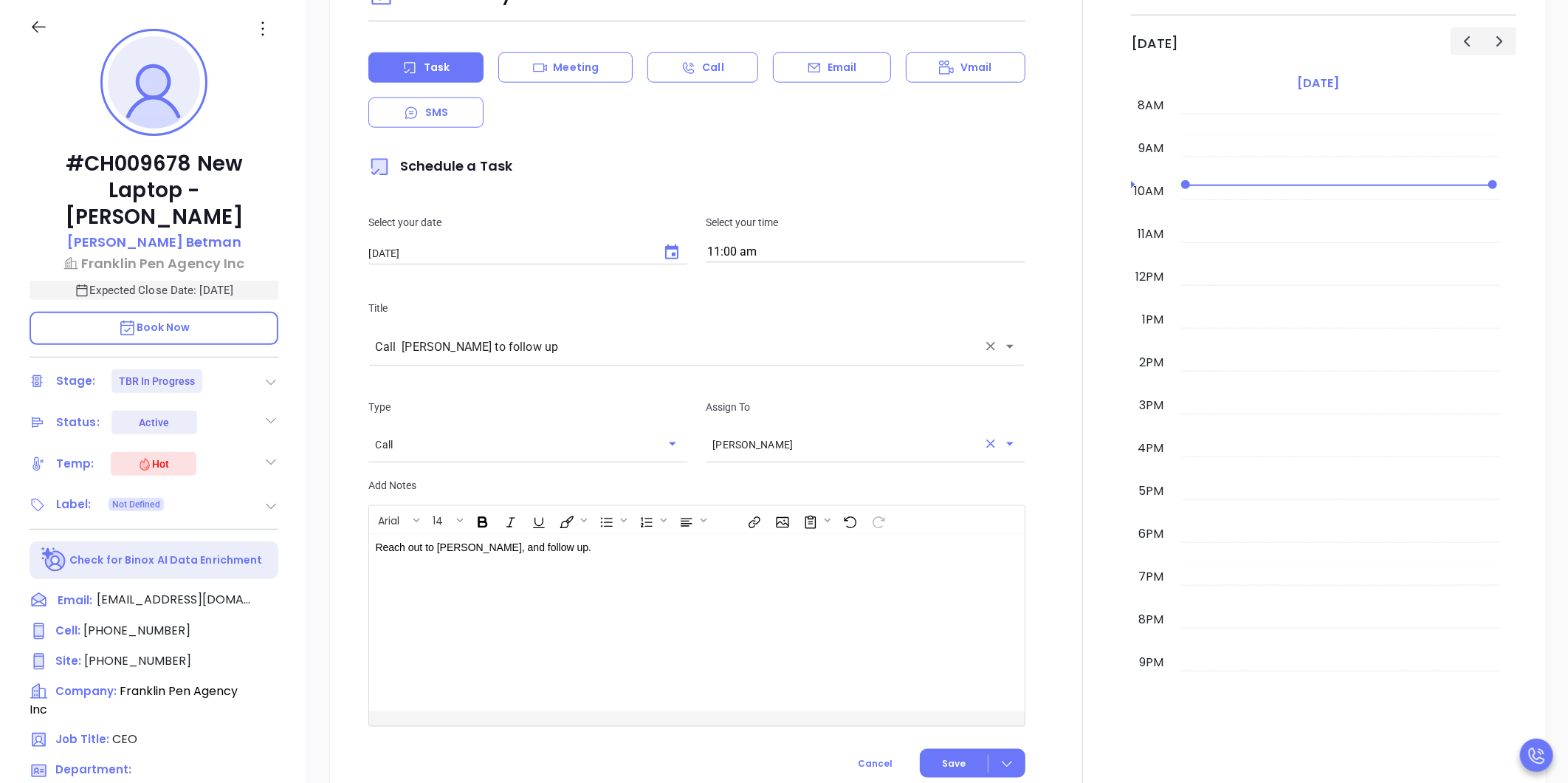
scroll to position [972, 0]
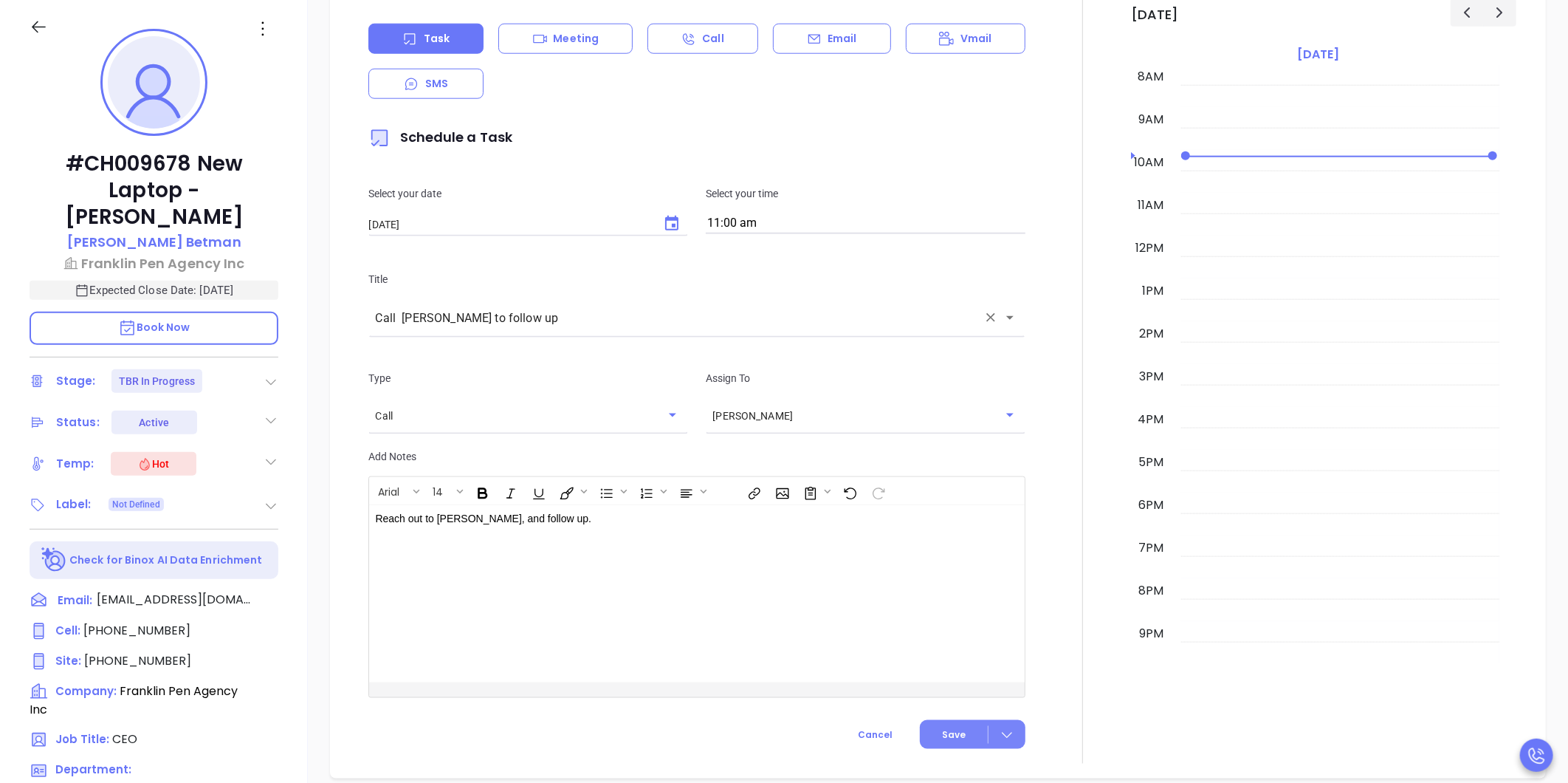
click at [934, 732] on button "Save" at bounding box center [972, 735] width 105 height 29
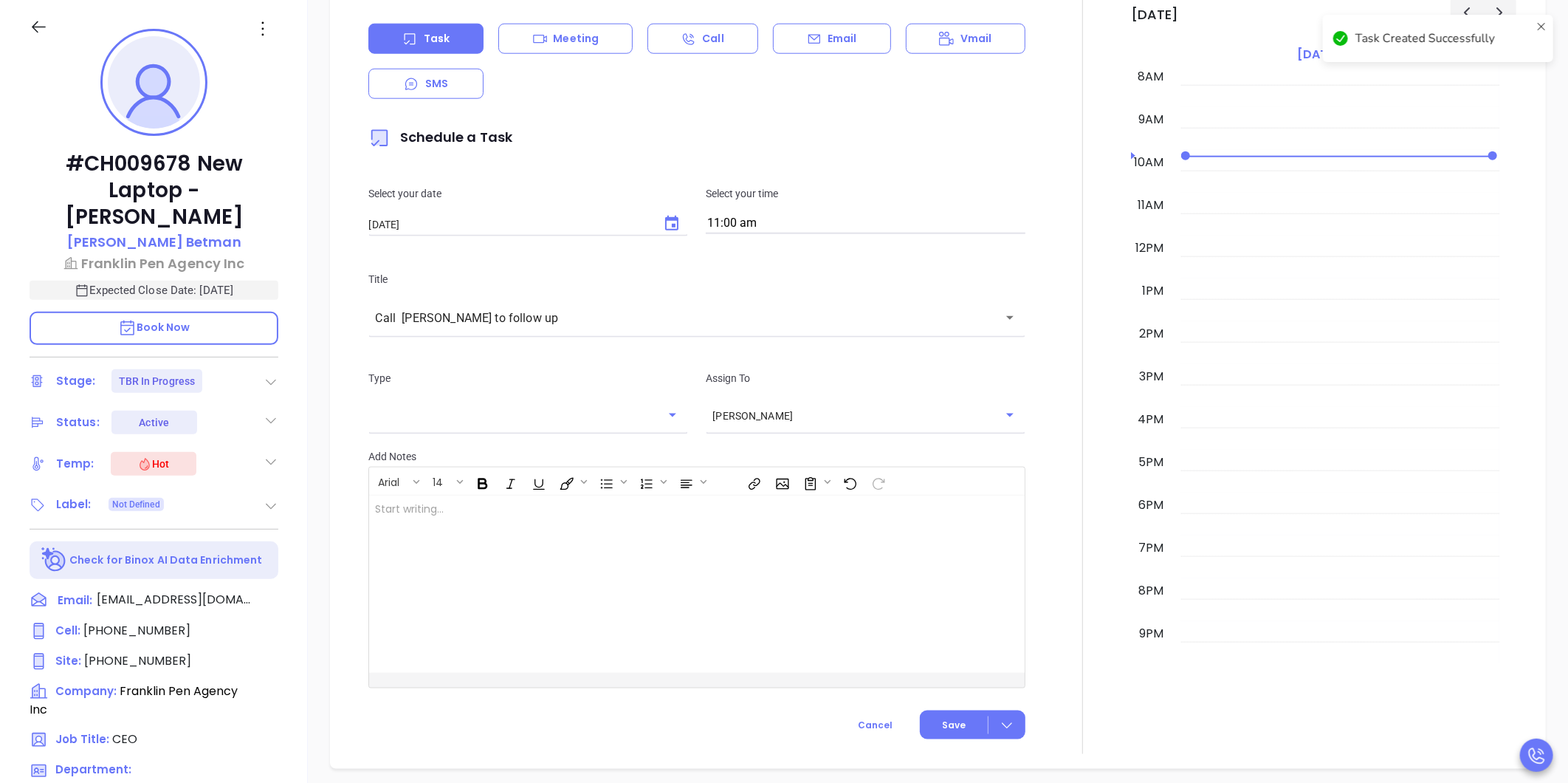
checkbox input "false"
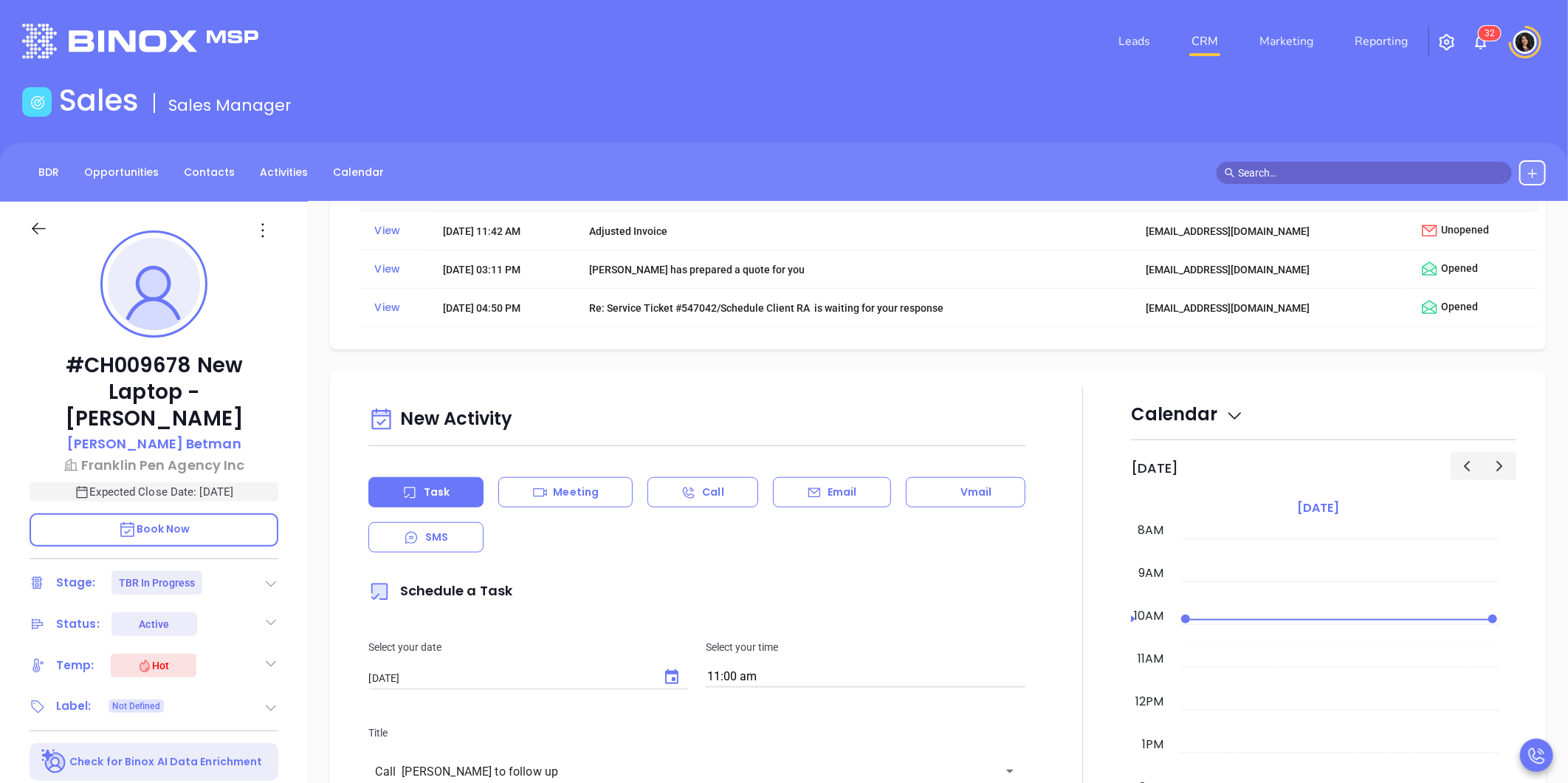
scroll to position [492, 0]
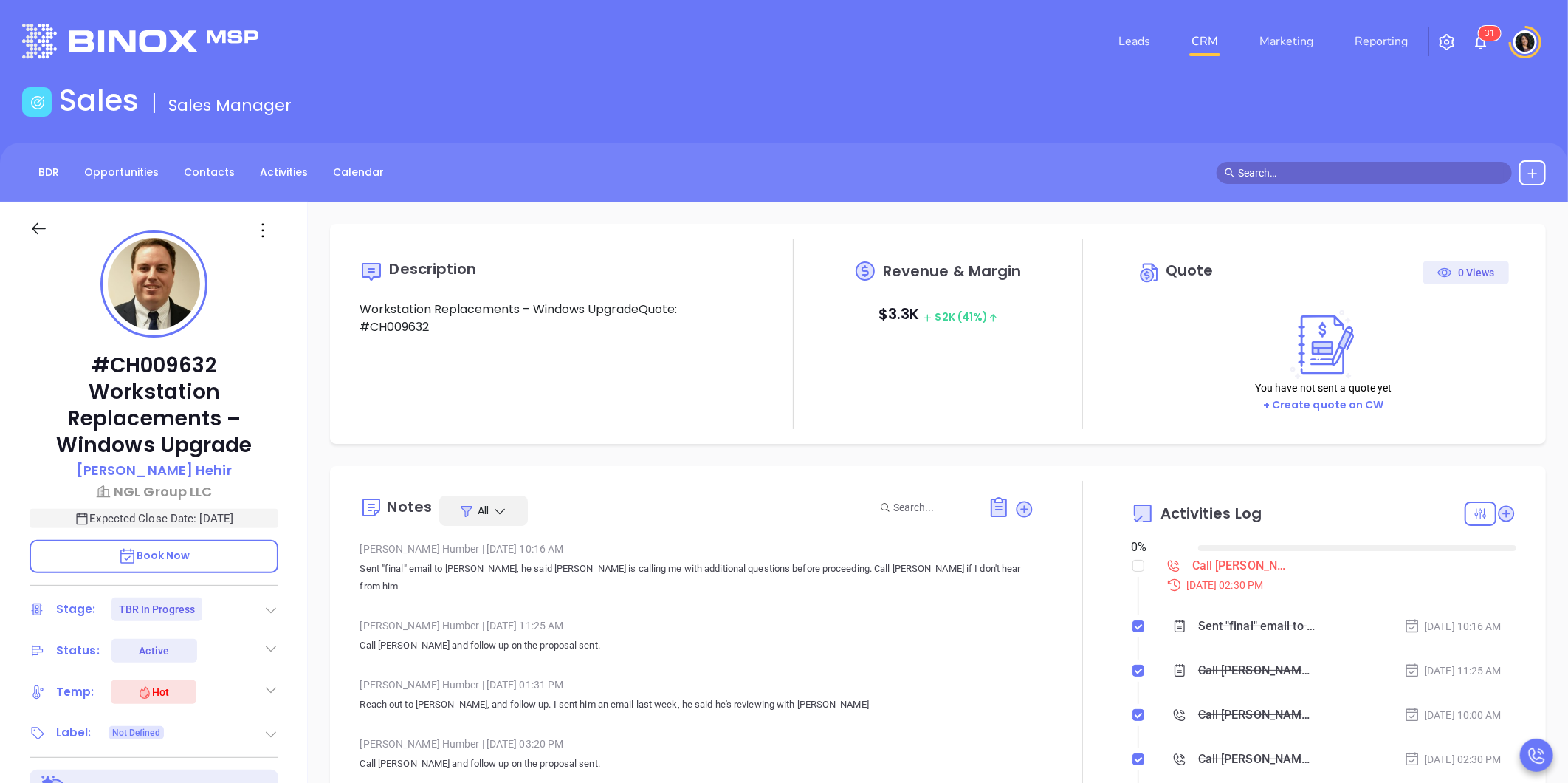
type input "[DATE]"
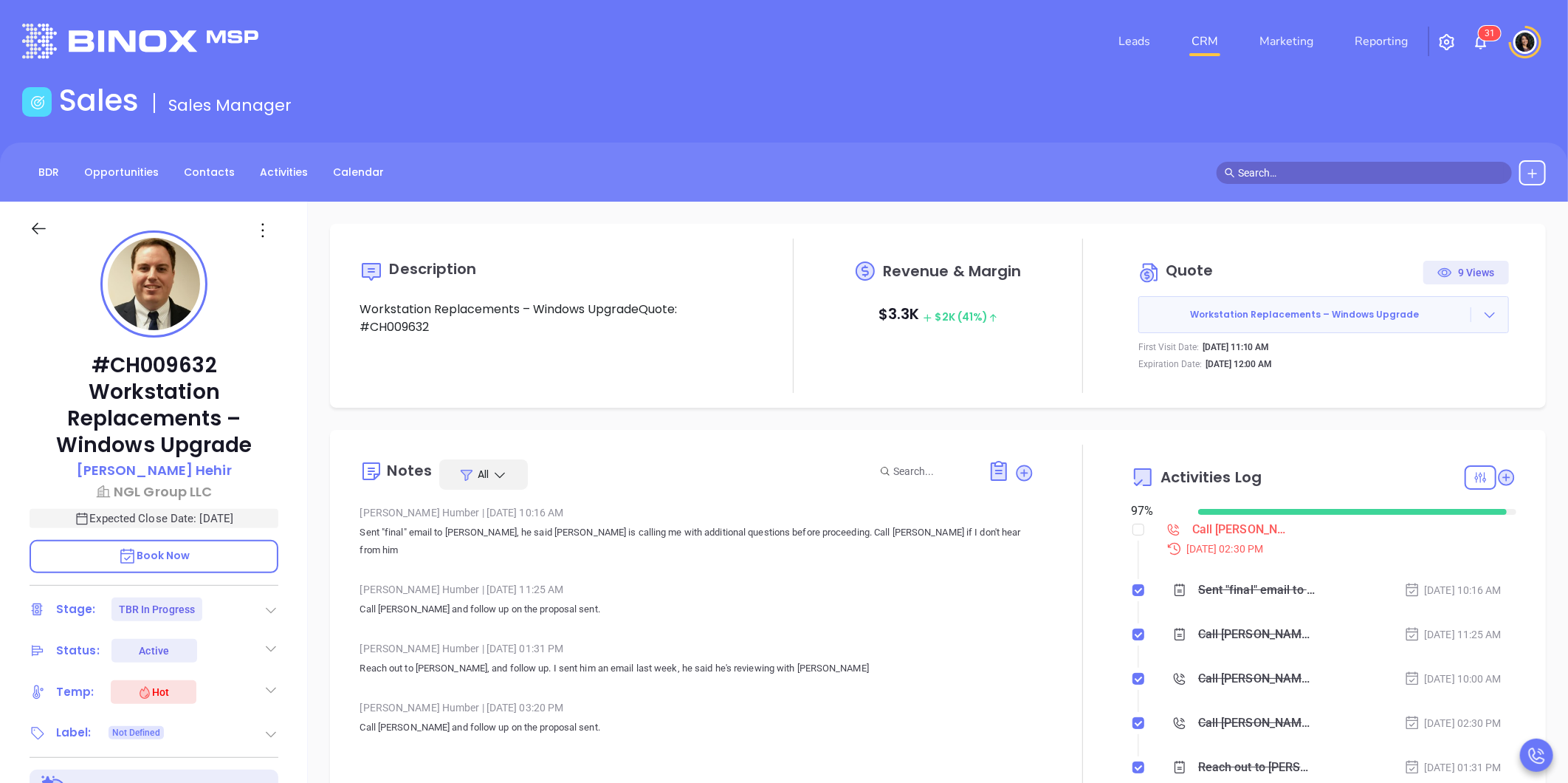
type input "[PERSON_NAME]"
click at [1482, 315] on icon at bounding box center [1489, 314] width 14 height 14
click at [1397, 375] on link "View Order [PERSON_NAME]" at bounding box center [1407, 382] width 152 height 14
click at [1215, 529] on div "Call [PERSON_NAME] proposal review - [PERSON_NAME]" at bounding box center [1241, 529] width 99 height 22
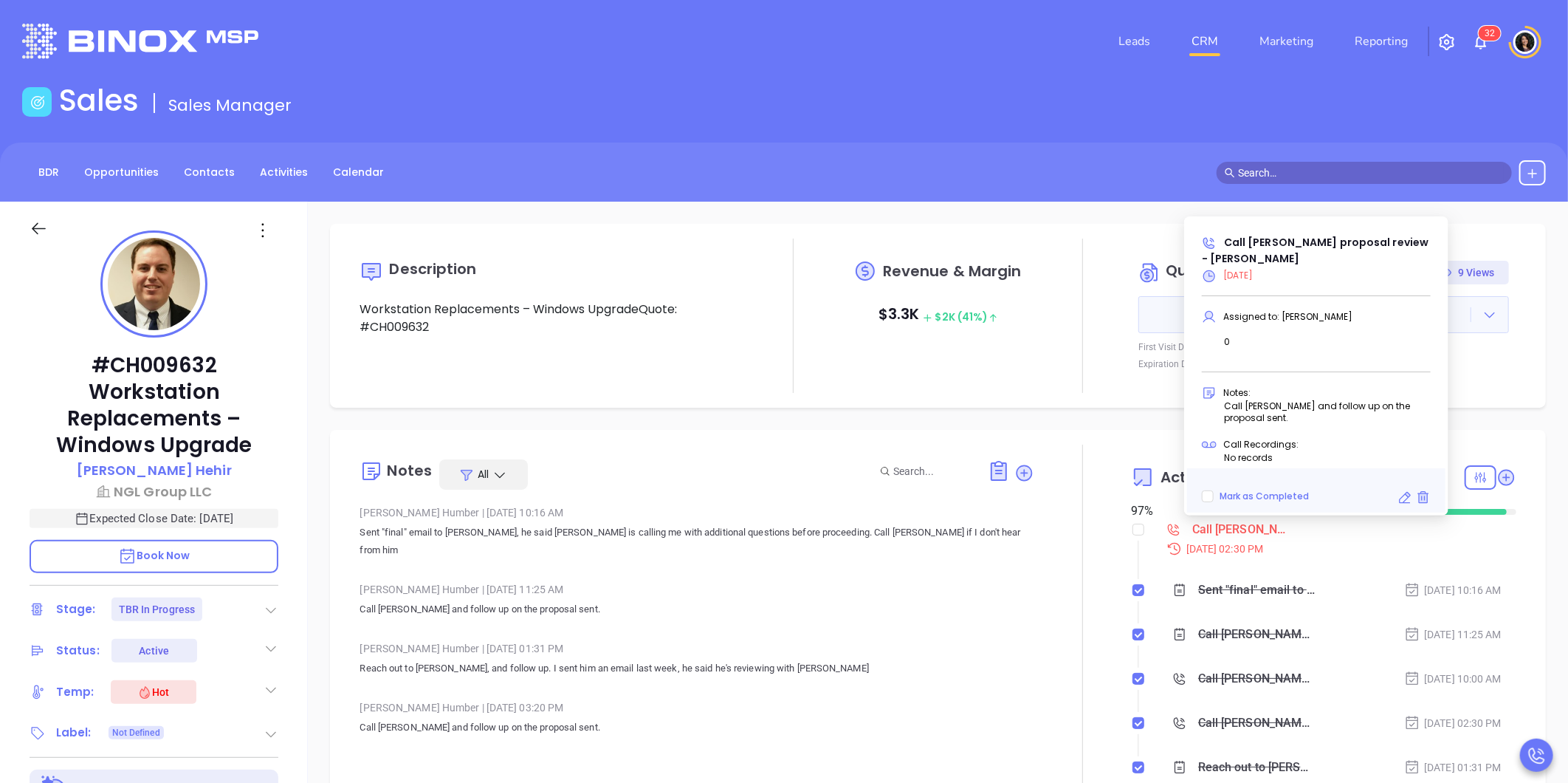
click at [1397, 500] on icon at bounding box center [1404, 497] width 14 height 14
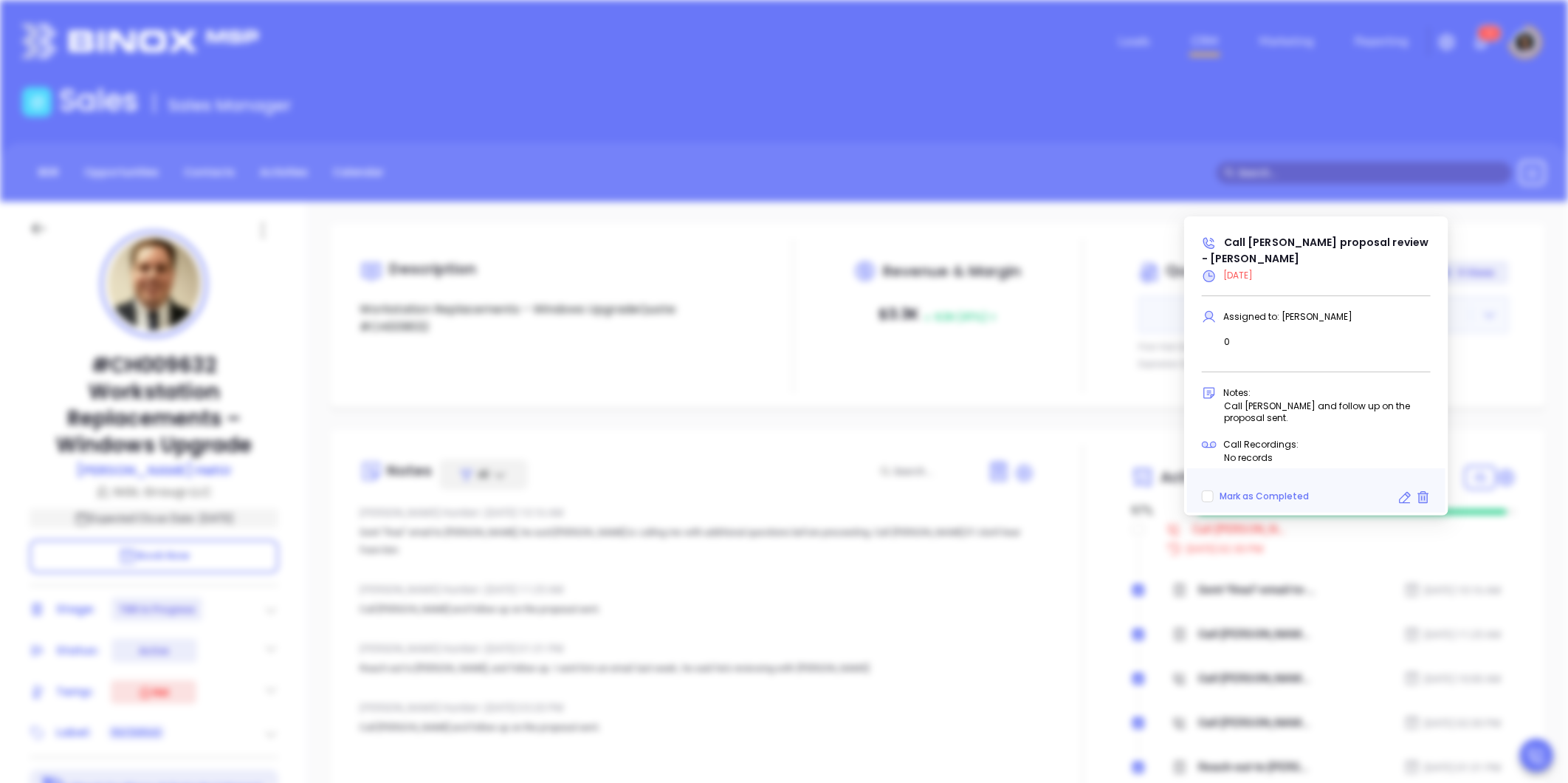
type input "2:30 pm"
type input "undefined undefined"
type input "10/08/2025"
type input "Call Kenneth proposal review - Kenneth Hehir"
type input "Call"
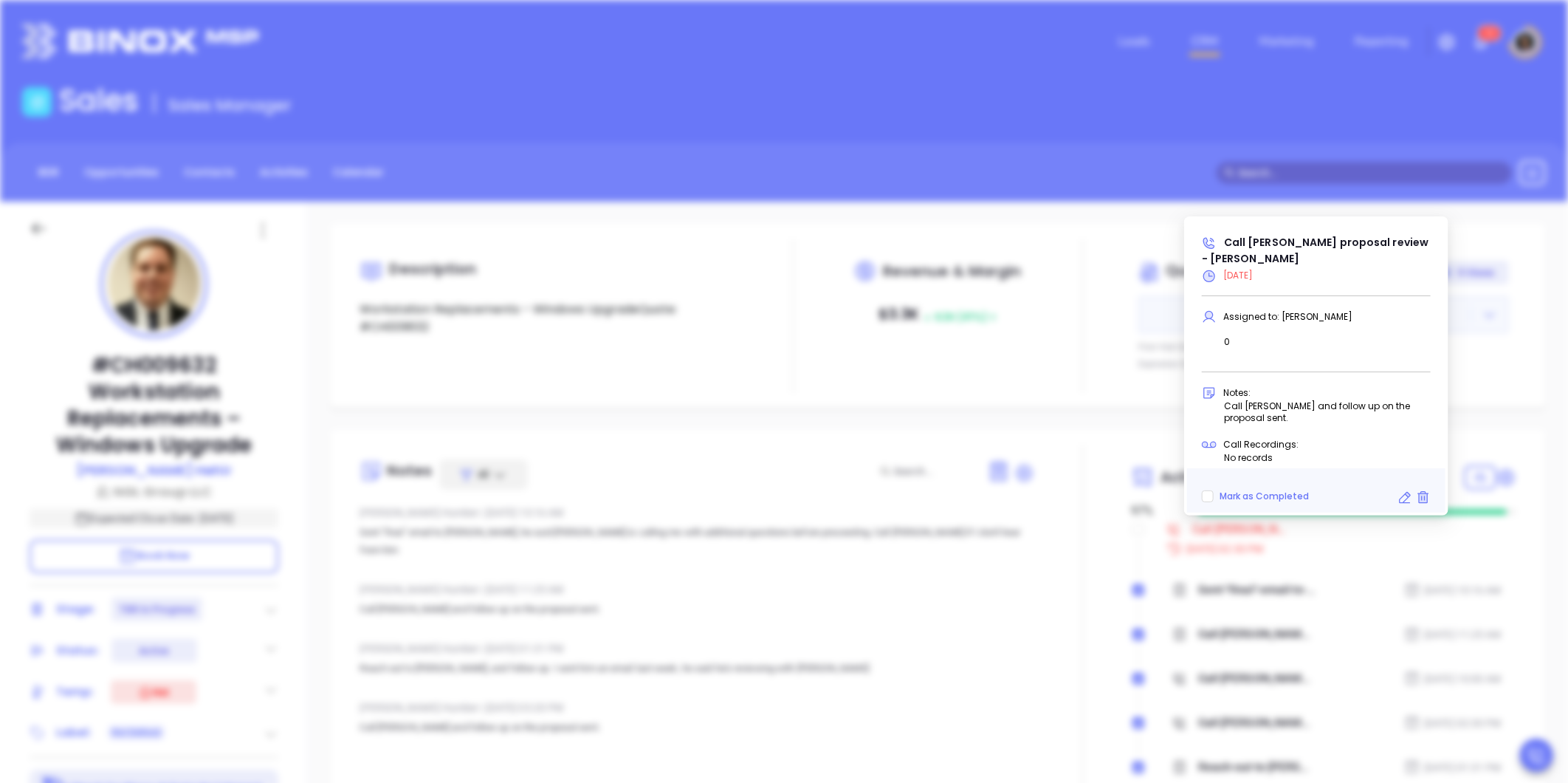
scroll to position [387, 0]
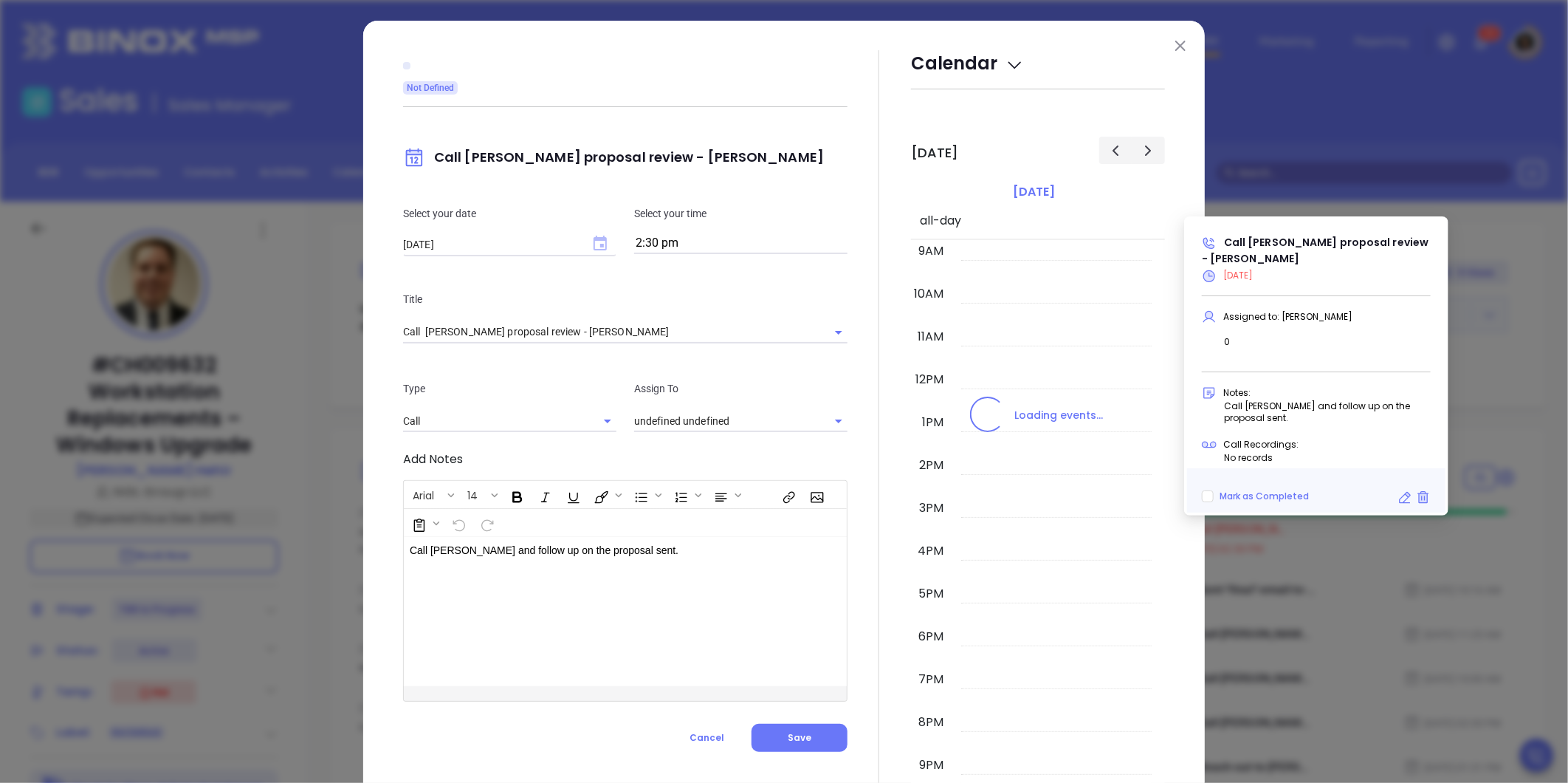
click at [588, 247] on div "Select your date 10/08/2025 ​ Select your time 2:30 pm" at bounding box center [625, 229] width 462 height 86
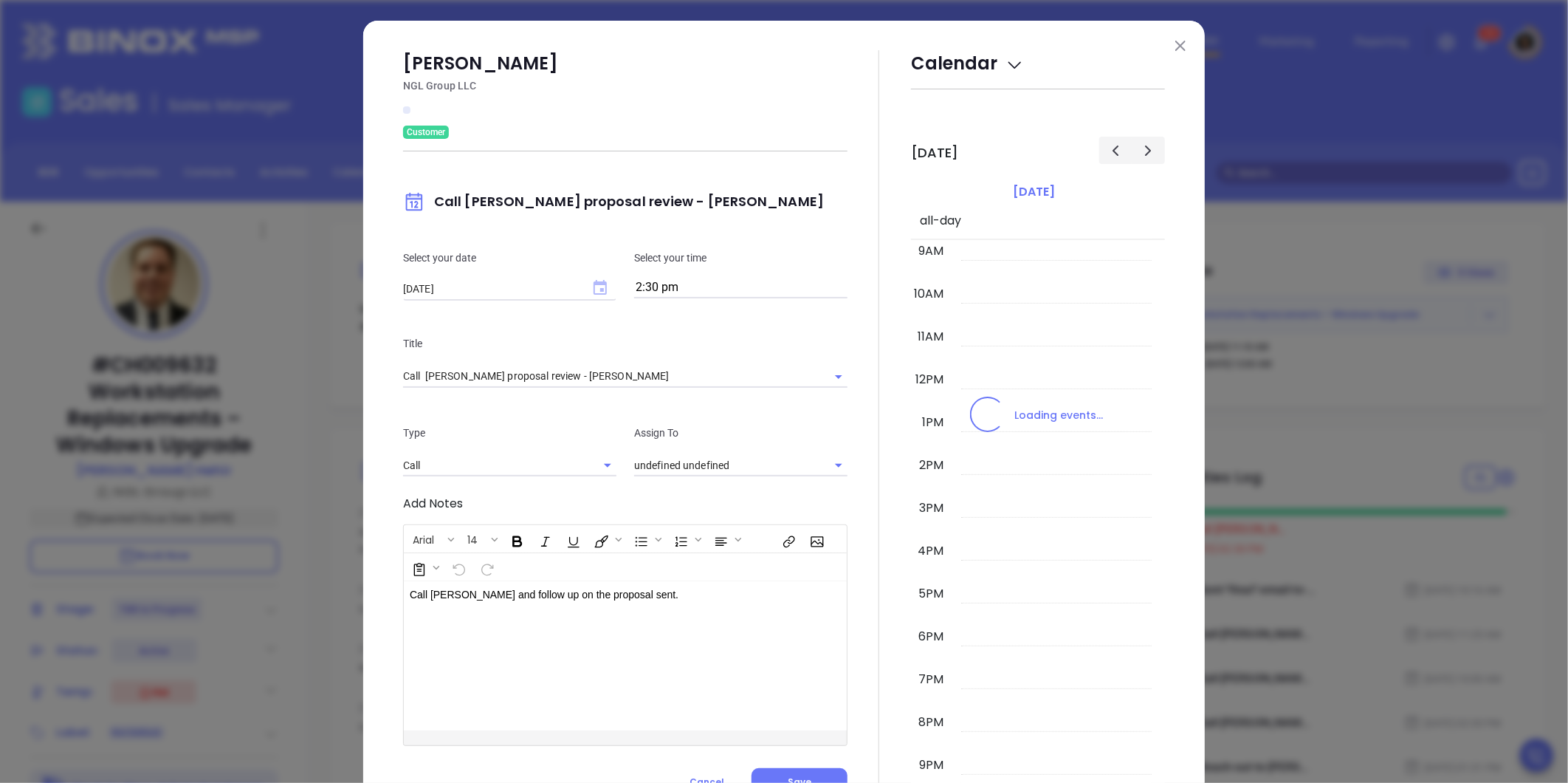
type input "[PERSON_NAME]"
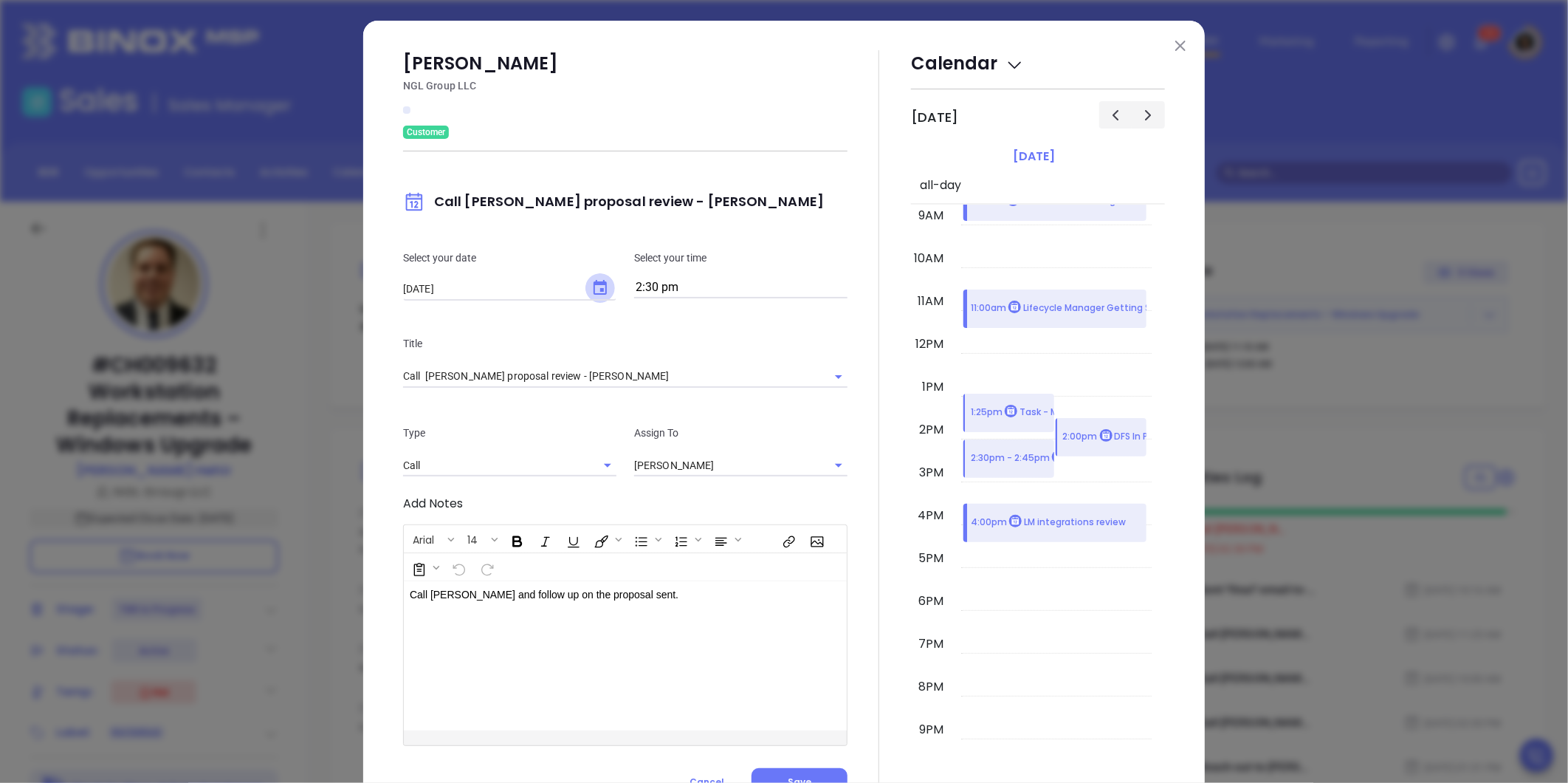
click at [593, 286] on icon "Choose date, selected date is Oct 8, 2025" at bounding box center [599, 288] width 18 height 18
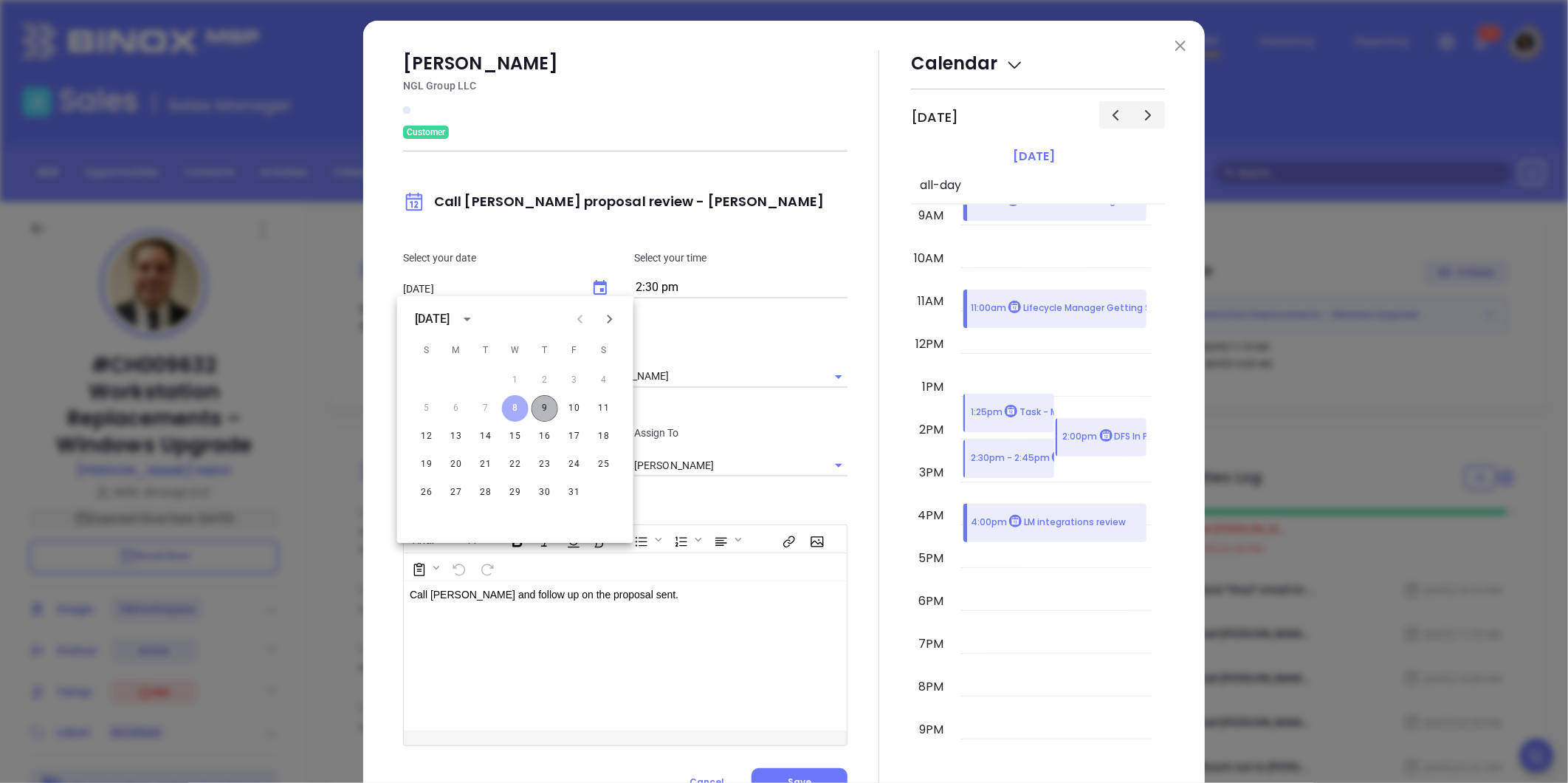
click at [537, 410] on button "9" at bounding box center [544, 408] width 26 height 26
type input "10/09/2025"
click at [857, 507] on div at bounding box center [879, 423] width 64 height 746
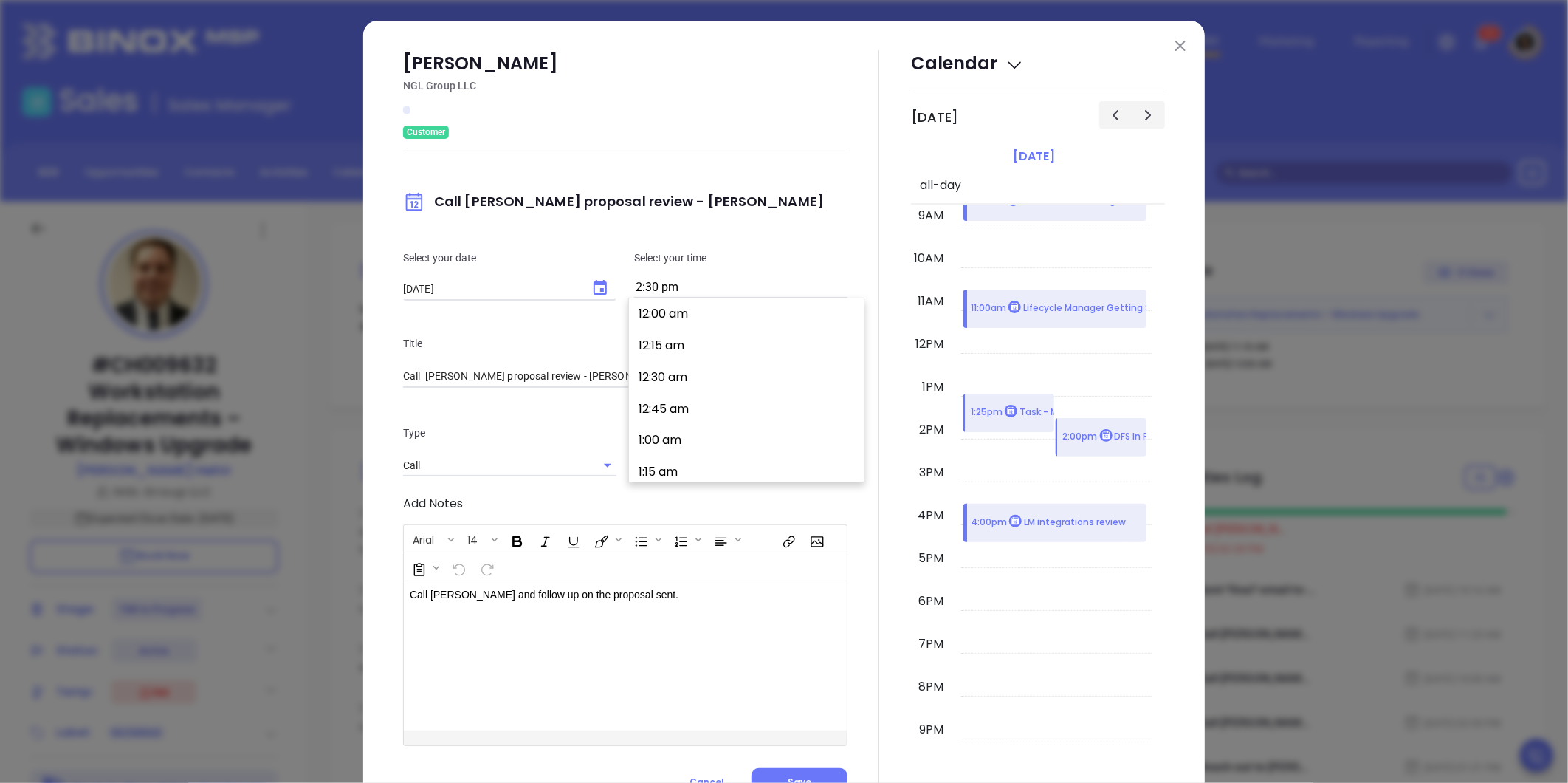
click at [765, 279] on input "2:30 pm" at bounding box center [740, 288] width 213 height 20
click at [707, 357] on button "2:00 pm" at bounding box center [750, 358] width 229 height 31
type input "2:00 pm"
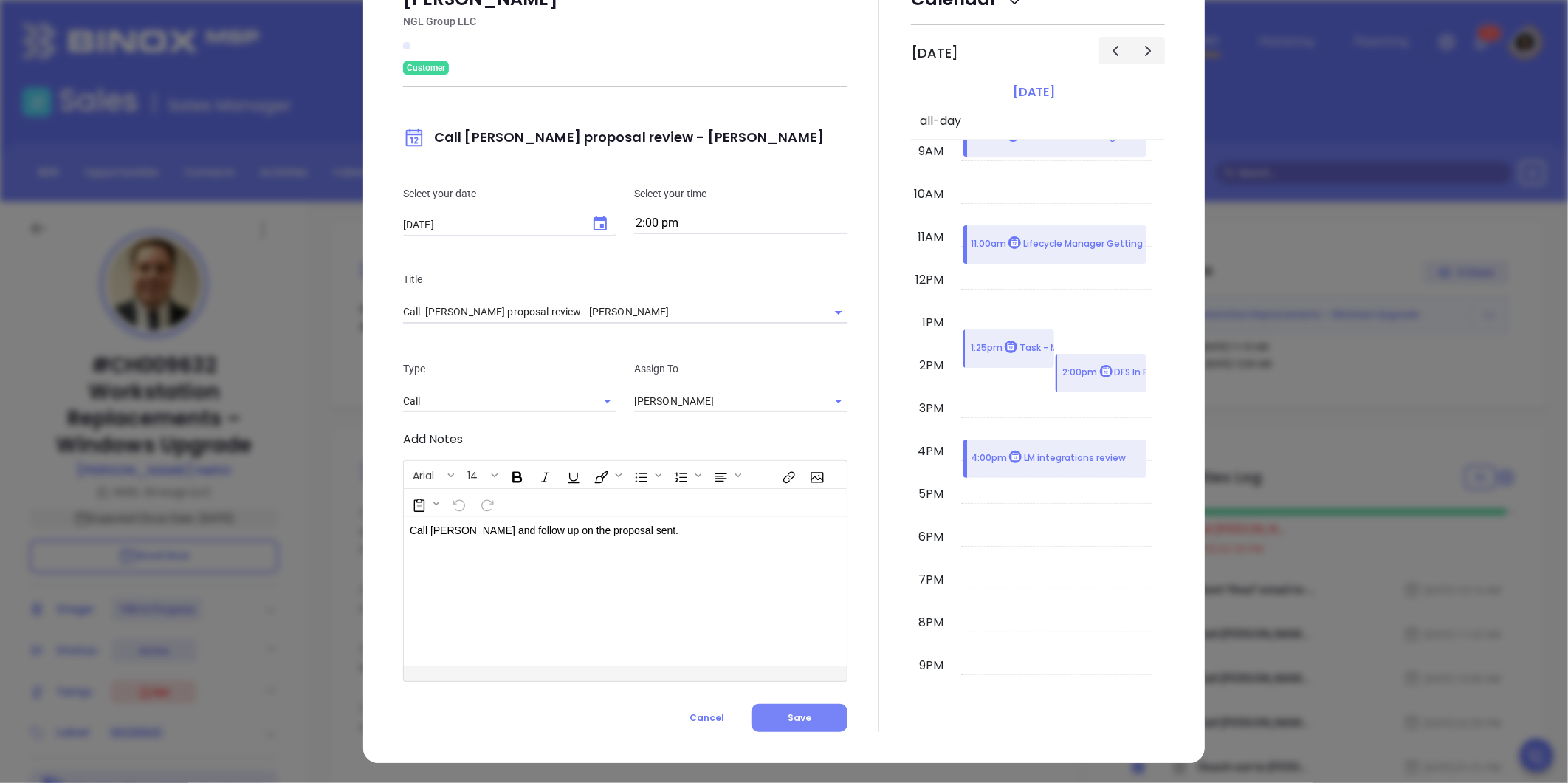
click at [791, 714] on span "Save" at bounding box center [800, 717] width 24 height 13
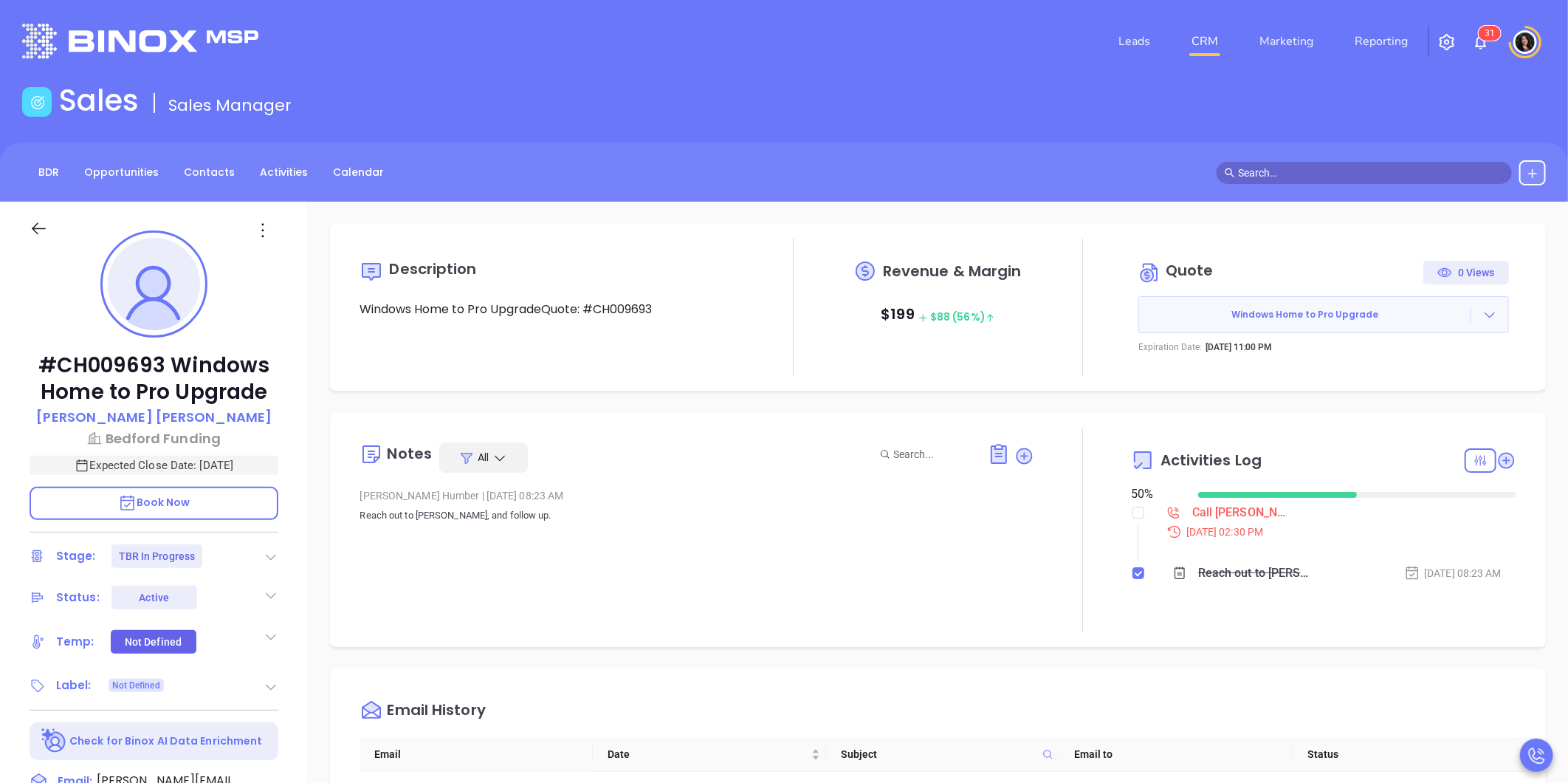
type input "[PERSON_NAME]"
click at [964, 143] on div "BDR Opportunities Contacts Activities Calendar" at bounding box center [784, 172] width 1568 height 59
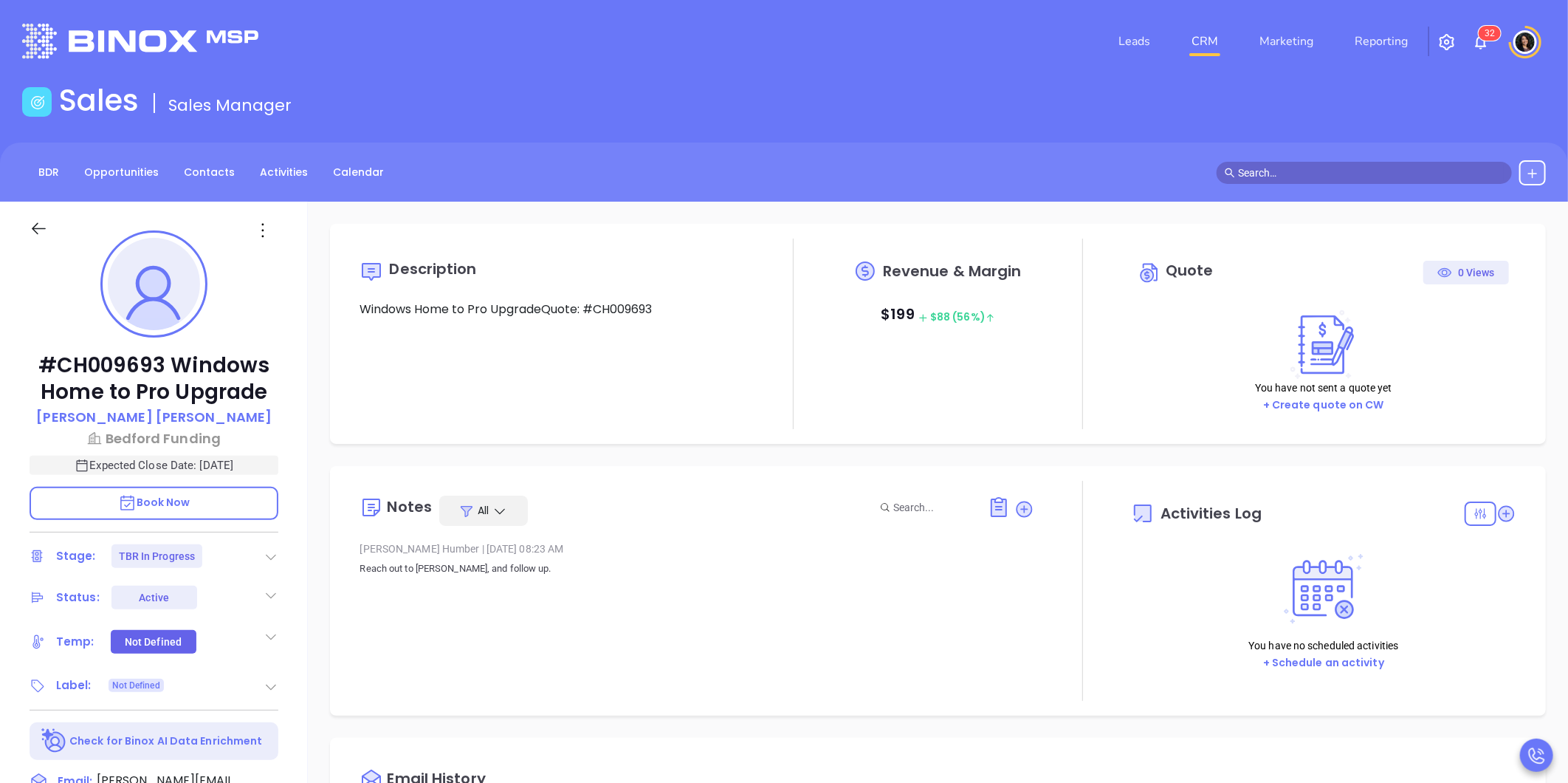
type input "[DATE]"
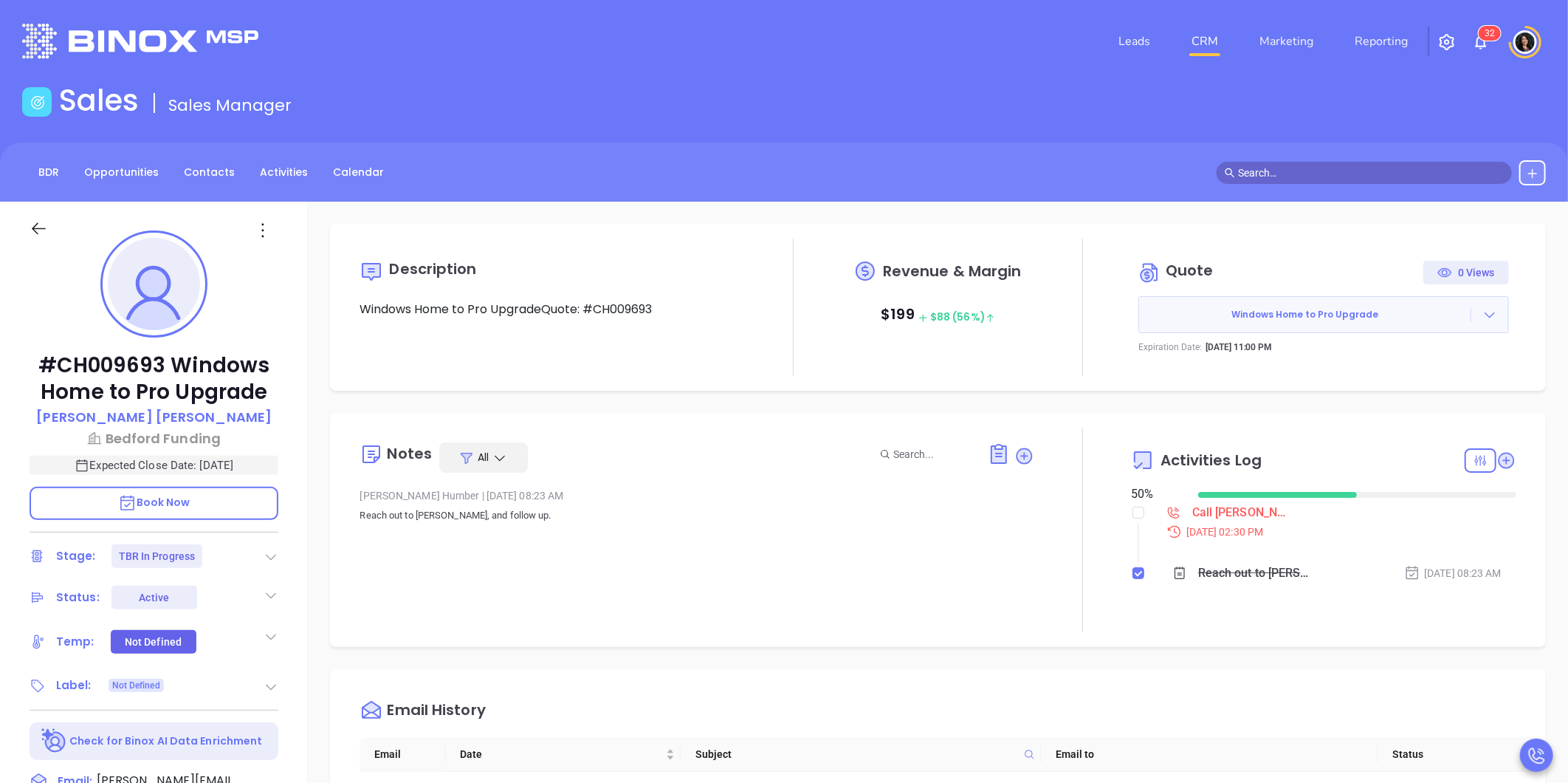
type input "[PERSON_NAME]"
click at [1132, 517] on input "checkbox" at bounding box center [1138, 512] width 12 height 12
checkbox input "true"
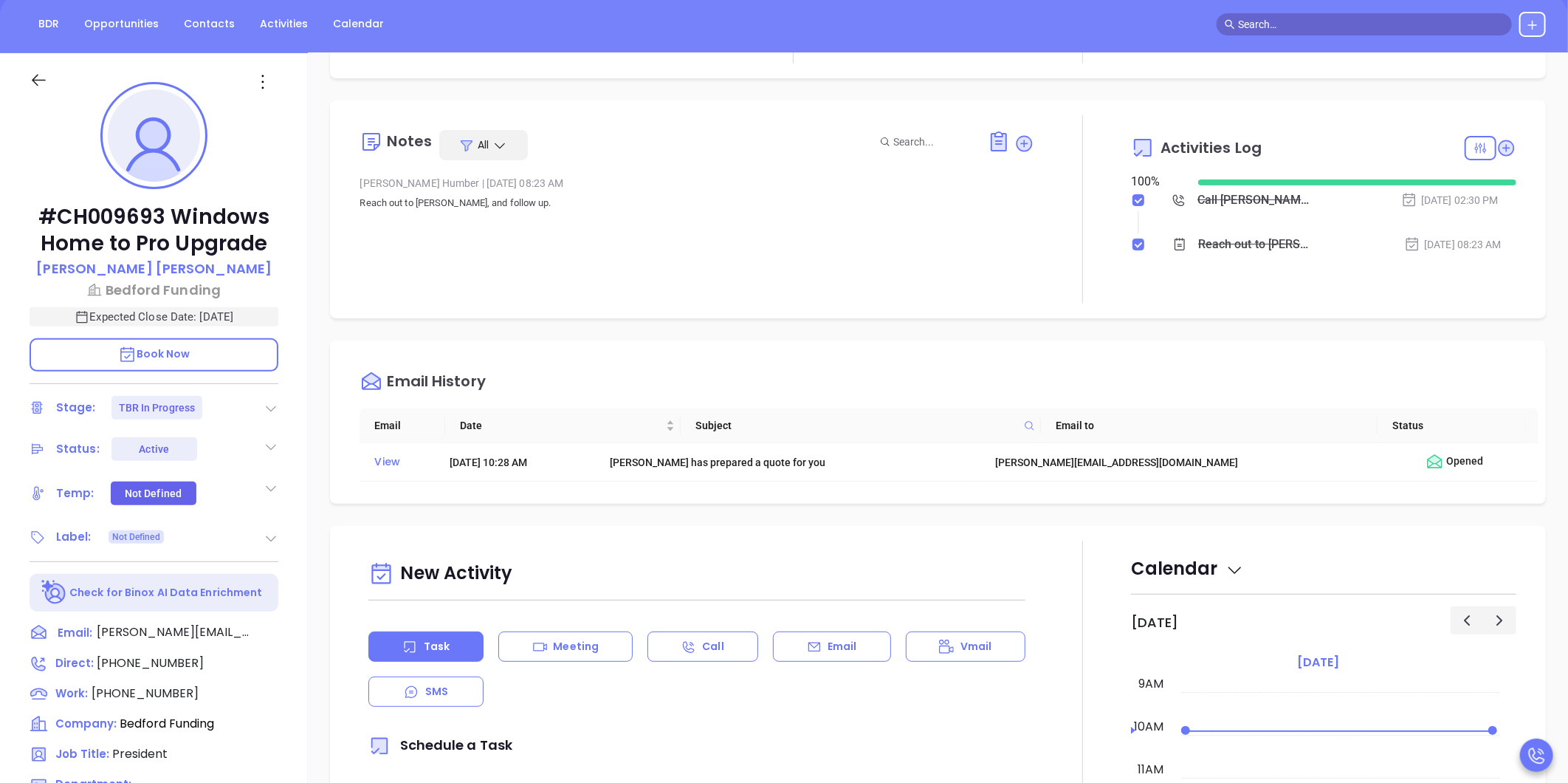
scroll to position [164, 0]
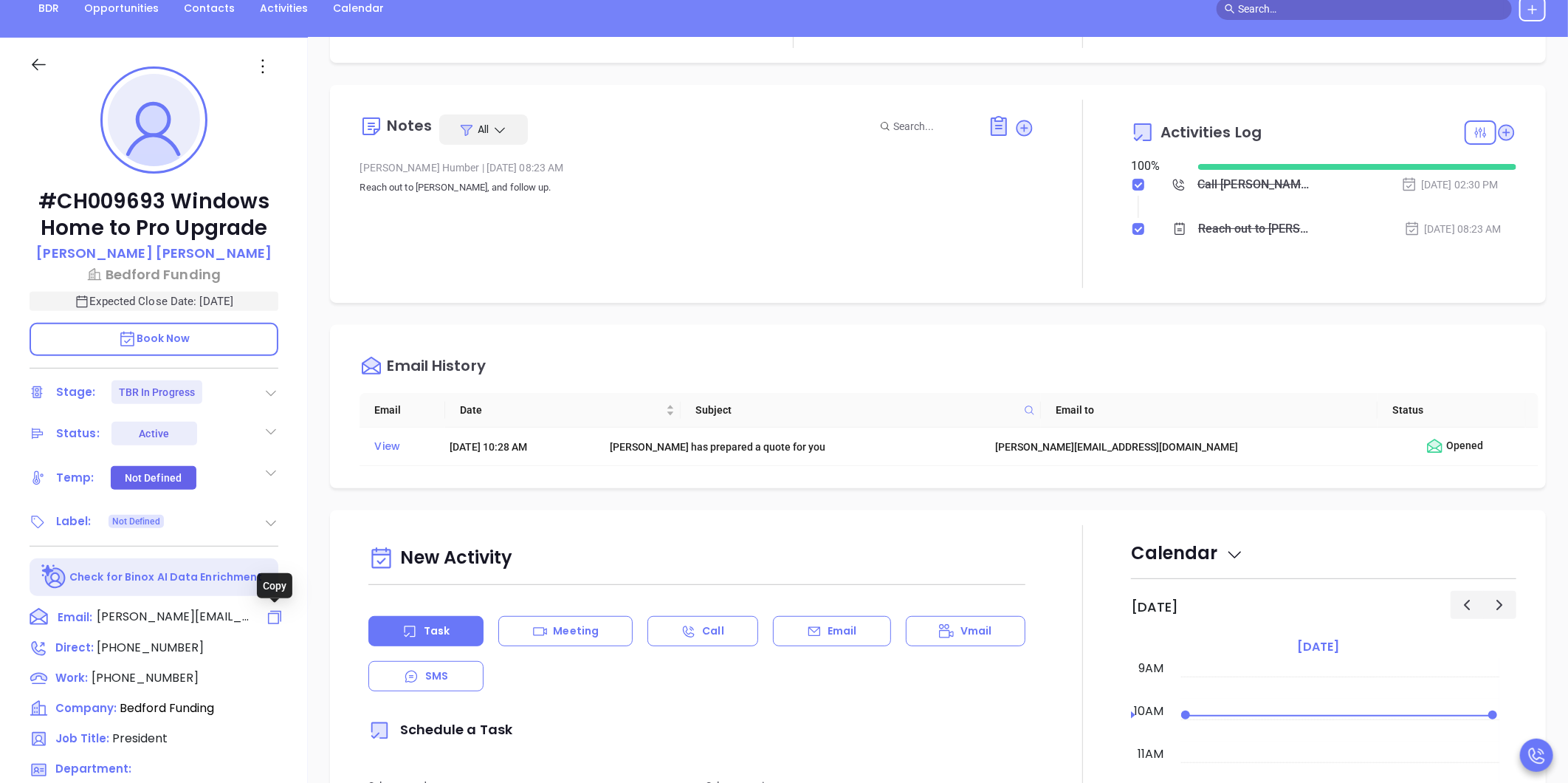
click at [274, 615] on icon at bounding box center [274, 617] width 18 height 18
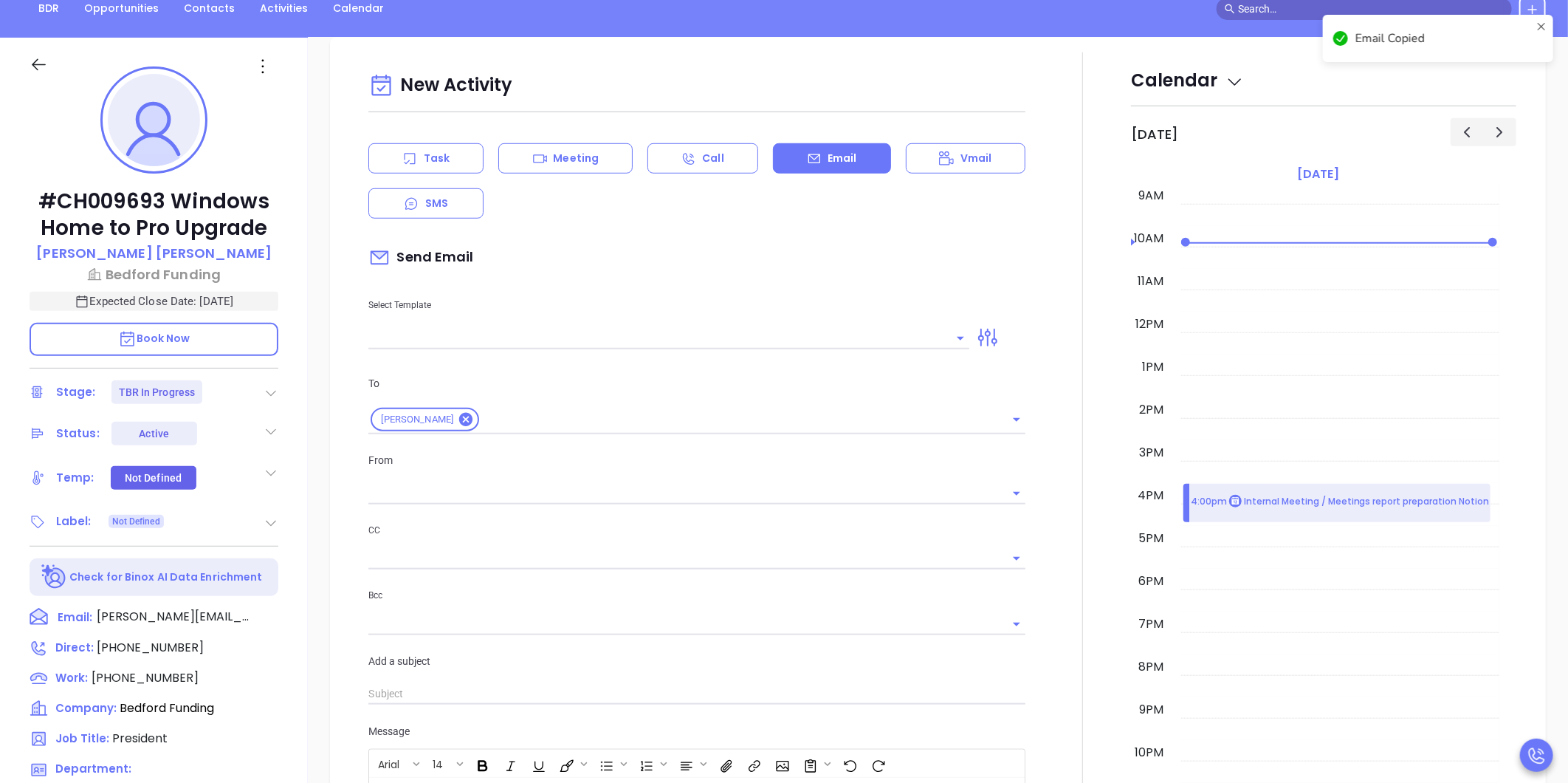
scroll to position [201, 0]
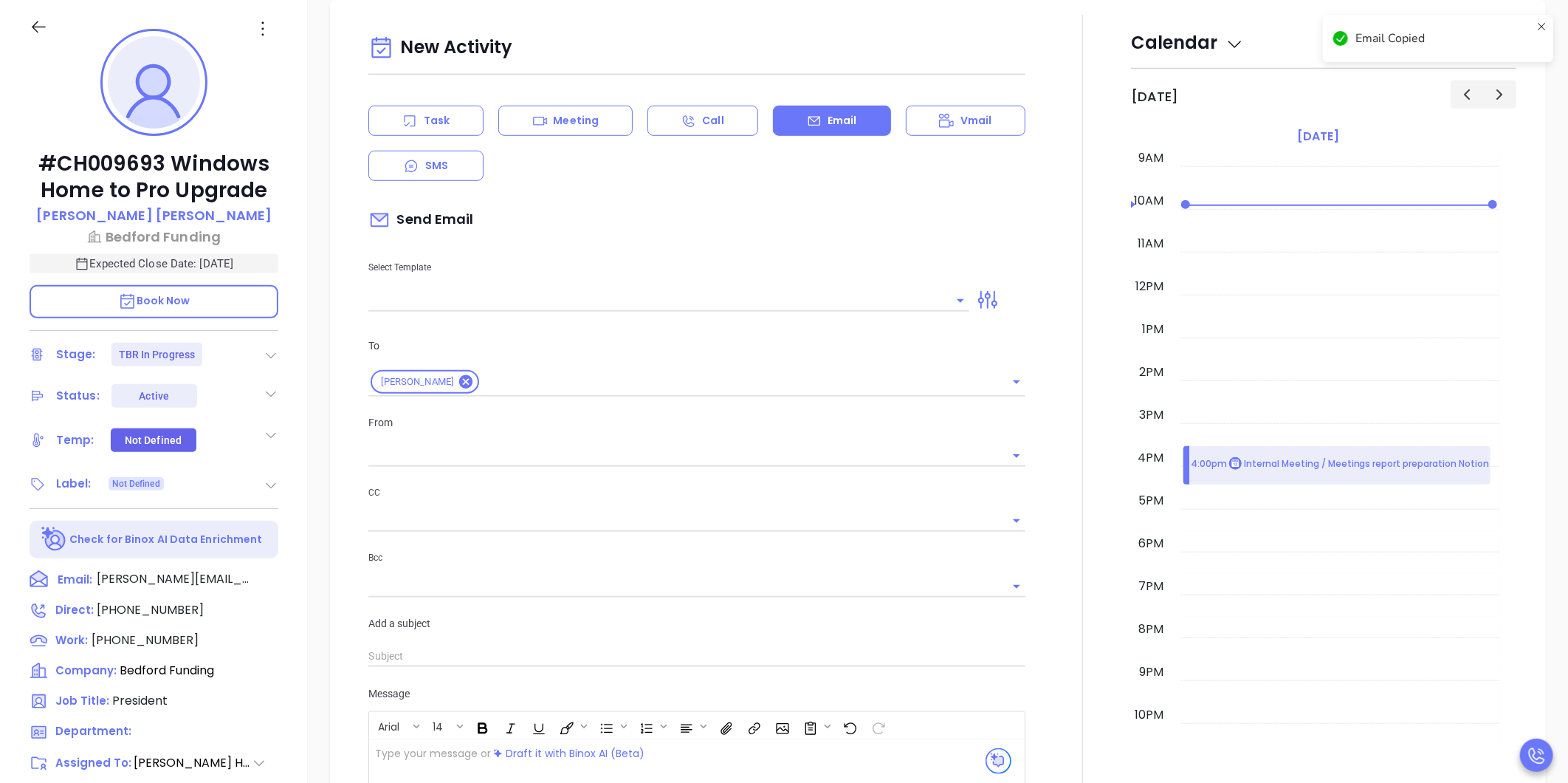
type input "[PERSON_NAME]"
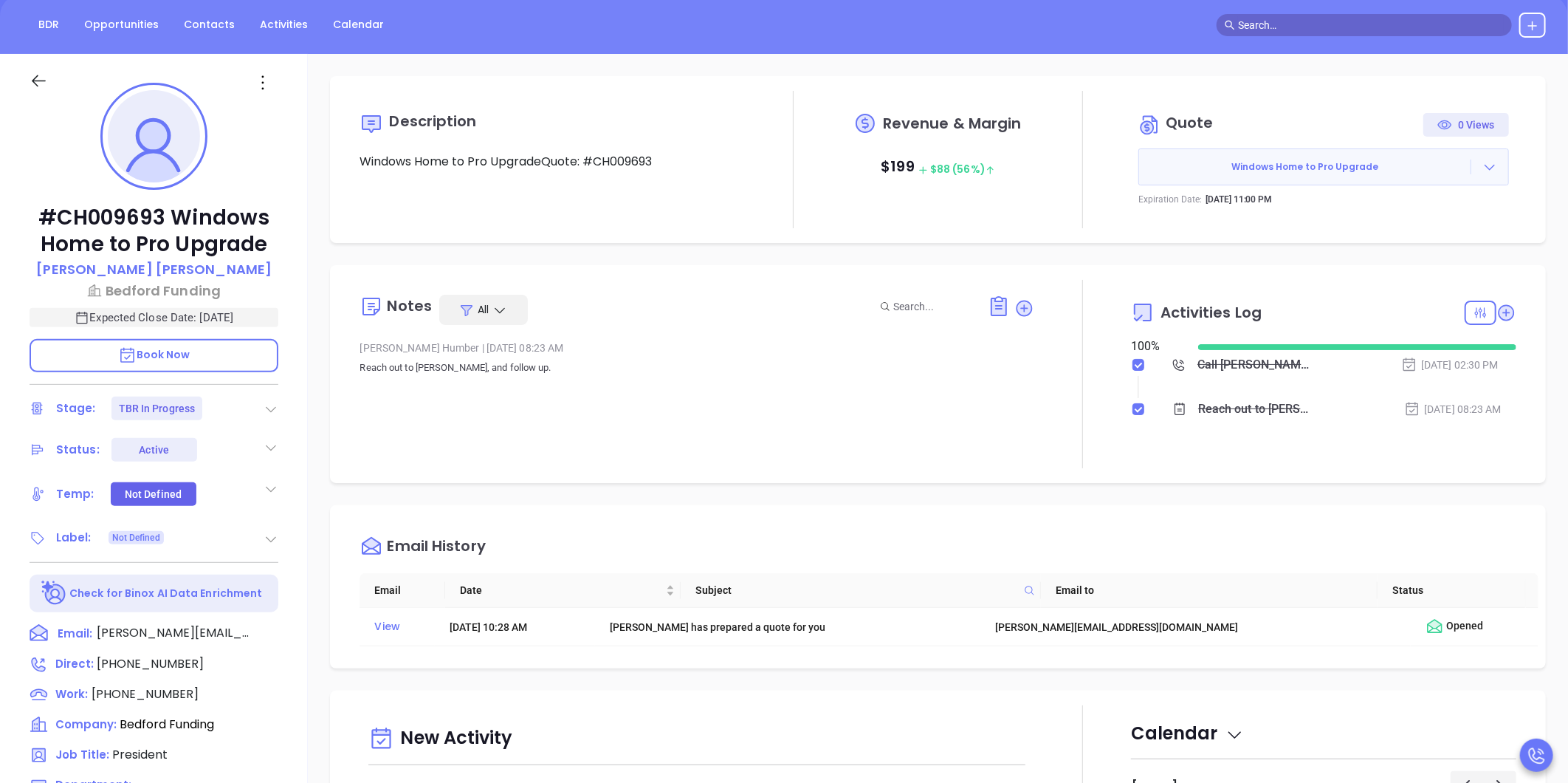
scroll to position [120, 0]
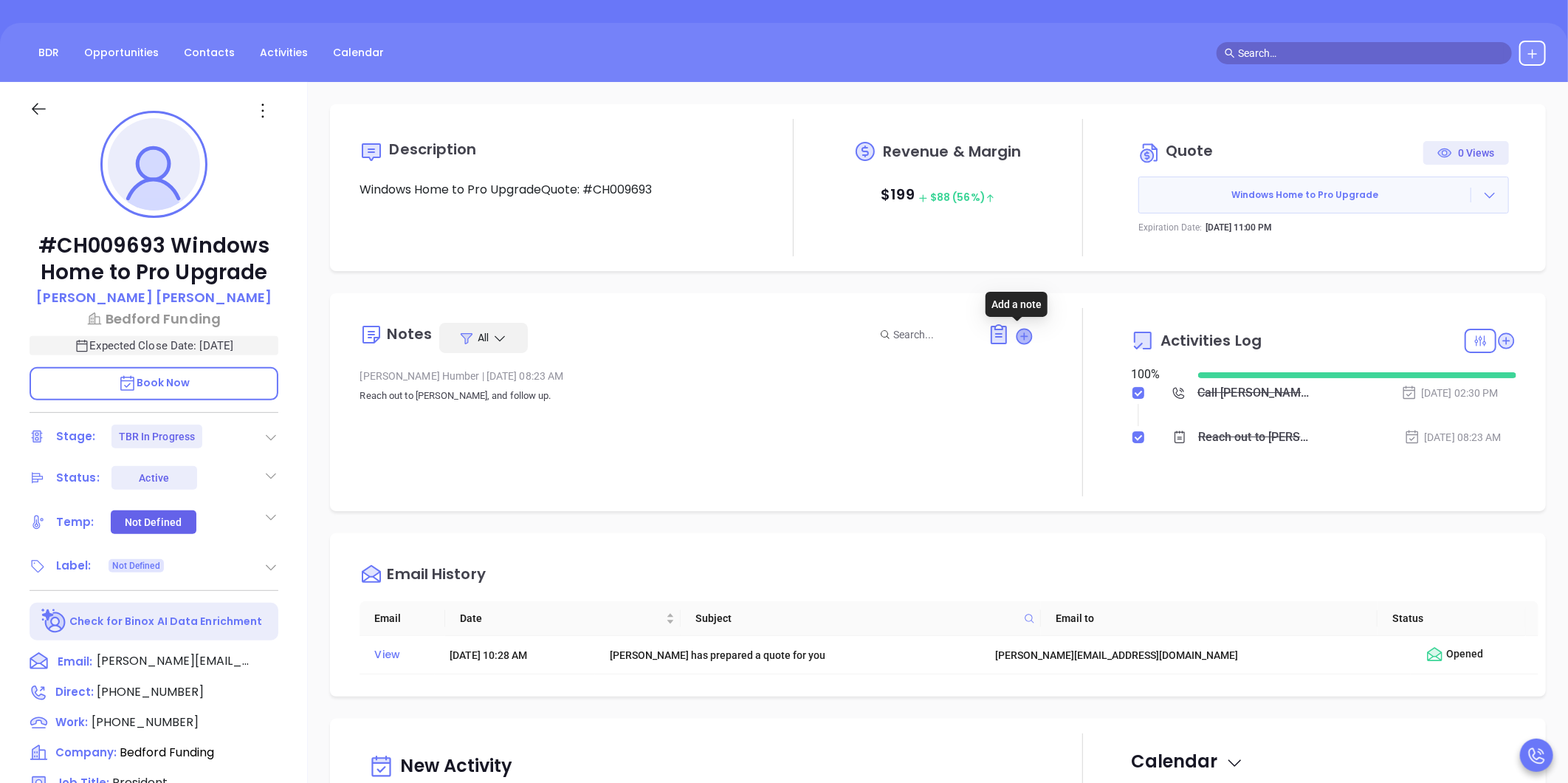
click at [1017, 330] on icon at bounding box center [1024, 335] width 14 height 14
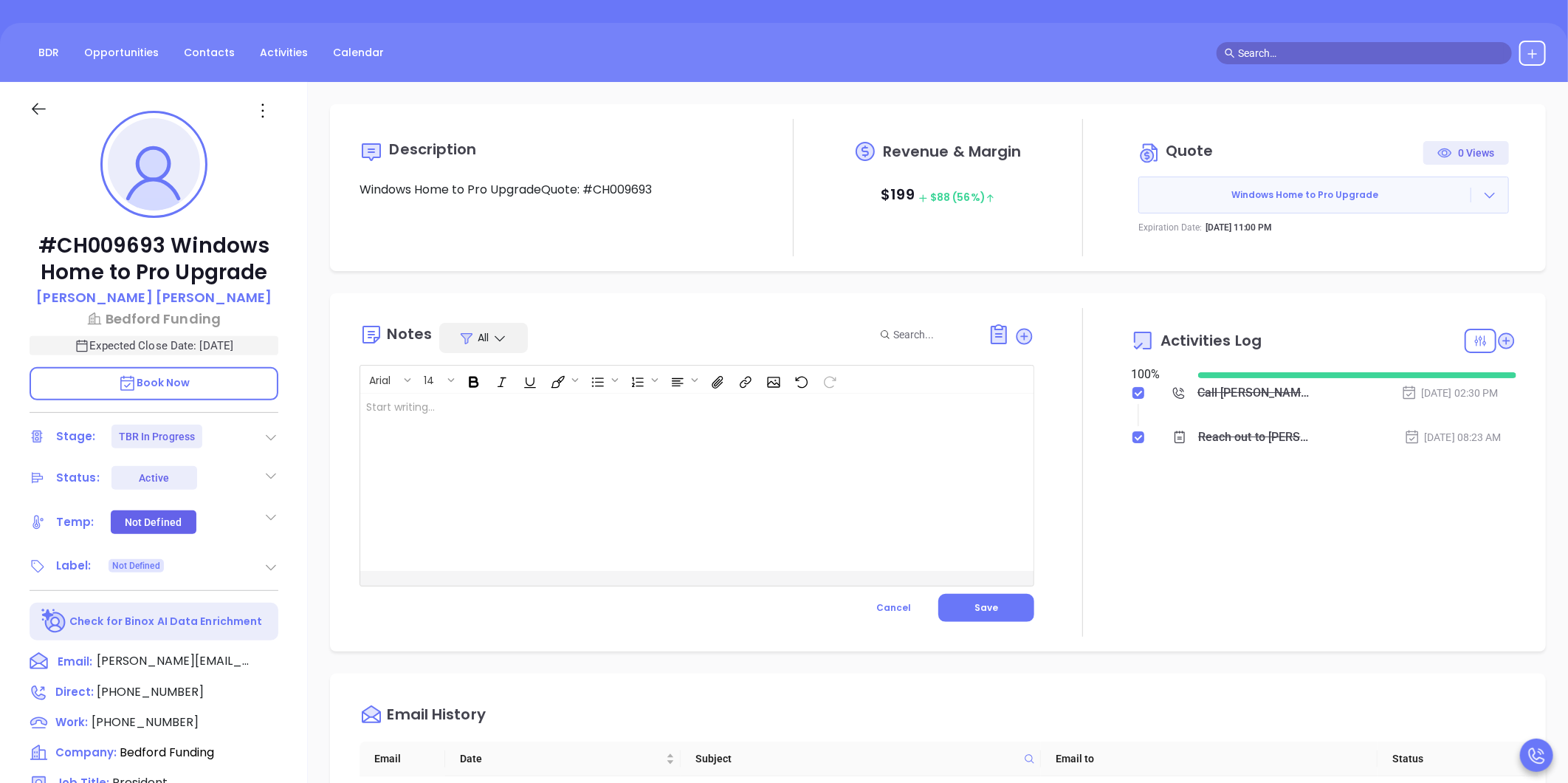
click at [844, 460] on div at bounding box center [672, 482] width 626 height 177
click at [971, 614] on button "Save" at bounding box center [986, 607] width 96 height 28
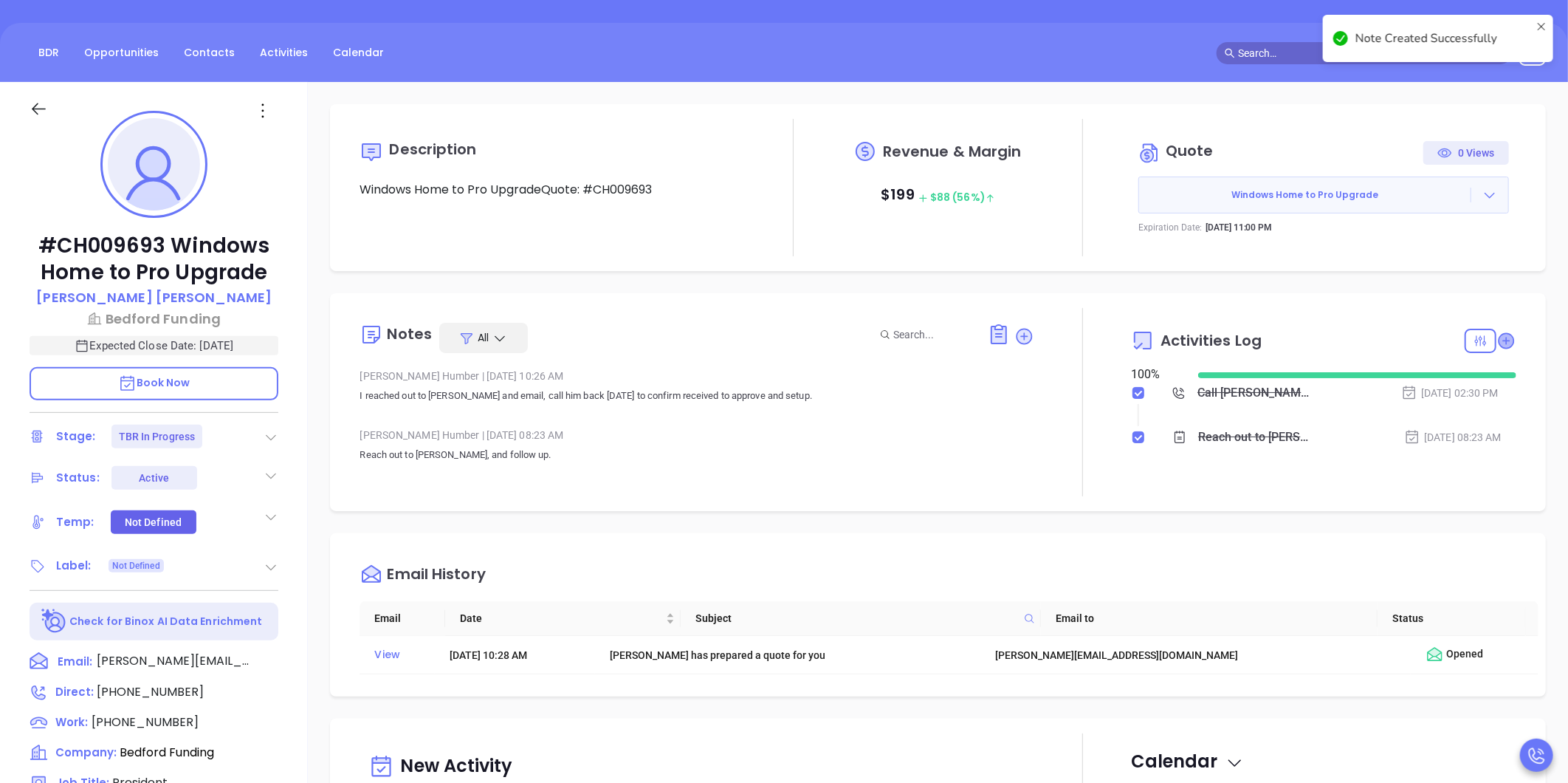
click at [1500, 340] on icon at bounding box center [1505, 340] width 14 height 14
type input "10:00 am"
type input "[DATE]"
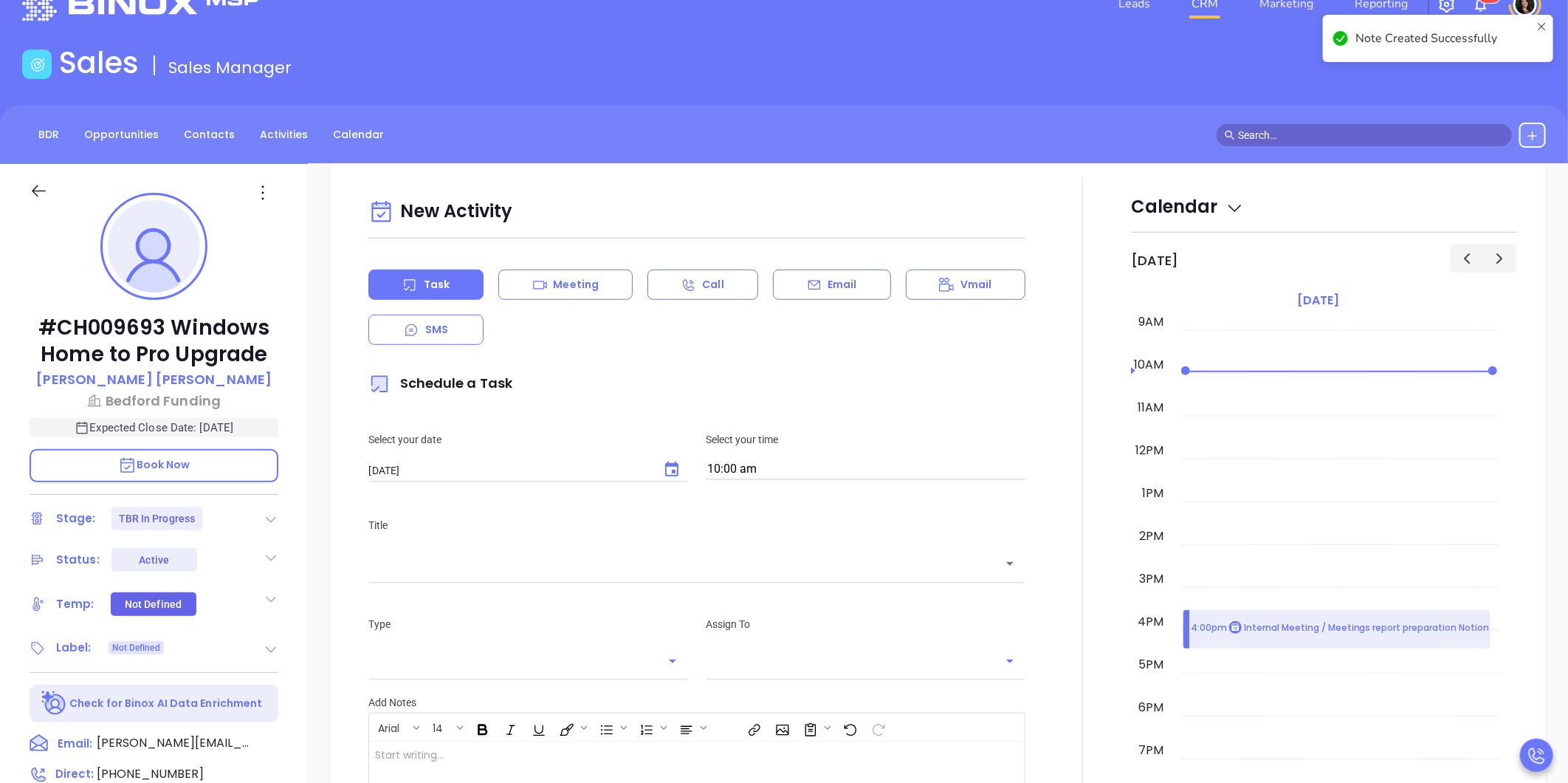
scroll to position [0, 0]
type input "[PERSON_NAME]"
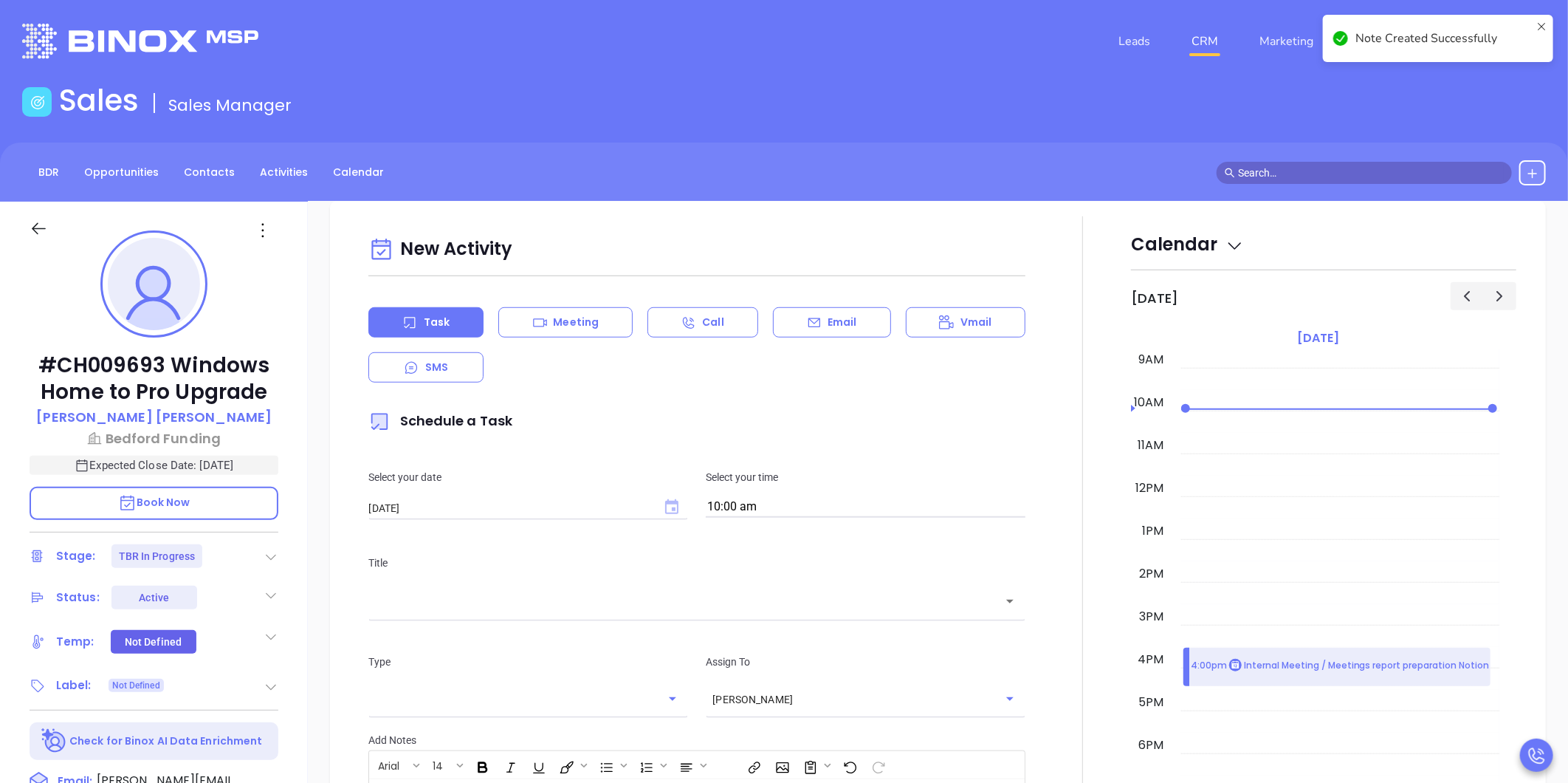
click at [665, 511] on icon "Choose date, selected date is Oct 10, 2025" at bounding box center [672, 506] width 14 height 14
click at [430, 651] on button "13" at bounding box center [428, 656] width 26 height 26
type input "[DATE]"
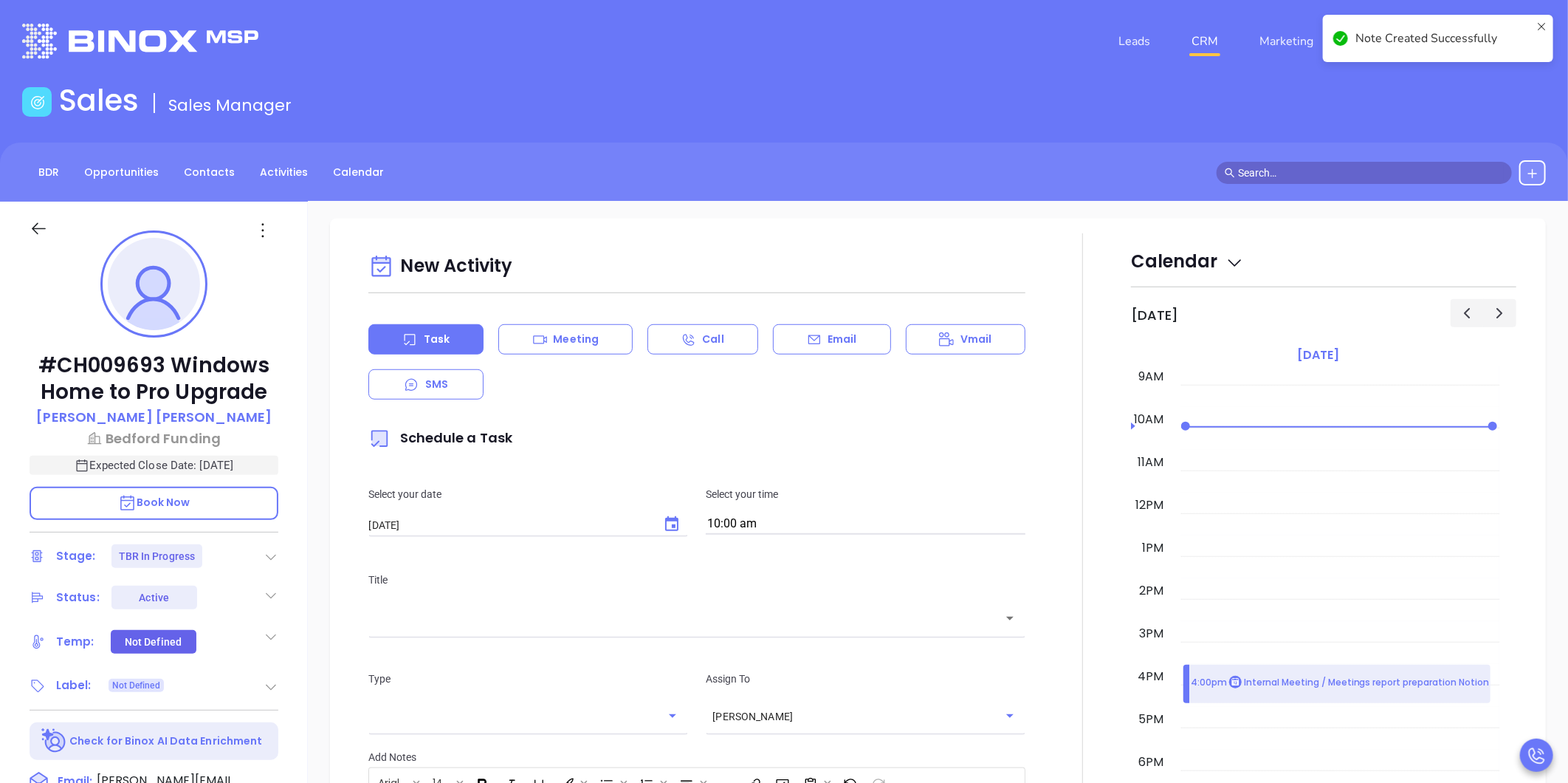
scroll to position [698, 0]
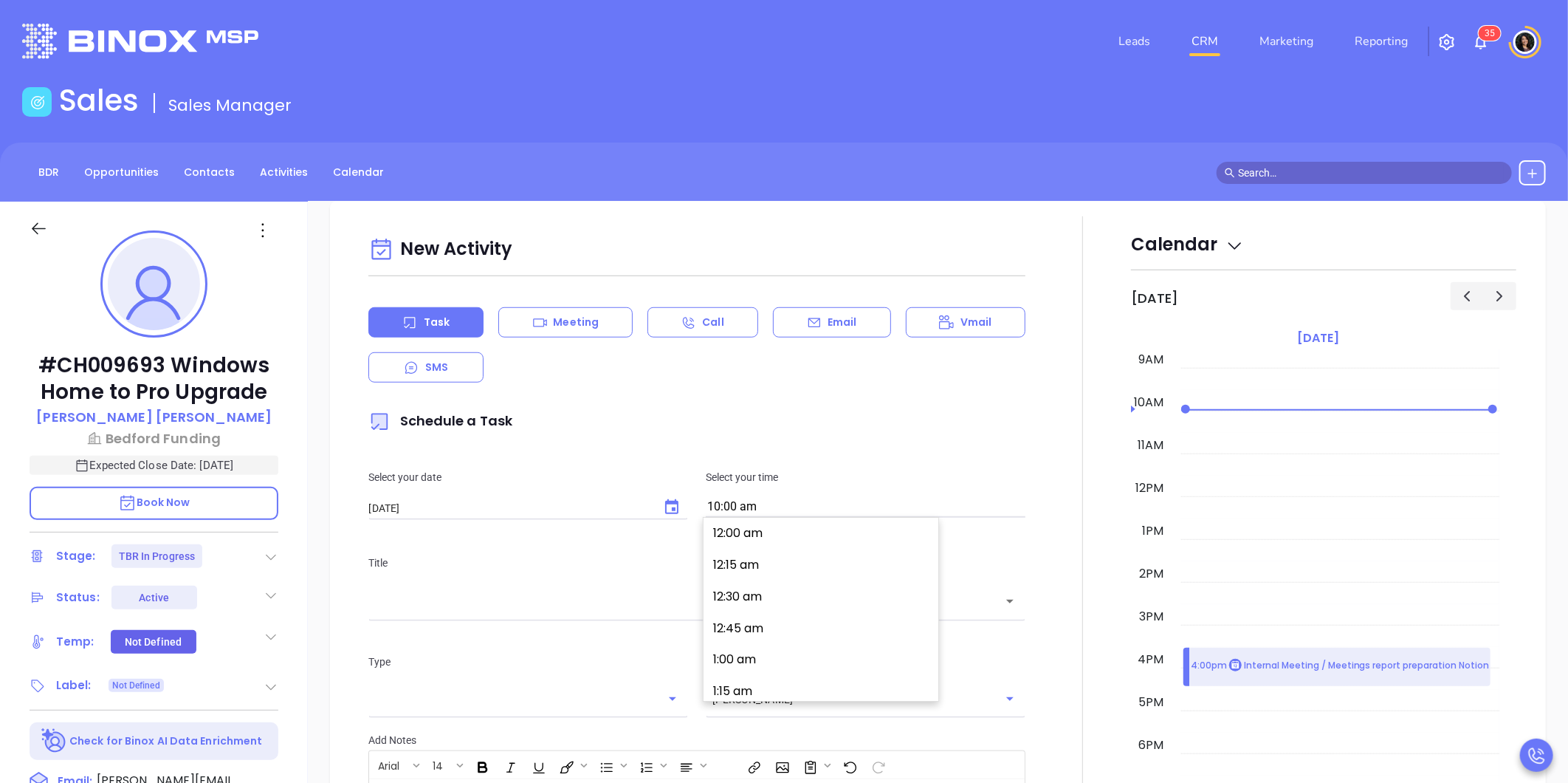
click at [738, 511] on input "10:00 am" at bounding box center [865, 507] width 319 height 20
click at [769, 606] on button "11:00 am" at bounding box center [823, 606] width 229 height 31
type input "11:00 am"
click at [715, 611] on div "​" at bounding box center [697, 600] width 657 height 31
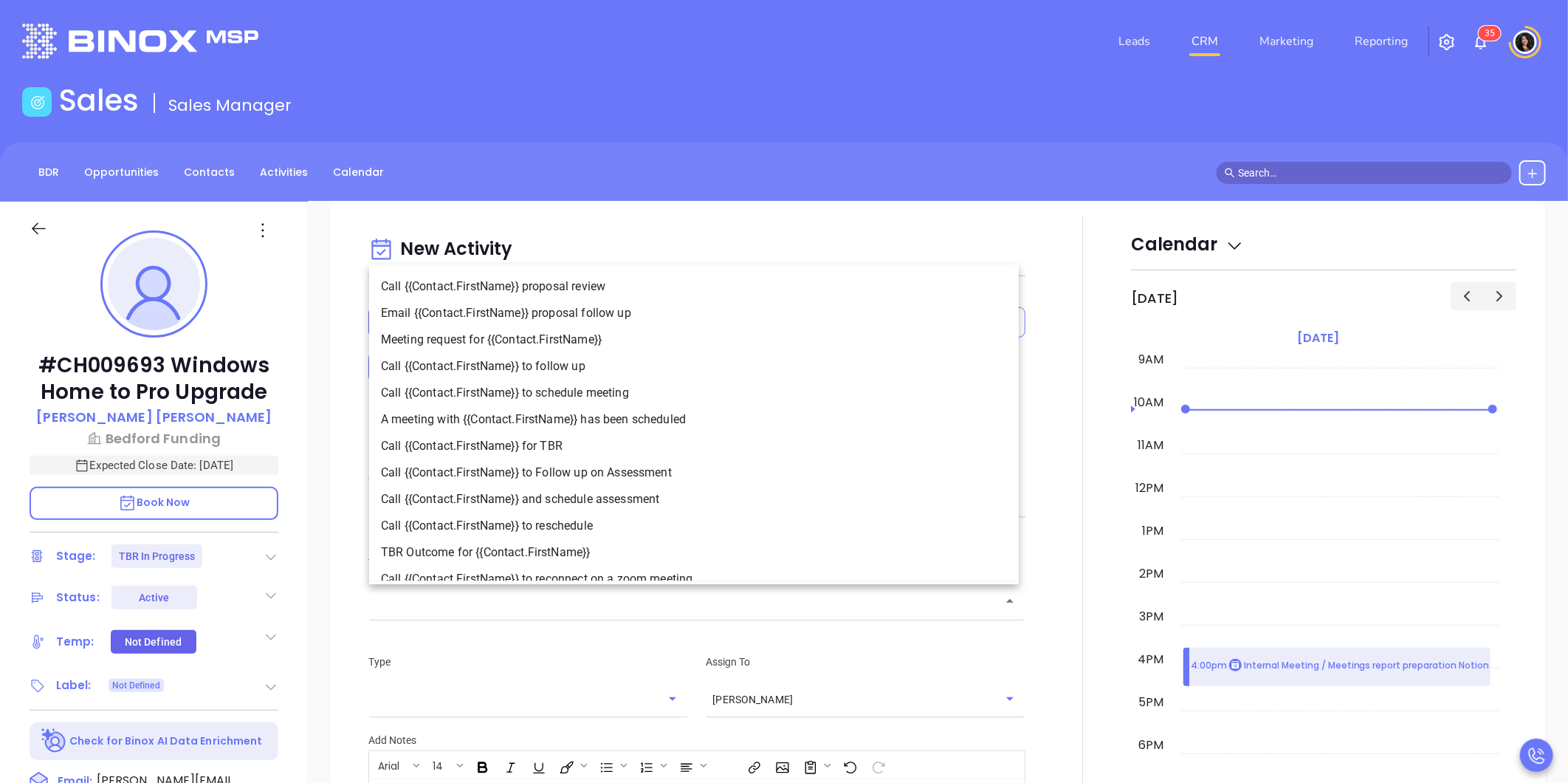
click at [645, 372] on li "Call {{Contact.FirstName}} to follow up" at bounding box center [694, 366] width 649 height 26
type input "Call Martin to follow up"
type input "Call"
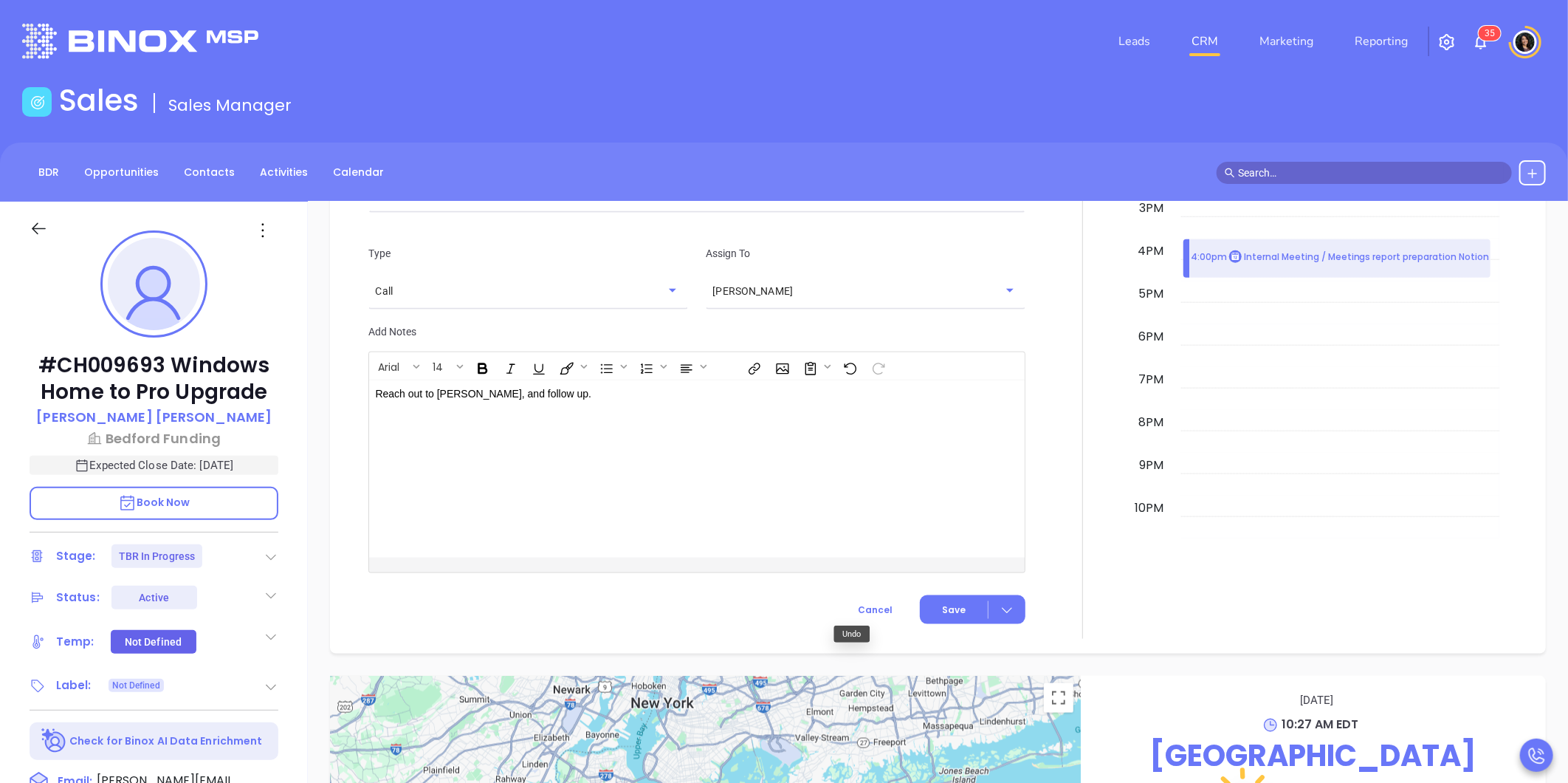
scroll to position [1108, 0]
click at [926, 613] on button "Save" at bounding box center [972, 607] width 105 height 29
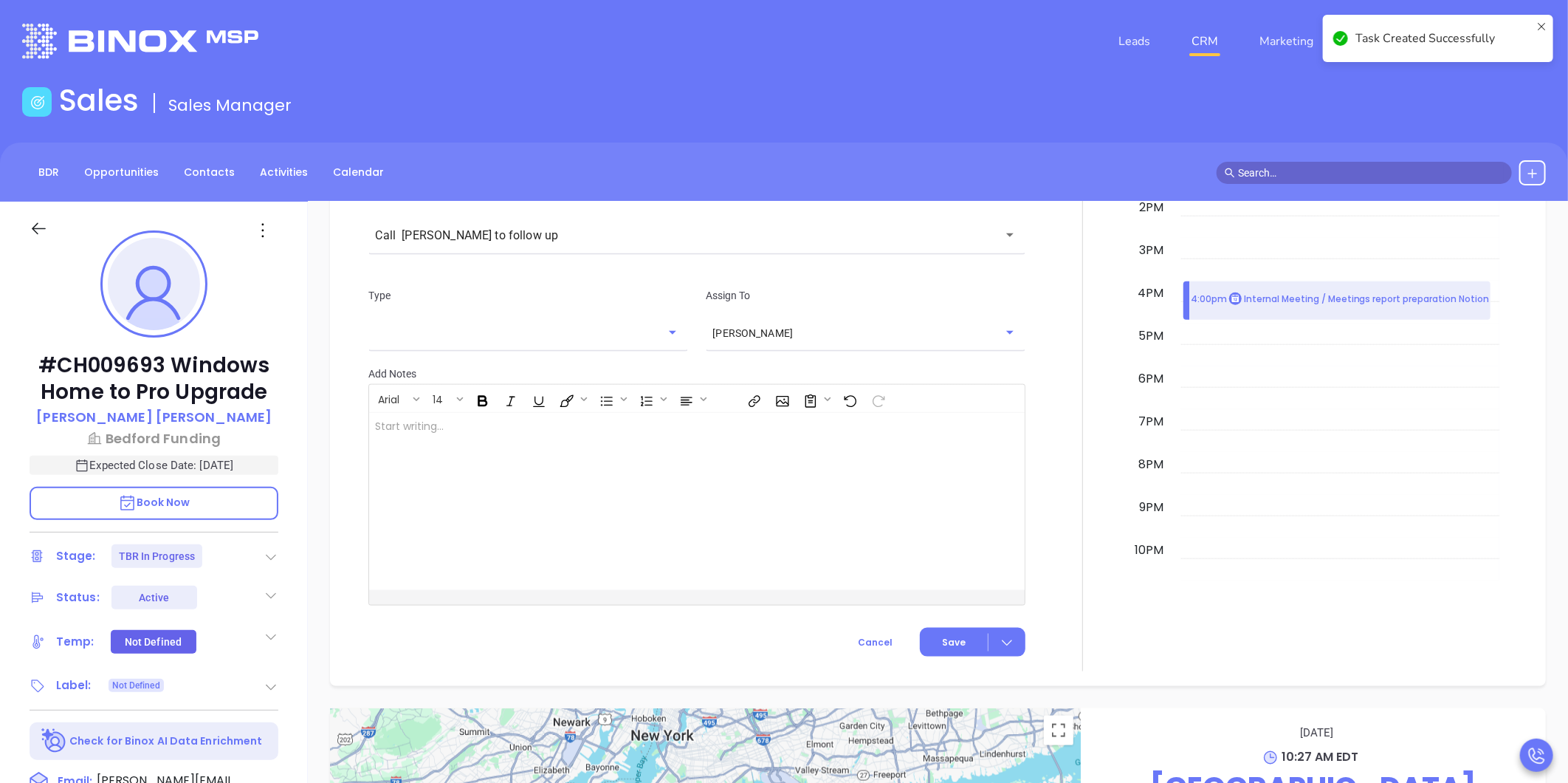
checkbox input "false"
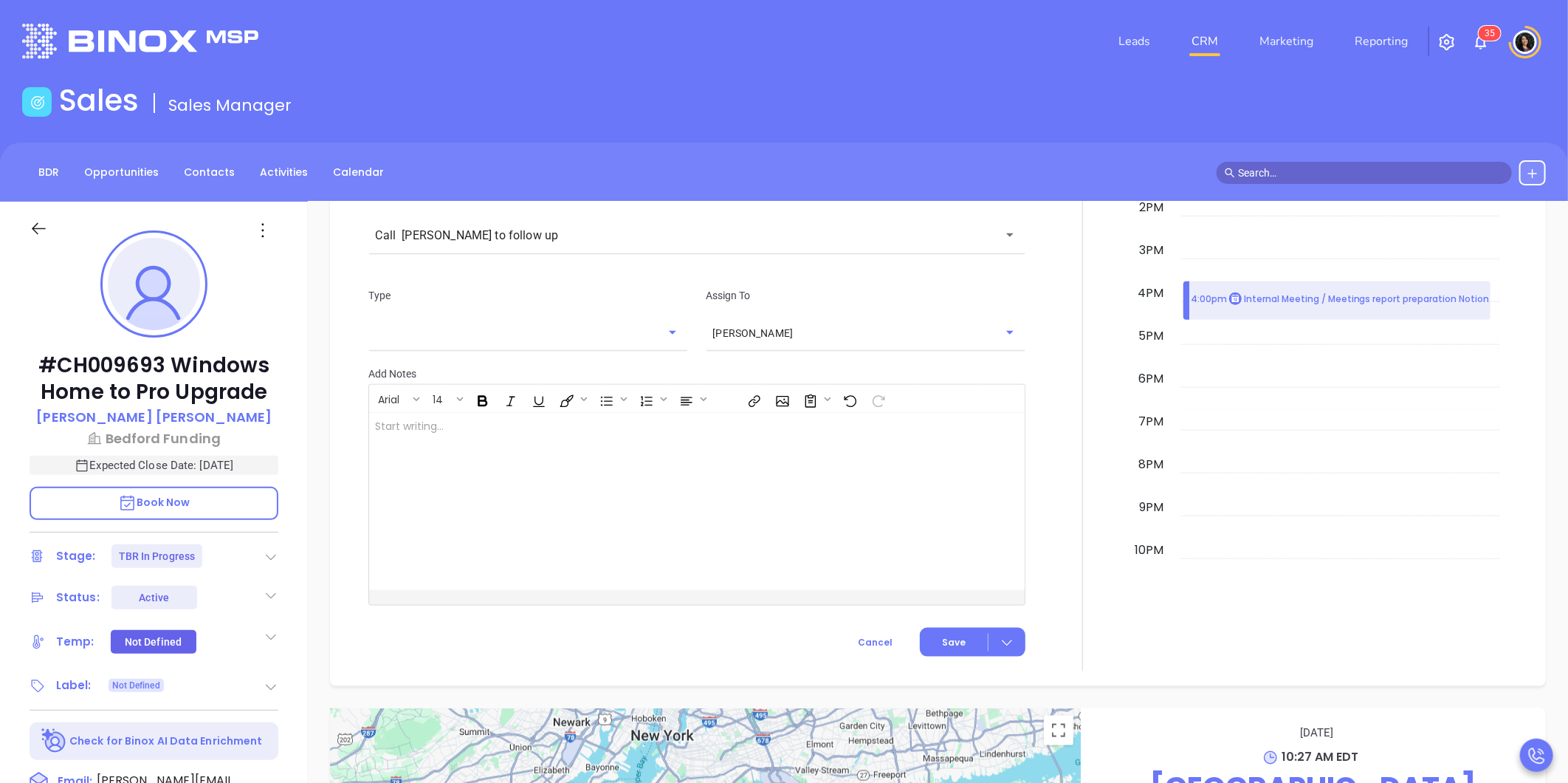
scroll to position [1152, 0]
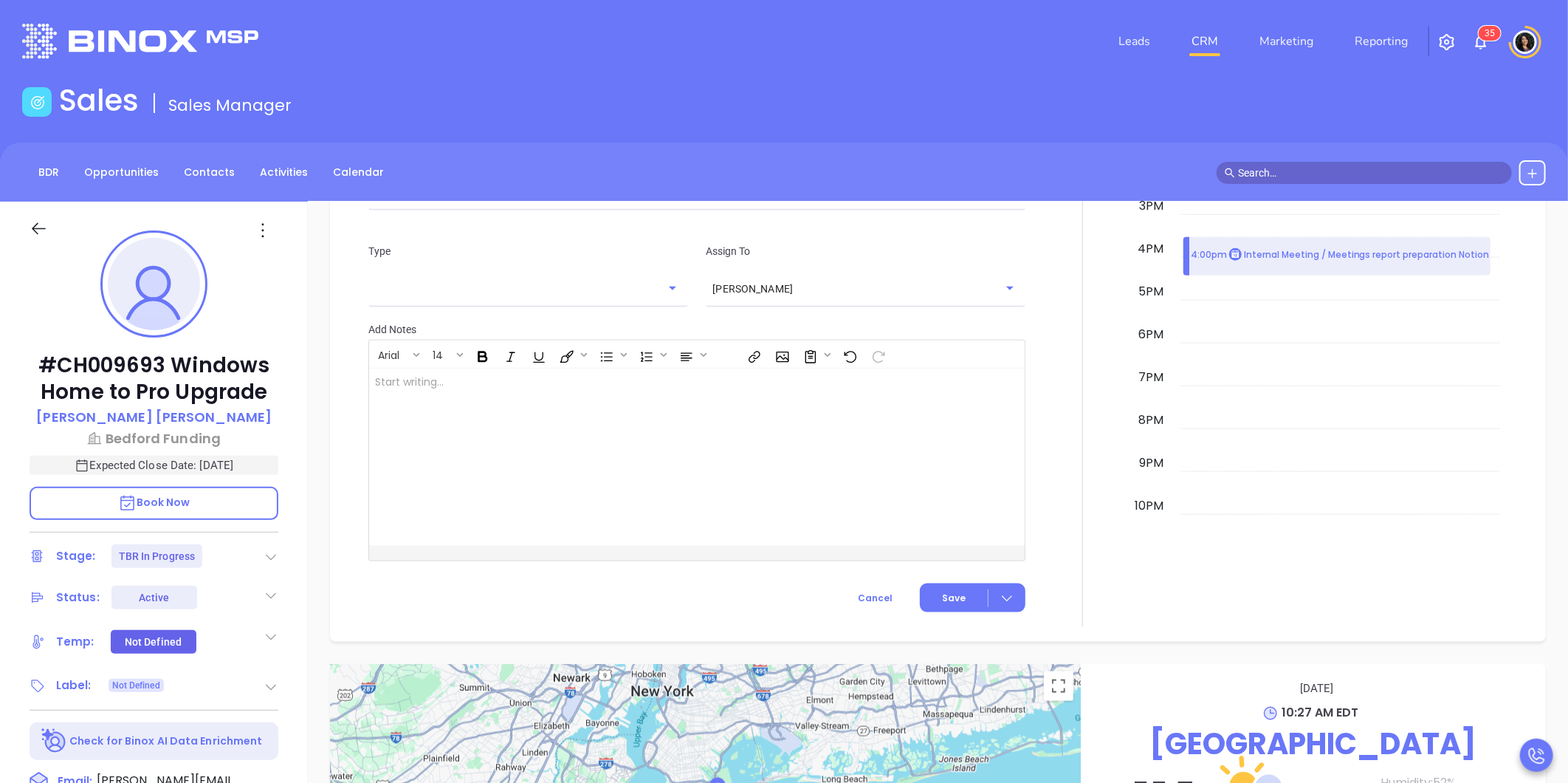
click at [1211, 42] on link "CRM" at bounding box center [1204, 41] width 38 height 30
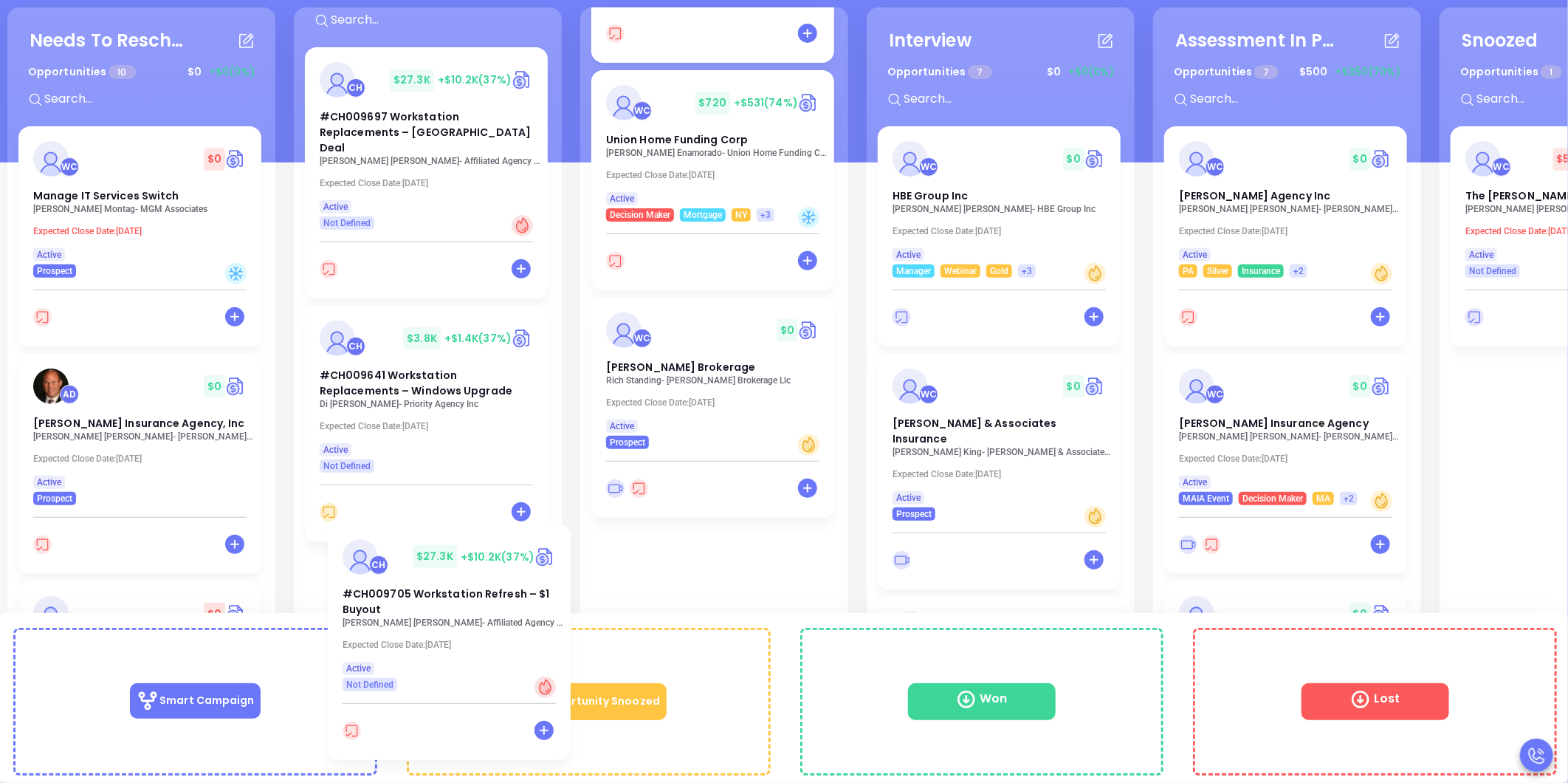
scroll to position [80, 0]
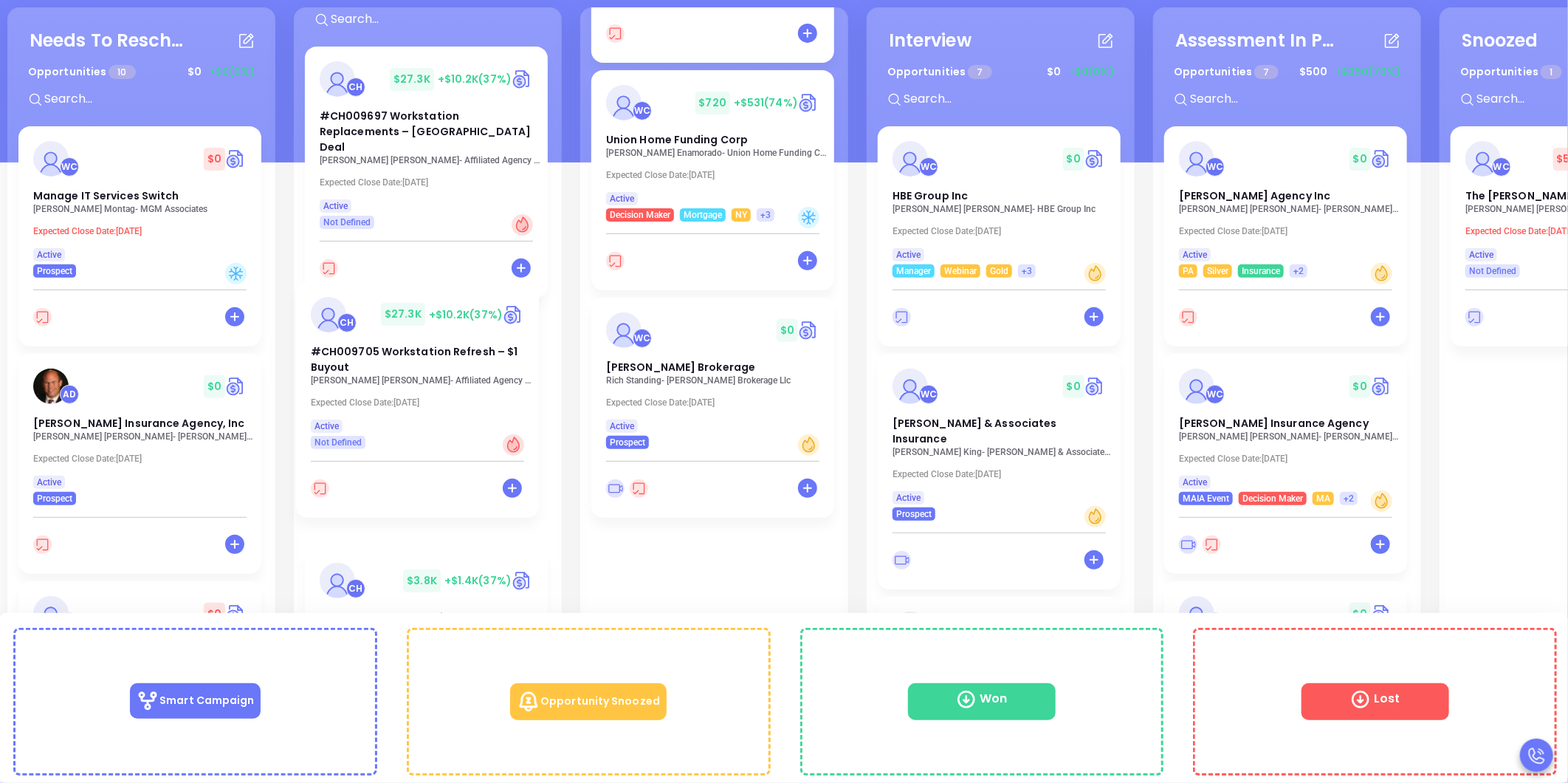
drag, startPoint x: 720, startPoint y: 542, endPoint x: 417, endPoint y: 299, distance: 388.4
click at [417, 299] on div "Needs To Reschedule Opportunities 10 $ 0 +$0 (0%) + WC $ 0 Manage IT Services S…" at bounding box center [1005, 387] width 2004 height 768
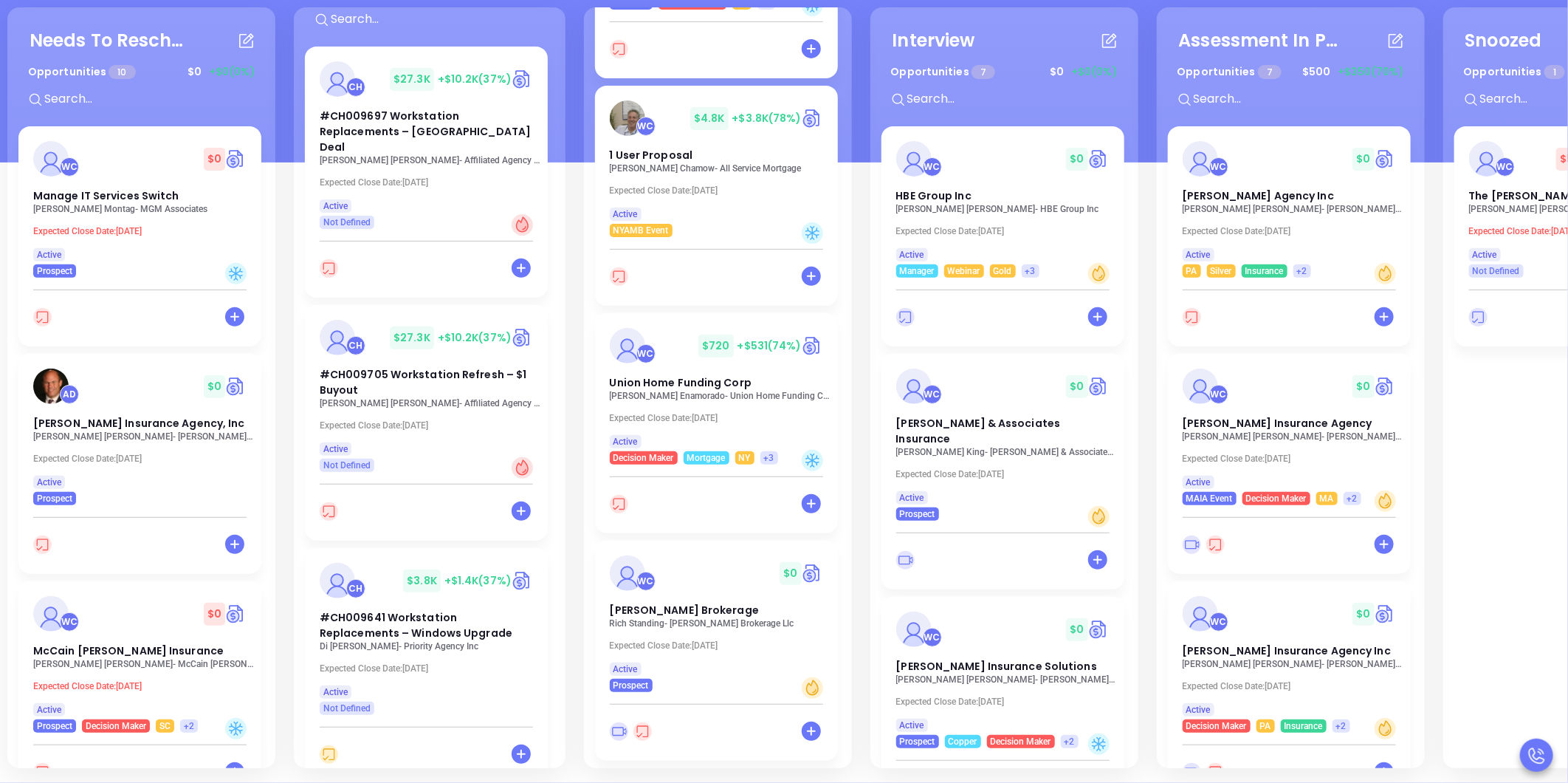
scroll to position [495, 0]
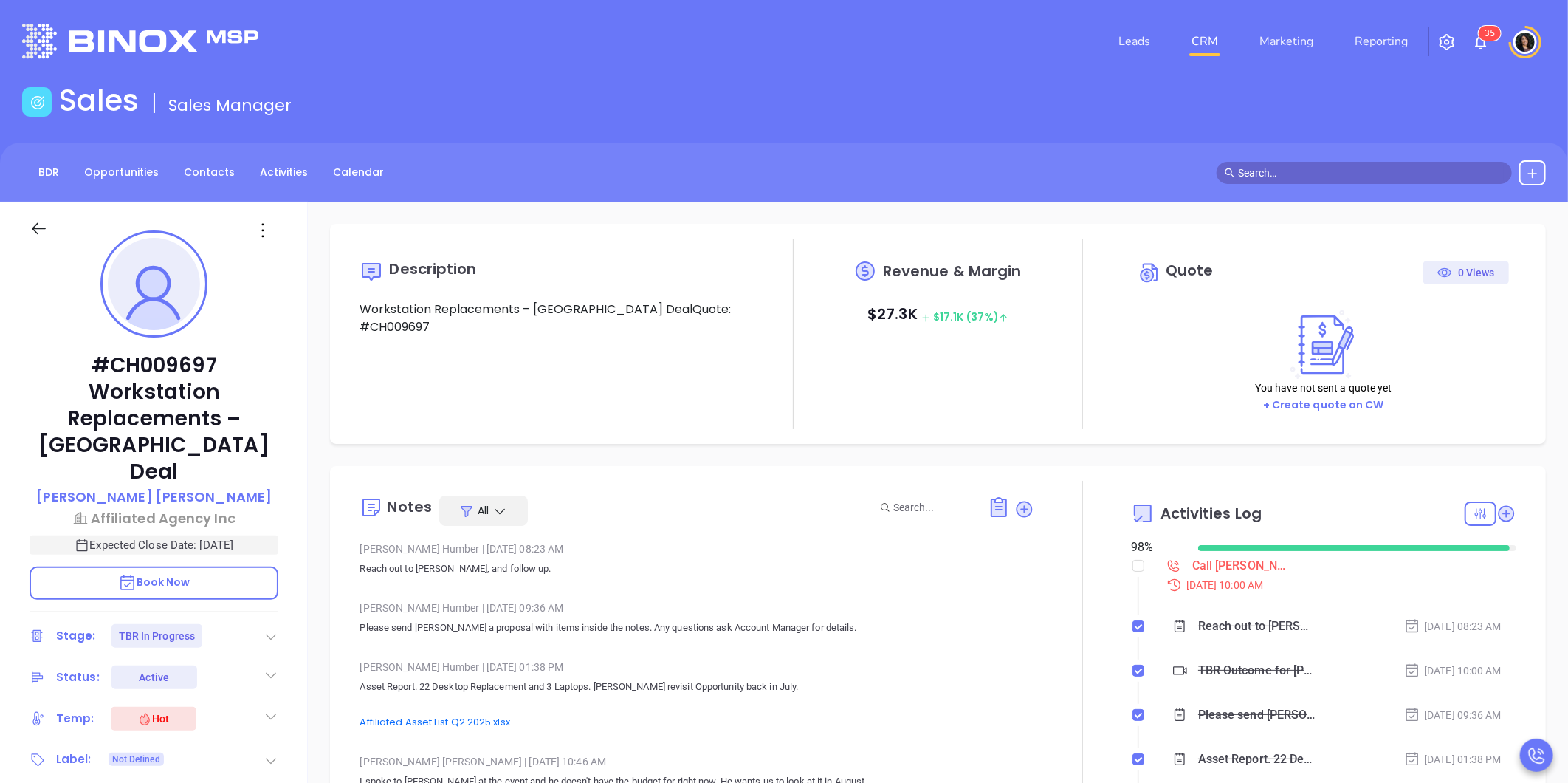
type input "[PERSON_NAME]"
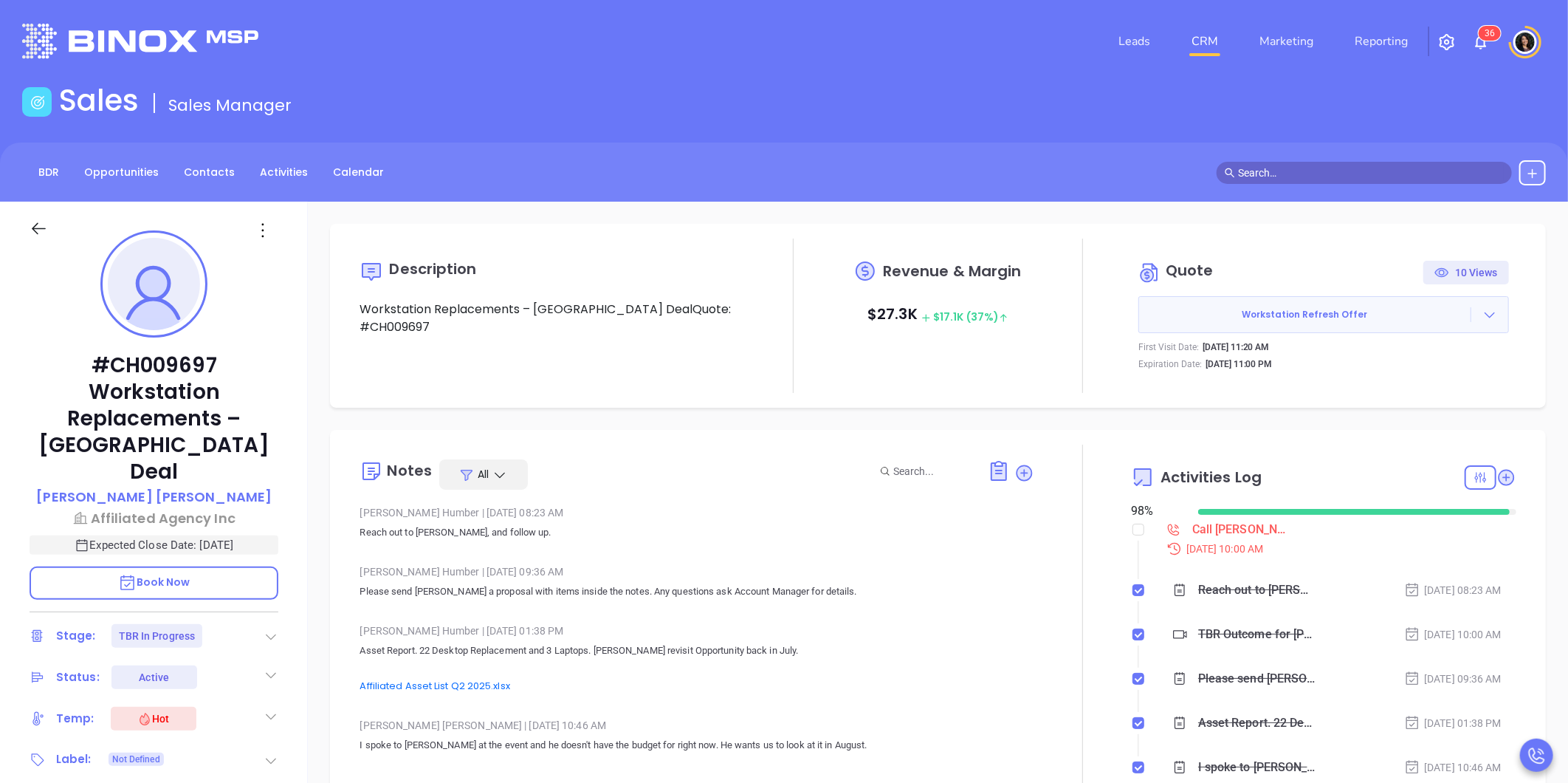
scroll to position [387, 0]
click at [1132, 528] on input "checkbox" at bounding box center [1138, 529] width 12 height 12
checkbox input "true"
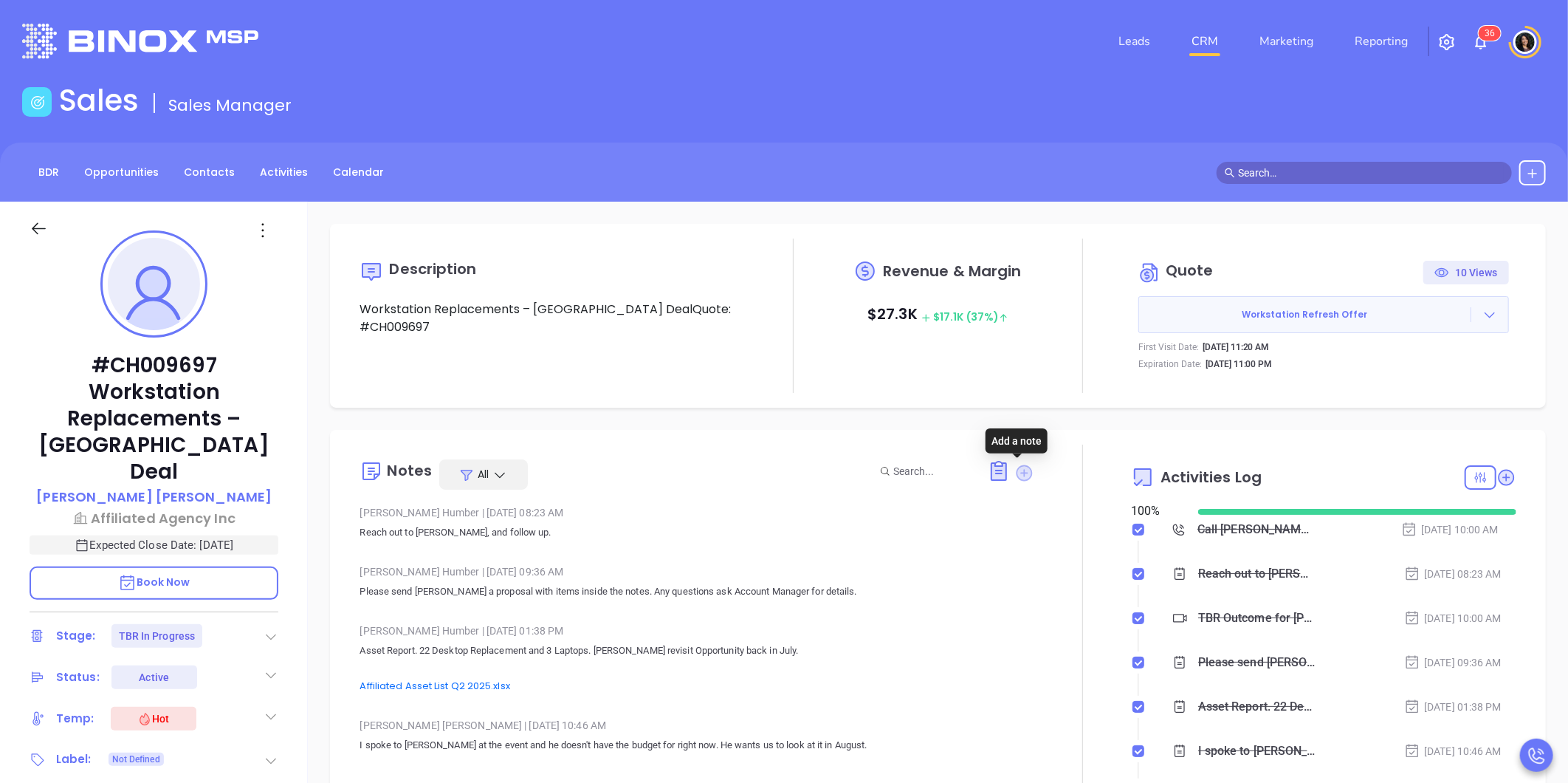
click at [1016, 471] on icon at bounding box center [1024, 472] width 16 height 16
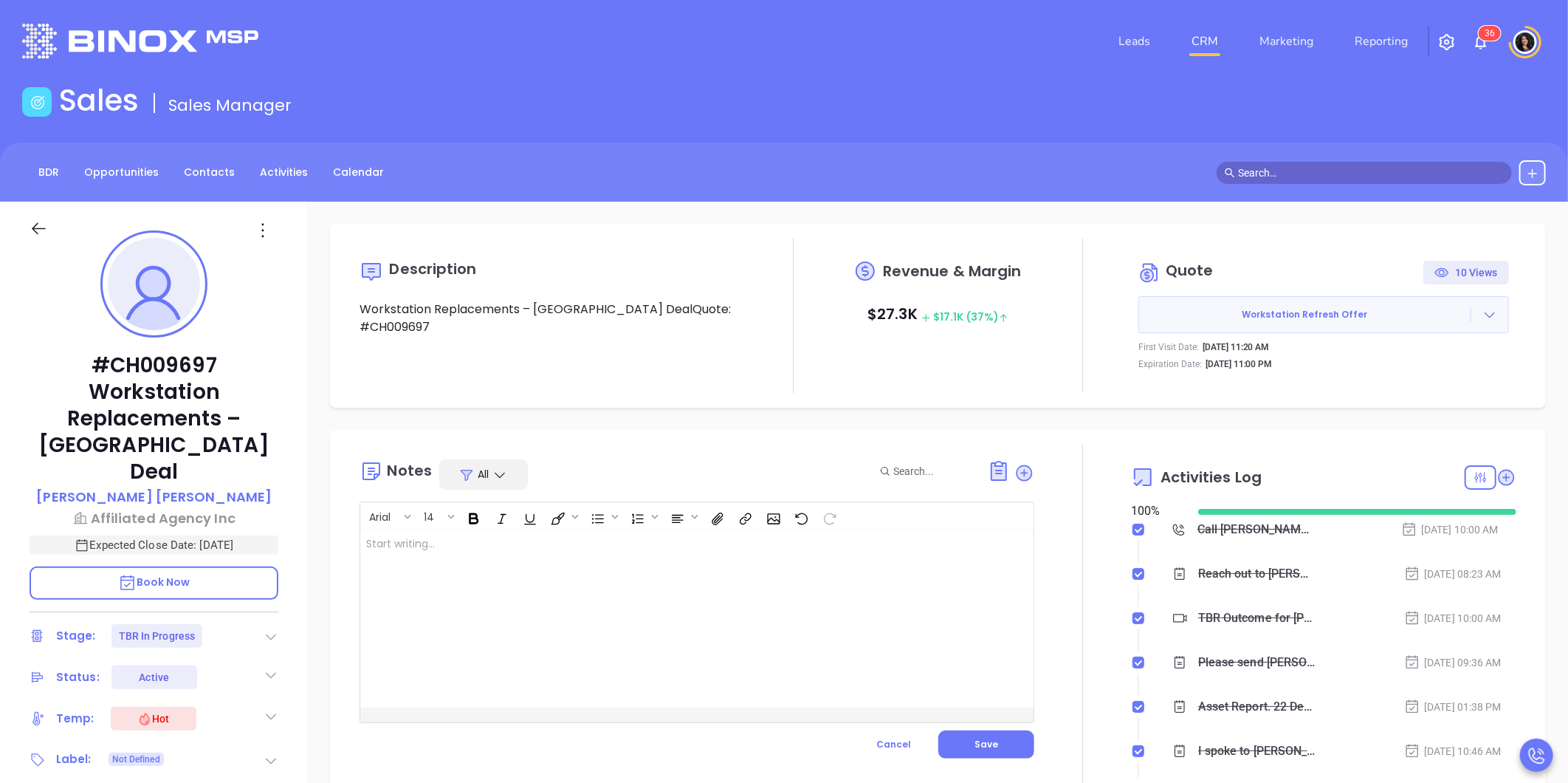
click at [714, 558] on div at bounding box center [672, 618] width 626 height 177
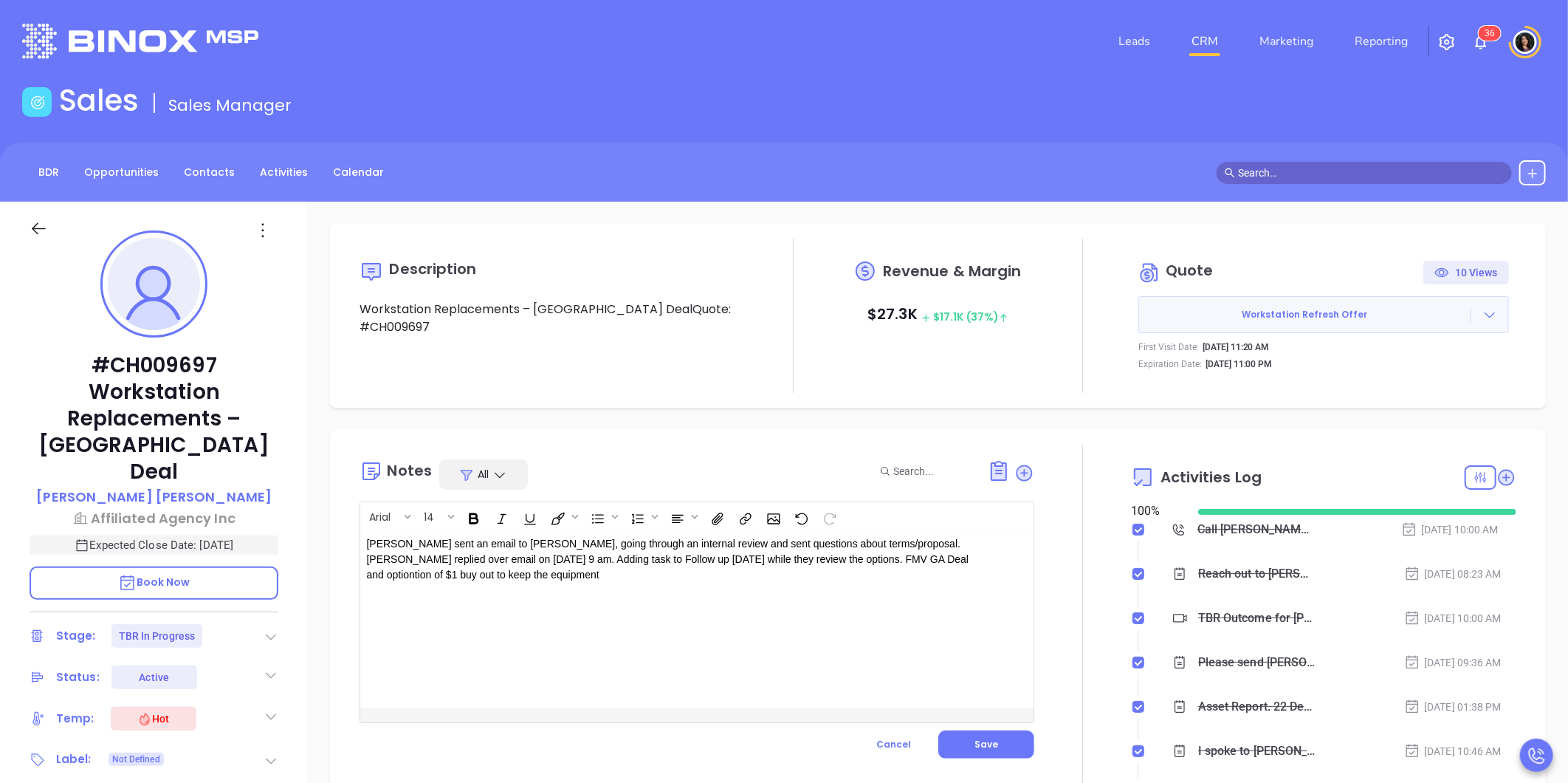
click at [874, 618] on div "[PERSON_NAME] sent an email to [PERSON_NAME], going through an internal review …" at bounding box center [672, 618] width 626 height 177
click at [990, 739] on span "Save" at bounding box center [986, 744] width 24 height 13
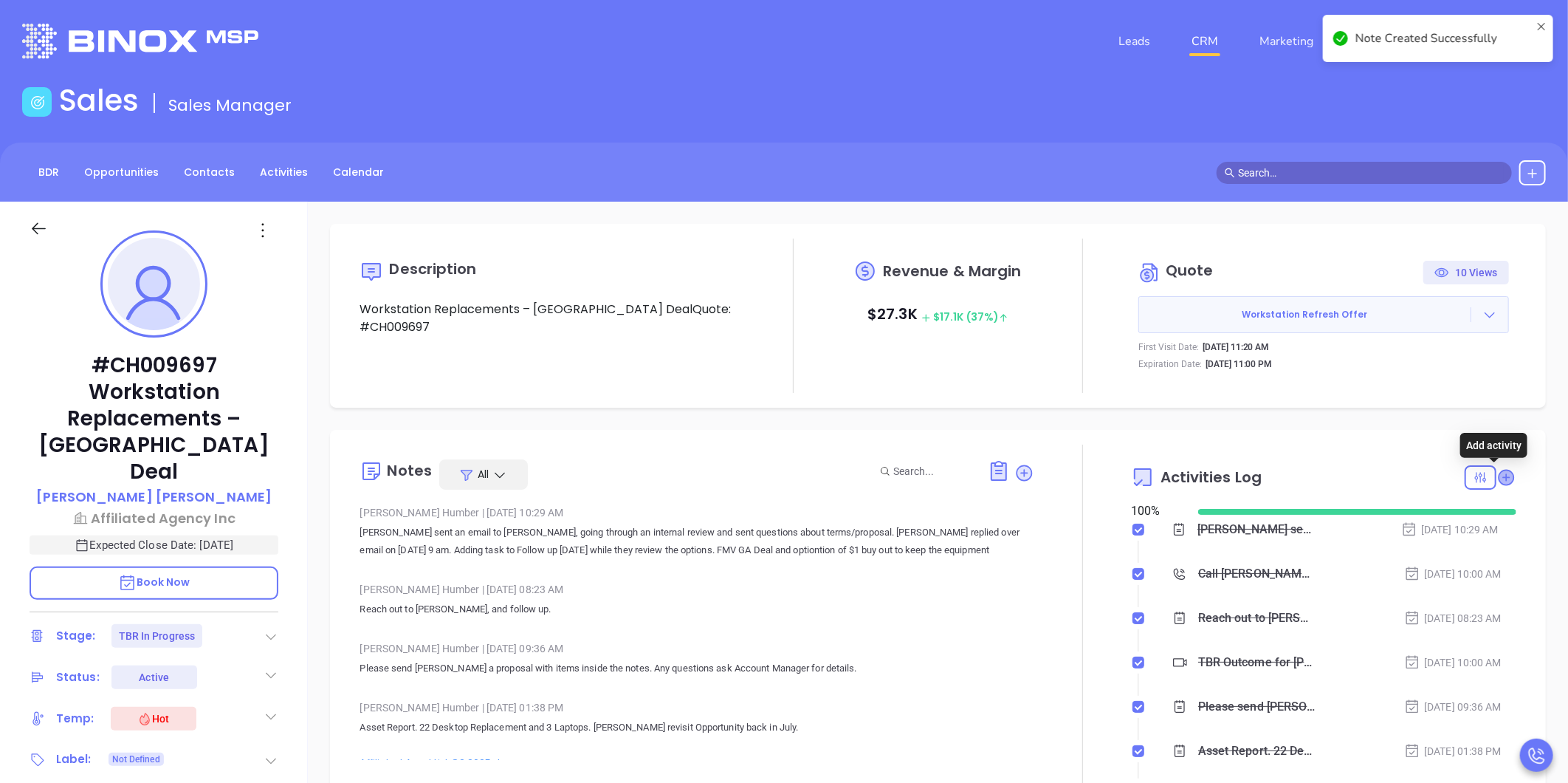
click at [1498, 477] on icon at bounding box center [1505, 476] width 14 height 14
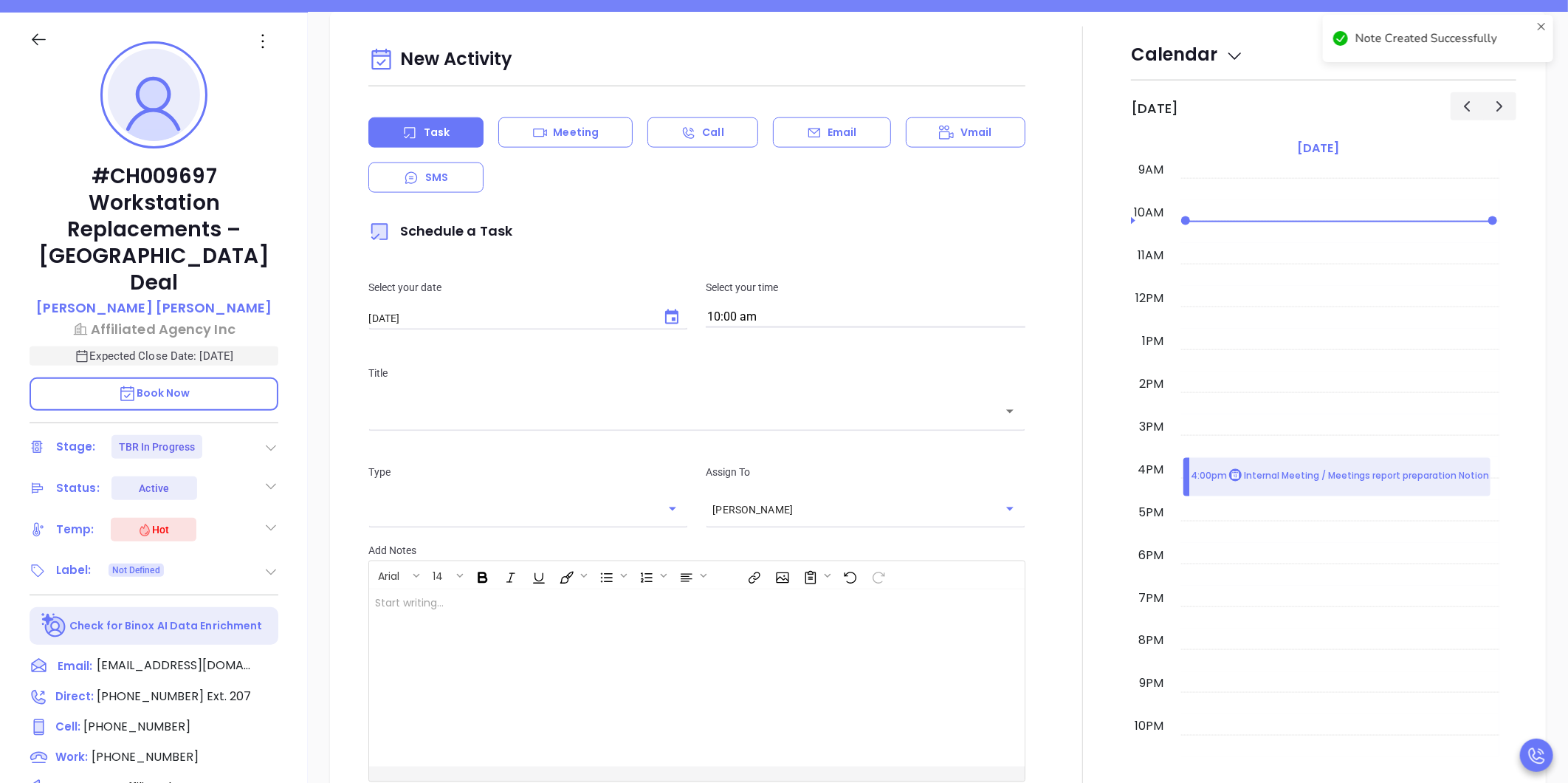
scroll to position [201, 0]
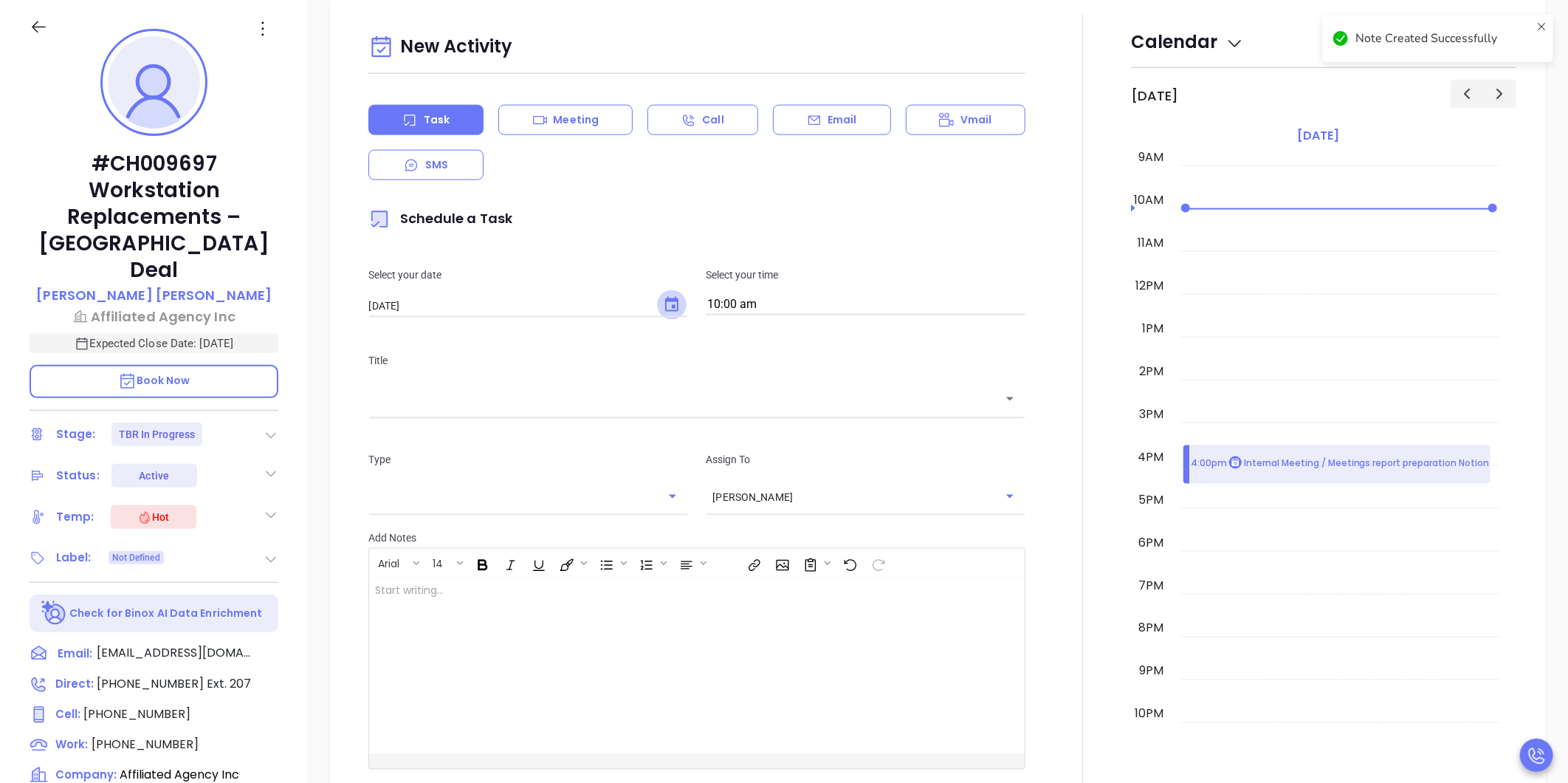
click at [670, 310] on icon "Choose date, selected date is Oct 10, 2025" at bounding box center [672, 305] width 18 height 18
click at [424, 448] on button "13" at bounding box center [428, 454] width 26 height 26
type input "10/13/2025"
click at [791, 310] on input "10:00 am" at bounding box center [865, 305] width 319 height 20
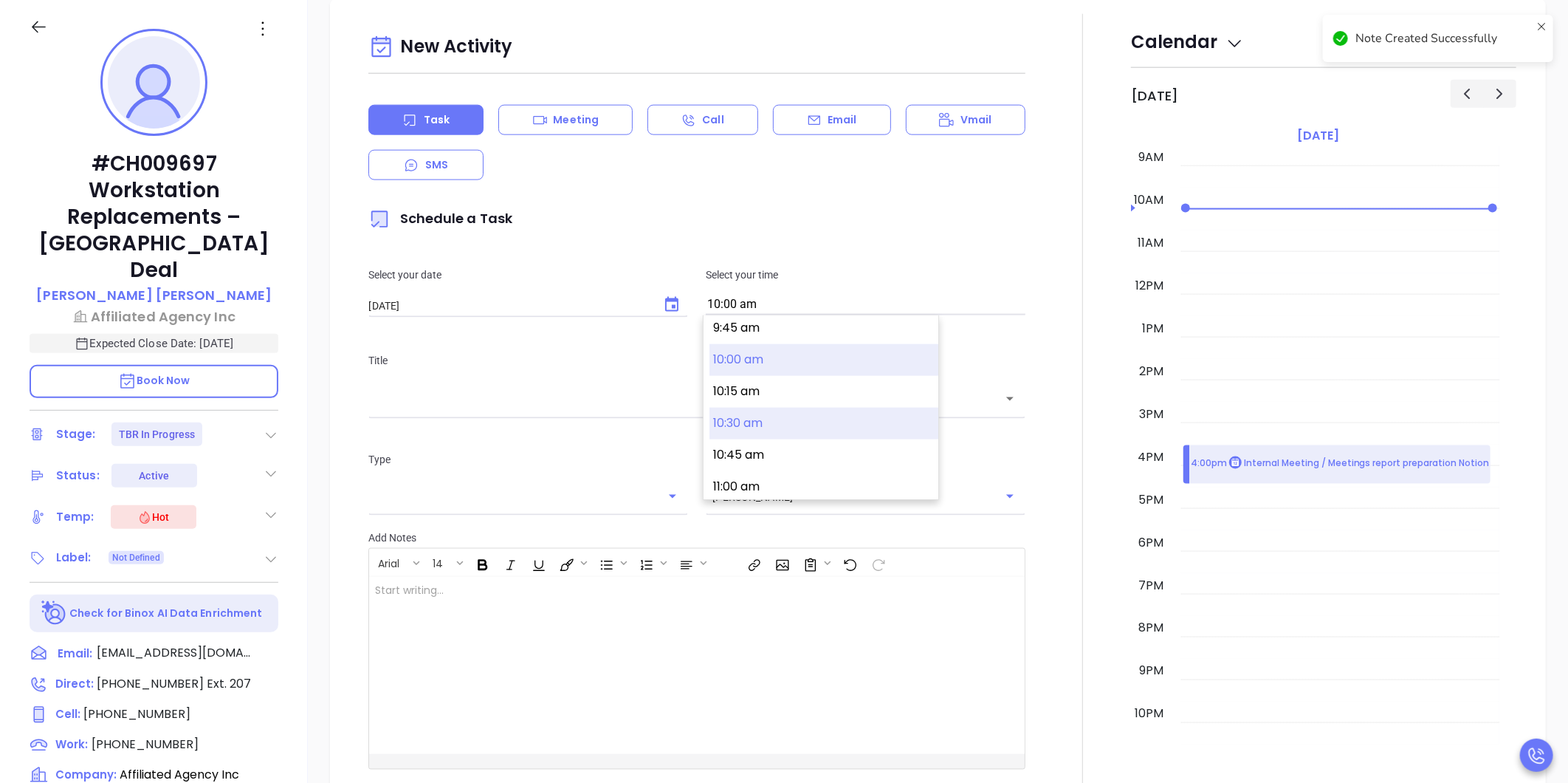
click at [773, 425] on button "10:30 am" at bounding box center [823, 423] width 229 height 31
type input "10:30 am"
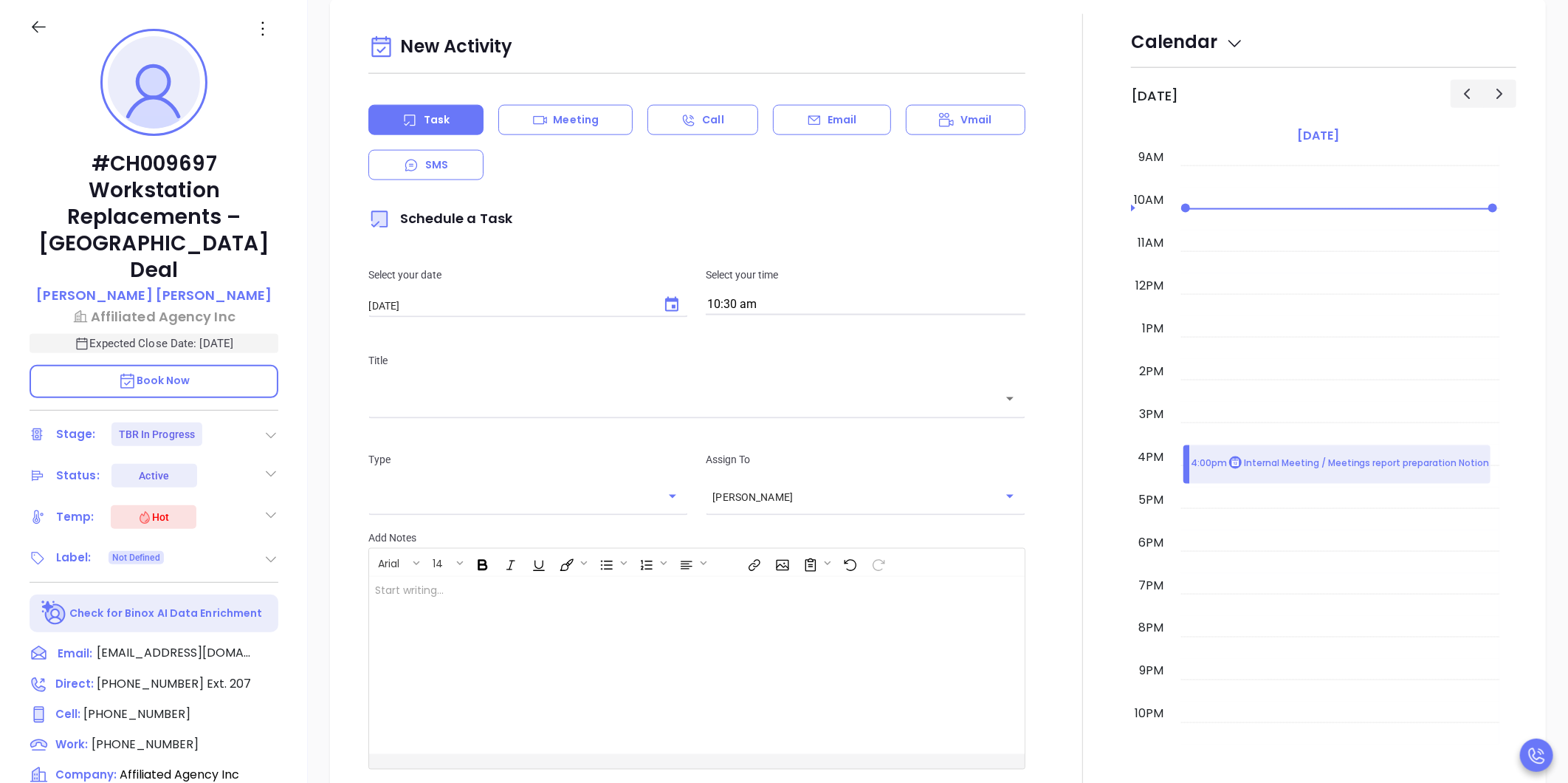
click at [734, 411] on div "​" at bounding box center [697, 397] width 657 height 31
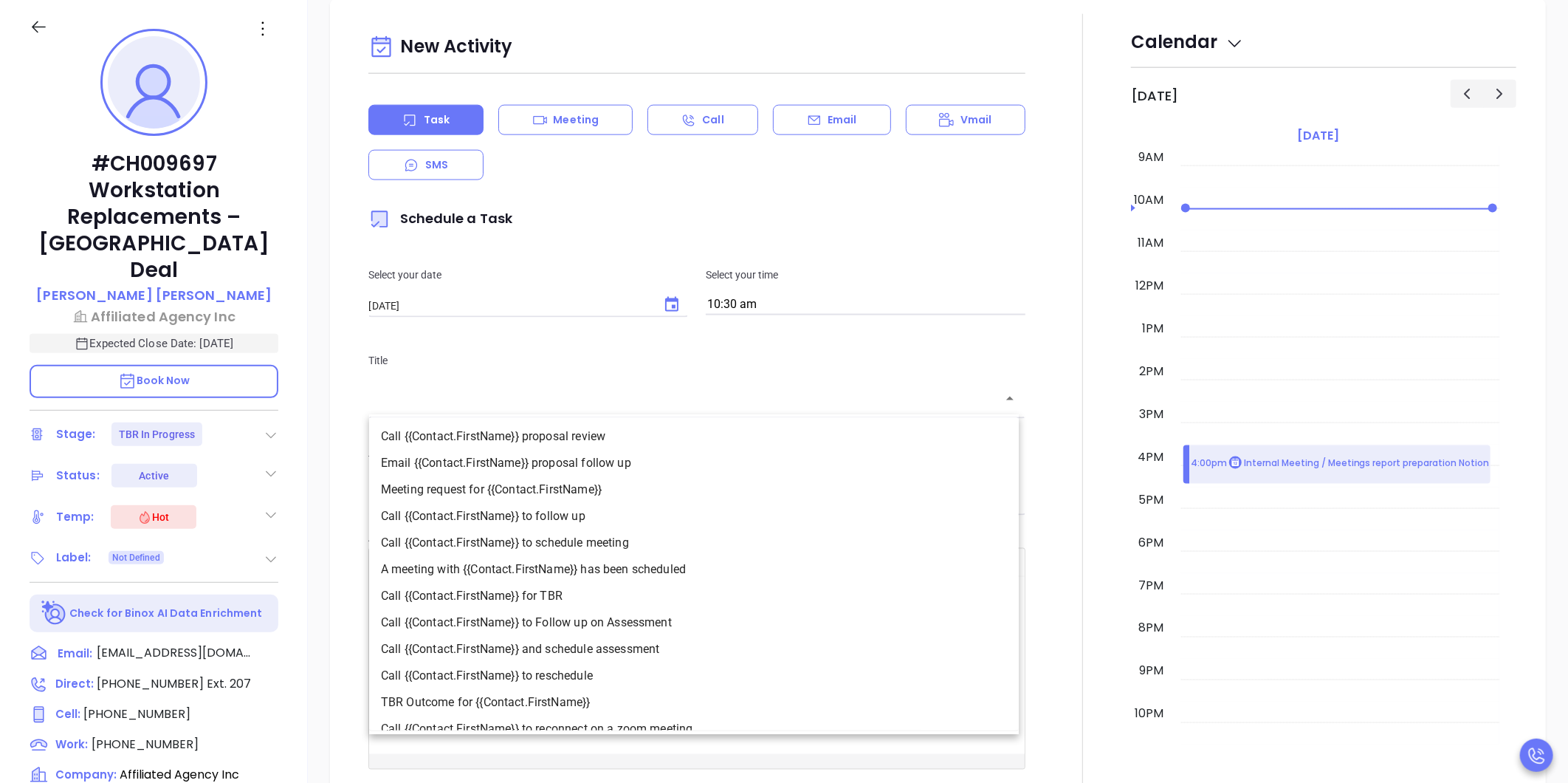
click at [684, 508] on li "Call {{Contact.FirstName}} to follow up" at bounding box center [694, 515] width 649 height 26
type input "Call Thomas to follow up"
type input "Call"
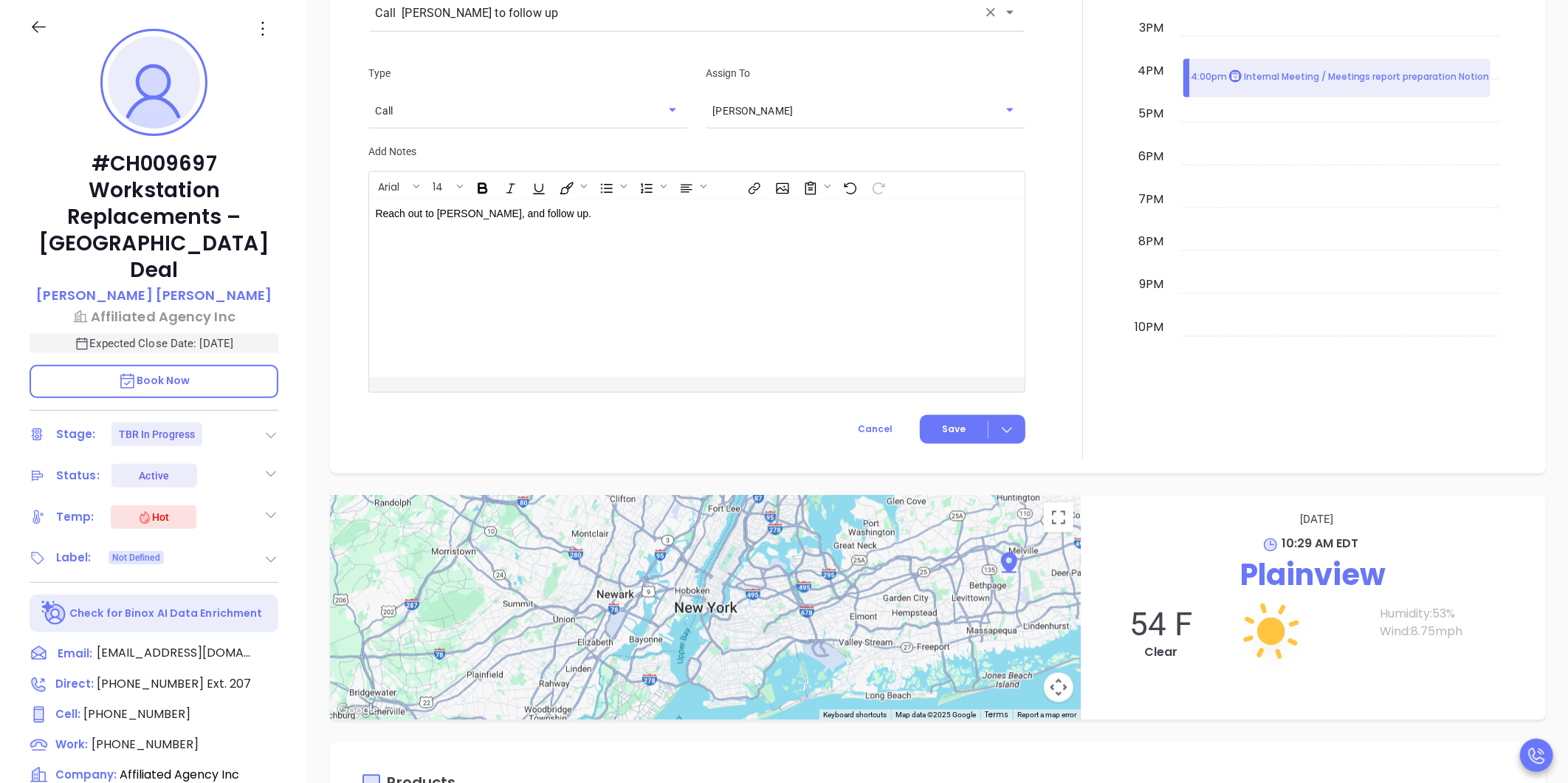
scroll to position [1569, 0]
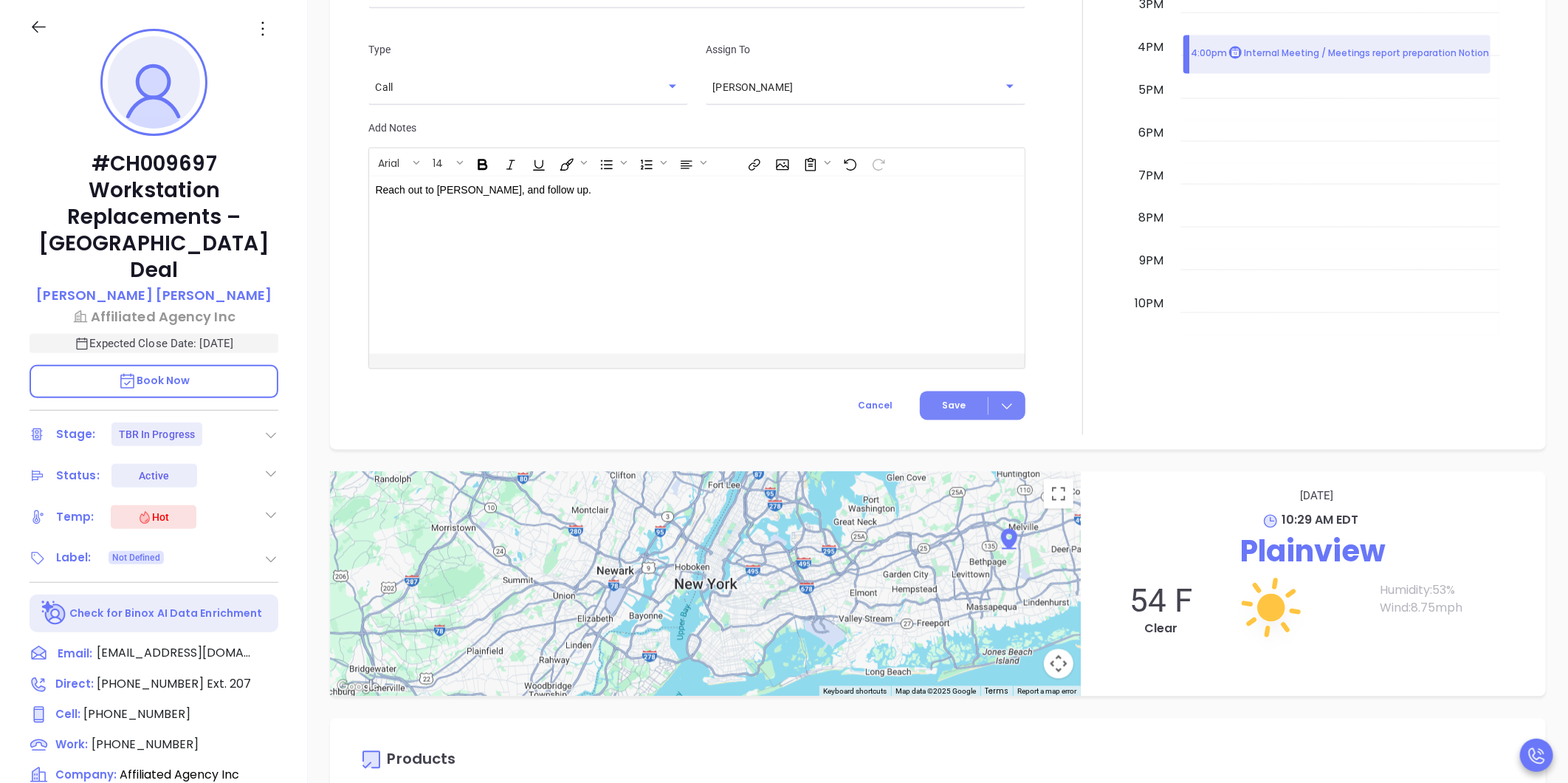
click at [953, 410] on span "Save" at bounding box center [953, 406] width 24 height 14
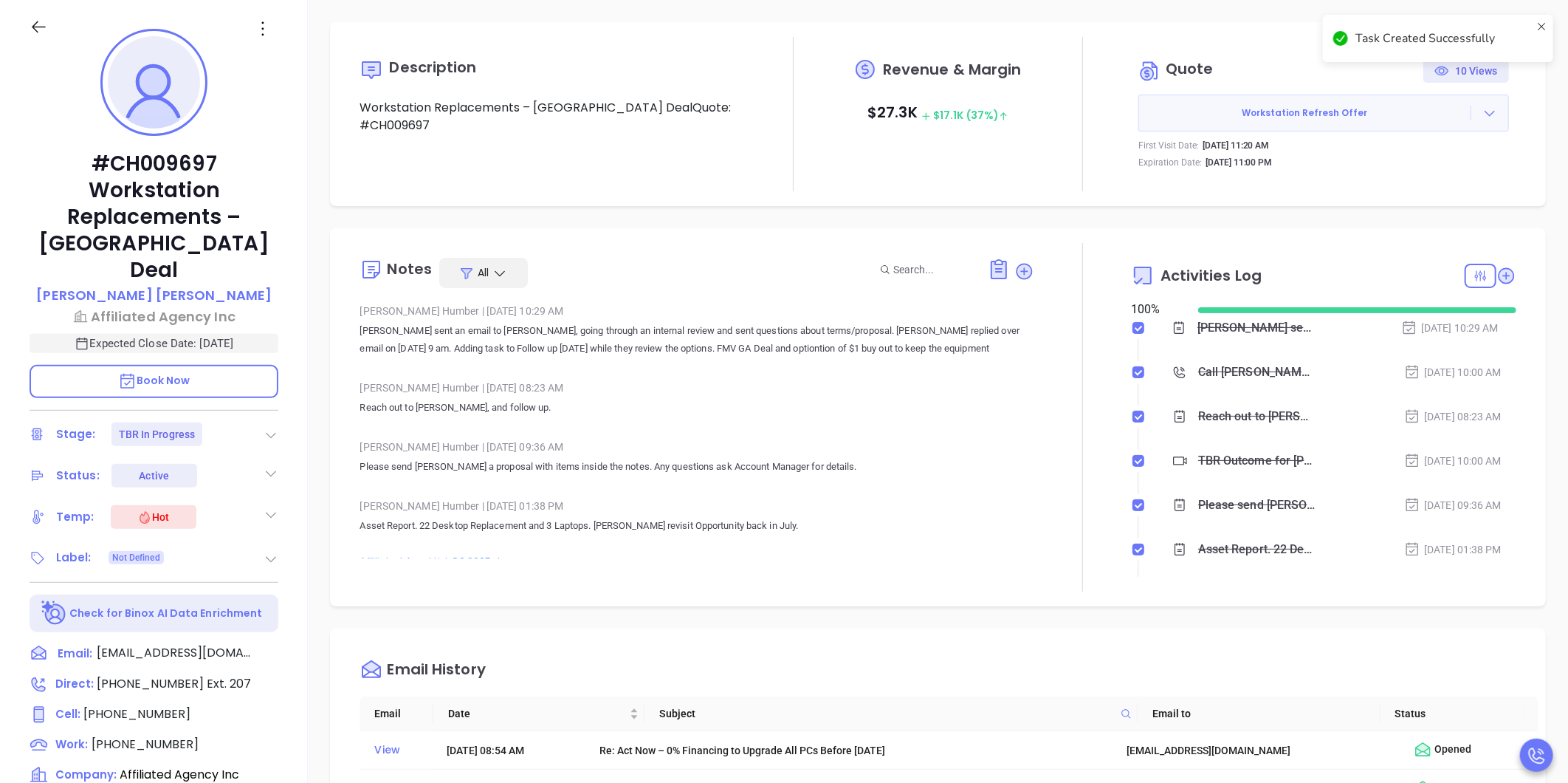
scroll to position [101, 0]
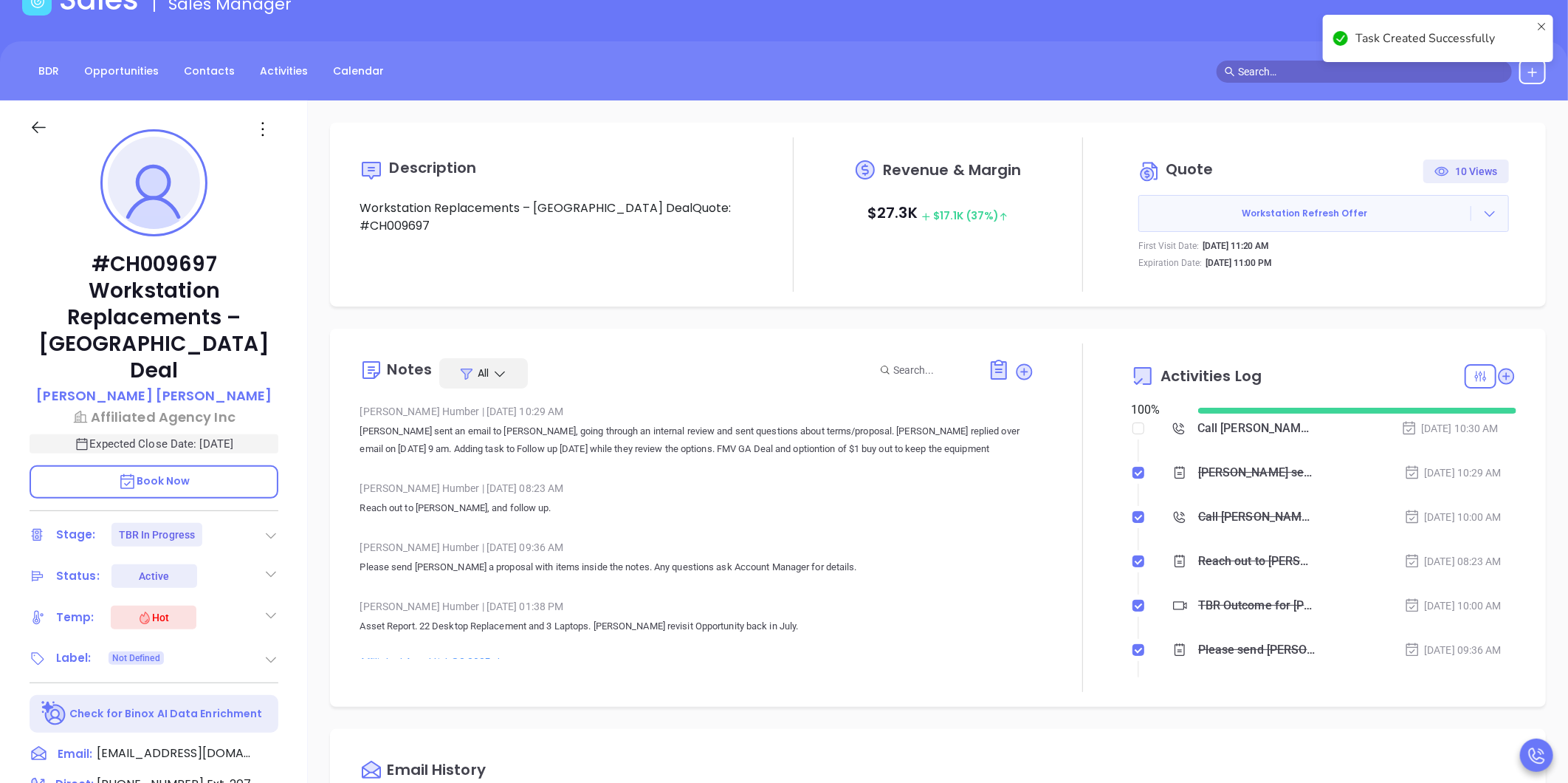
checkbox input "false"
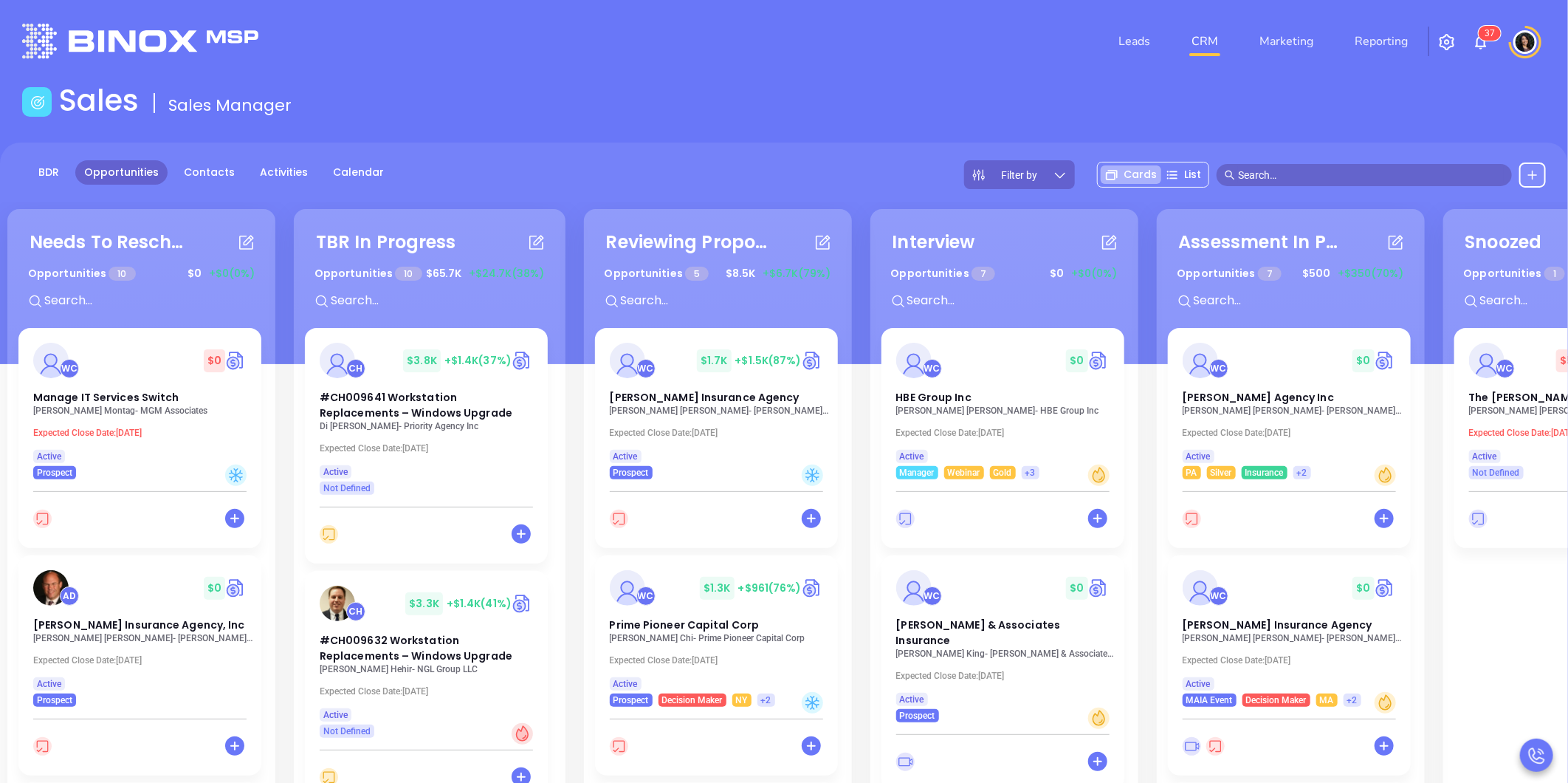
click at [543, 198] on div "BDR Opportunities Contacts Activities Calendar Filter by Cards List" at bounding box center [784, 253] width 1568 height 222
